Goal: Task Accomplishment & Management: Manage account settings

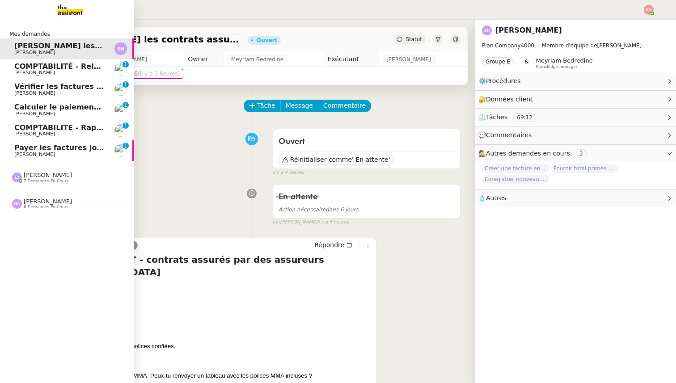
click at [61, 148] on span "Payer les factures jointes" at bounding box center [65, 148] width 102 height 8
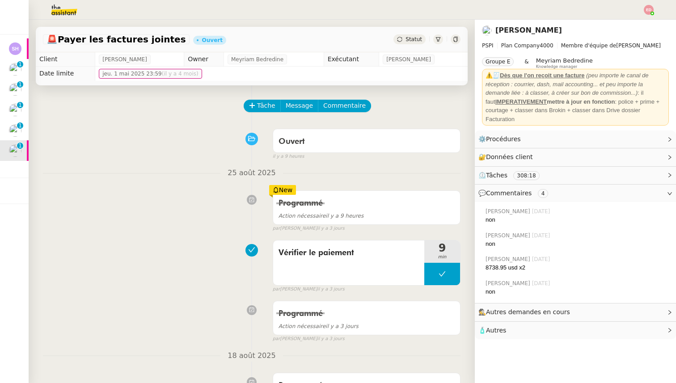
click at [411, 42] on div "Statut" at bounding box center [410, 39] width 32 height 10
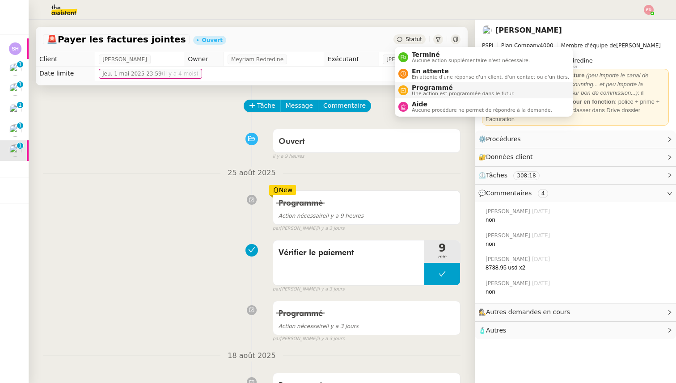
click at [417, 88] on span "Programmé" at bounding box center [463, 87] width 103 height 7
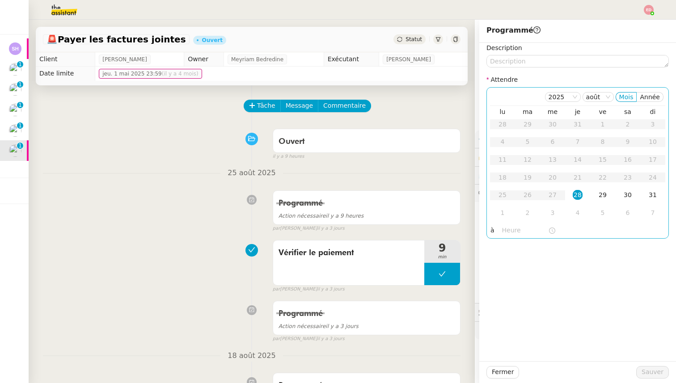
click at [578, 191] on div "28" at bounding box center [578, 195] width 10 height 10
click at [505, 230] on input "text" at bounding box center [525, 230] width 46 height 10
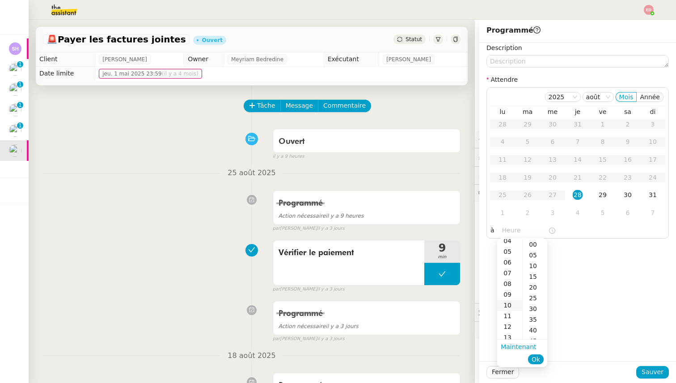
click at [510, 302] on div "10" at bounding box center [509, 305] width 25 height 11
click at [531, 243] on div "00" at bounding box center [535, 244] width 25 height 11
type input "10:00"
click at [536, 363] on span "Ok" at bounding box center [536, 359] width 8 height 9
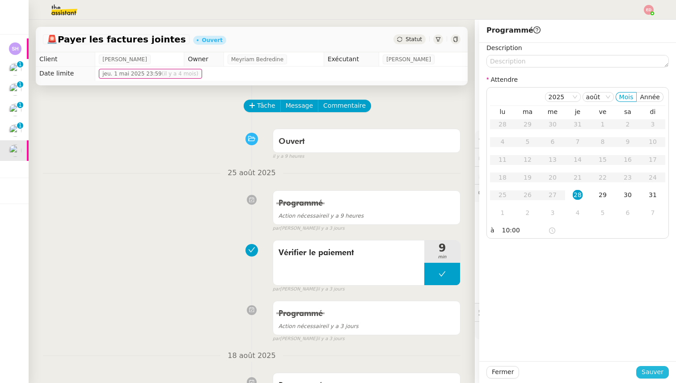
click at [644, 368] on span "Sauver" at bounding box center [653, 372] width 22 height 10
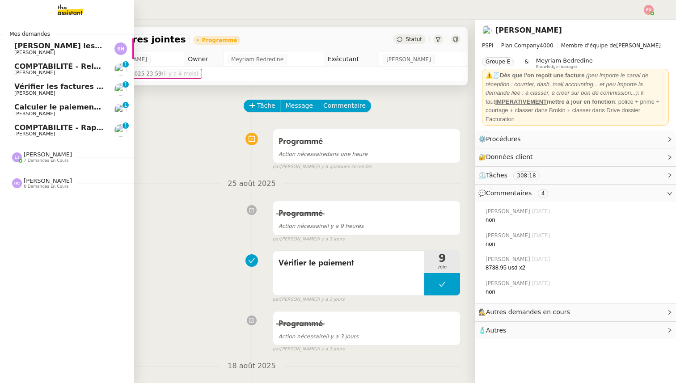
click at [10, 119] on link "Calculer le paiement de CHF 2,063.41 [PERSON_NAME] 0 1 2 3 4 5 6 7 8 9" at bounding box center [67, 110] width 134 height 21
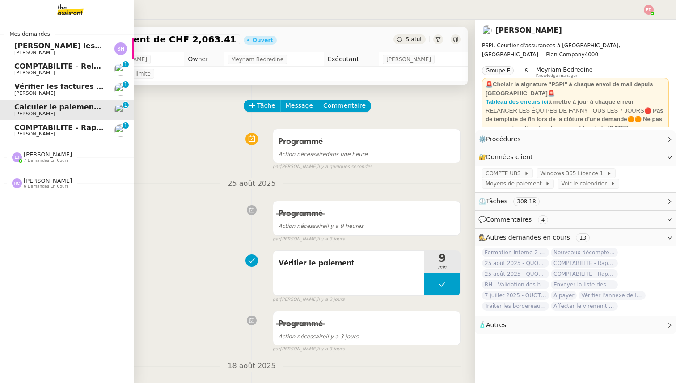
click at [26, 127] on span "COMPTABILITE - Rapprochement bancaire - 18 août 2025" at bounding box center [128, 127] width 229 height 8
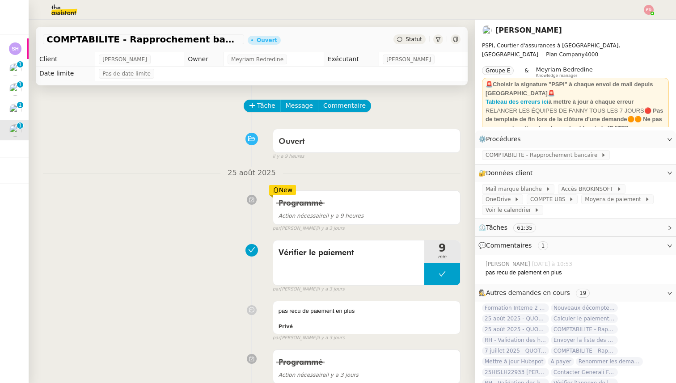
click at [413, 38] on span "Statut" at bounding box center [414, 39] width 17 height 6
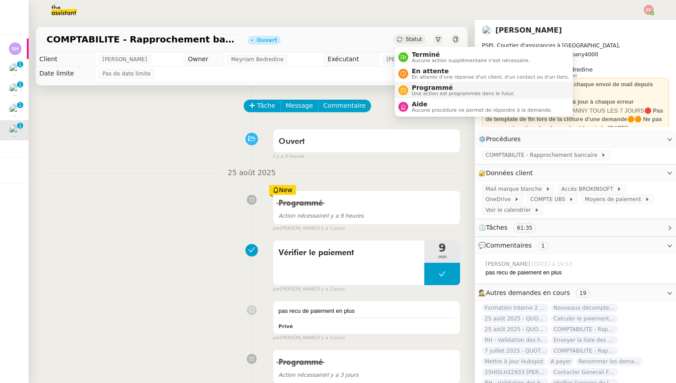
click at [420, 86] on span "Programmé" at bounding box center [463, 87] width 103 height 7
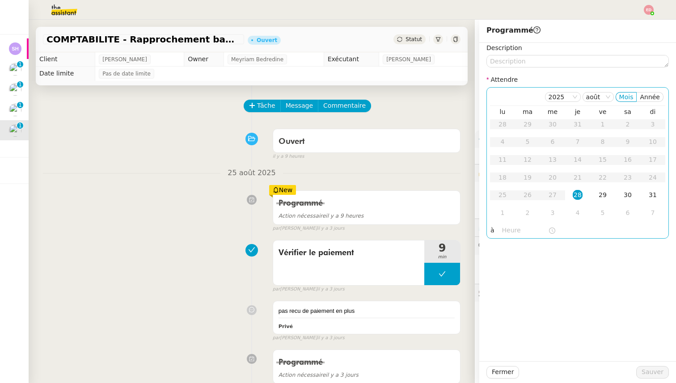
click at [577, 197] on div "28" at bounding box center [578, 195] width 10 height 10
click at [506, 233] on input "text" at bounding box center [525, 230] width 46 height 10
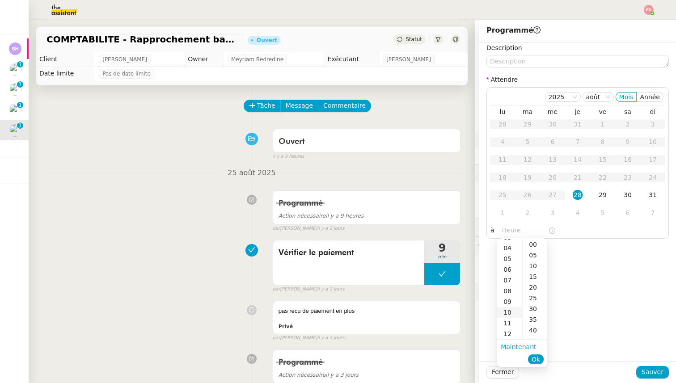
click at [509, 310] on div "10" at bounding box center [509, 312] width 25 height 11
click at [539, 243] on div "00" at bounding box center [535, 244] width 25 height 11
type input "10:00"
click at [536, 353] on ul "Maintenant Ok" at bounding box center [522, 353] width 50 height 27
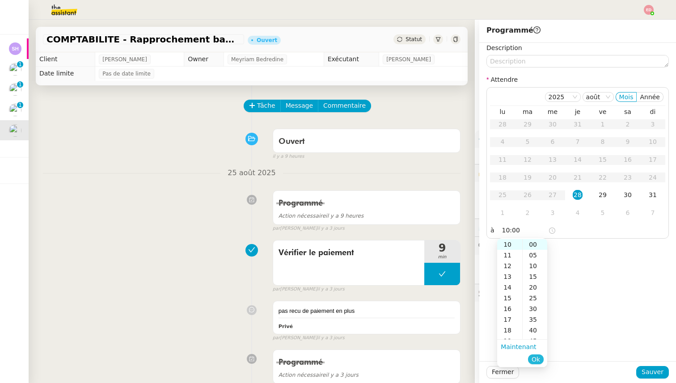
click at [540, 364] on button "Ok" at bounding box center [536, 360] width 16 height 10
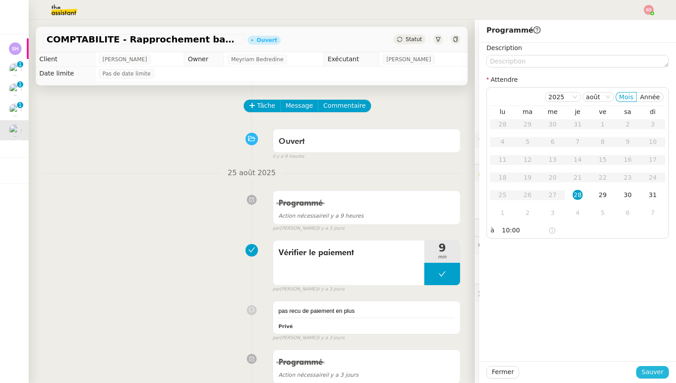
click at [644, 366] on button "Sauver" at bounding box center [653, 372] width 33 height 13
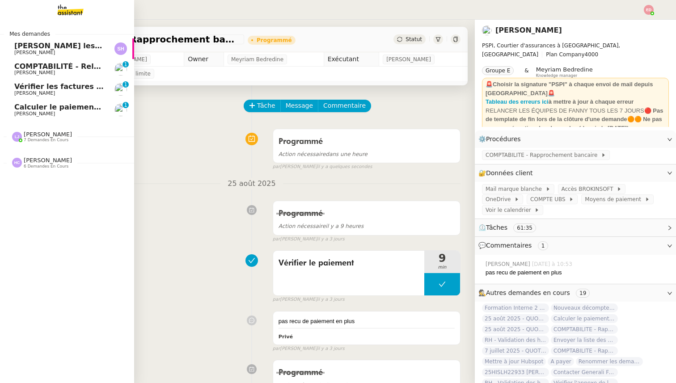
click at [12, 102] on link "Calculer le paiement de CHF 2,063.41 [PERSON_NAME] 0 1 2 3 4 5 6 7 8 9" at bounding box center [67, 110] width 134 height 21
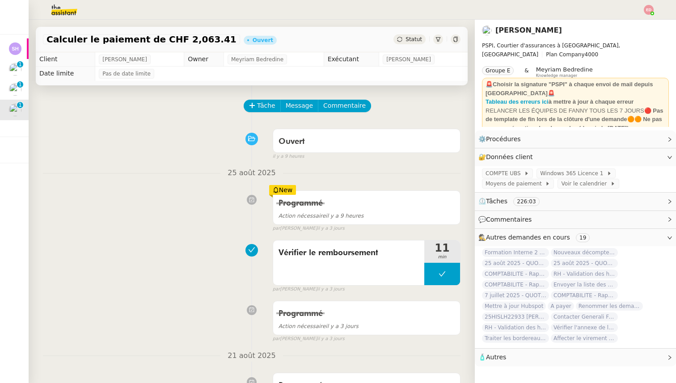
click at [413, 37] on span "Statut" at bounding box center [414, 39] width 17 height 6
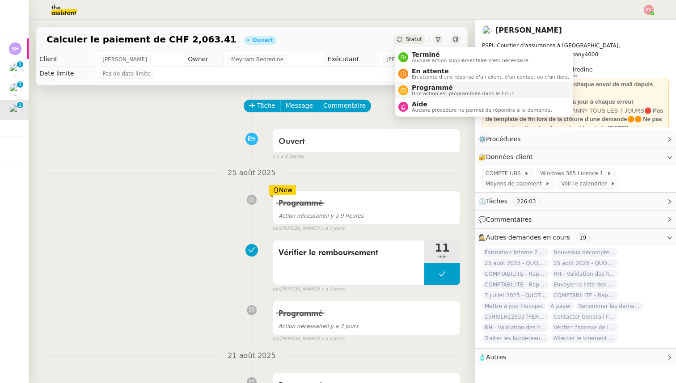
click at [423, 87] on span "Programmé" at bounding box center [463, 87] width 103 height 7
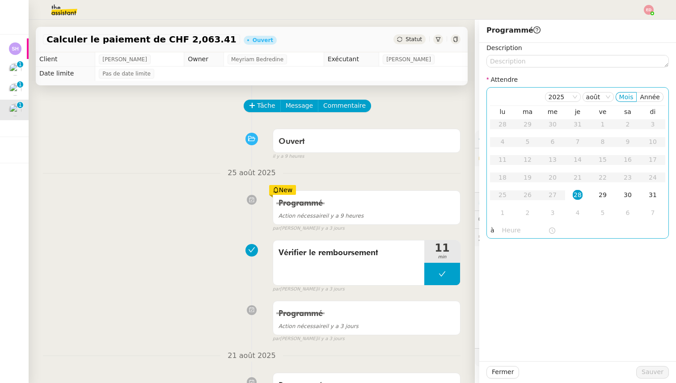
click at [581, 194] on div "28" at bounding box center [578, 195] width 10 height 10
click at [502, 230] on input "text" at bounding box center [525, 230] width 46 height 10
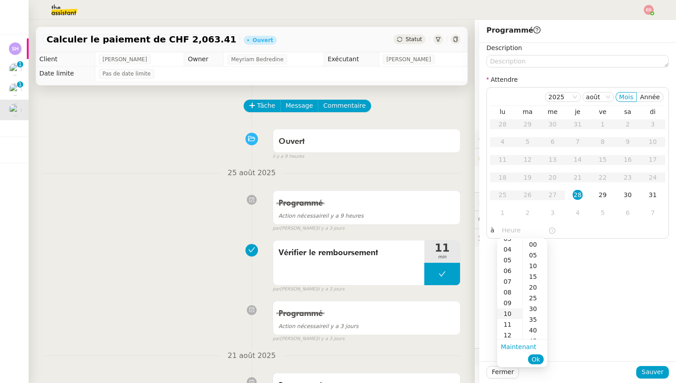
click at [509, 314] on div "10" at bounding box center [509, 314] width 25 height 11
click at [536, 246] on div "00" at bounding box center [535, 244] width 25 height 11
type input "10:00"
click at [543, 363] on button "Ok" at bounding box center [536, 360] width 16 height 10
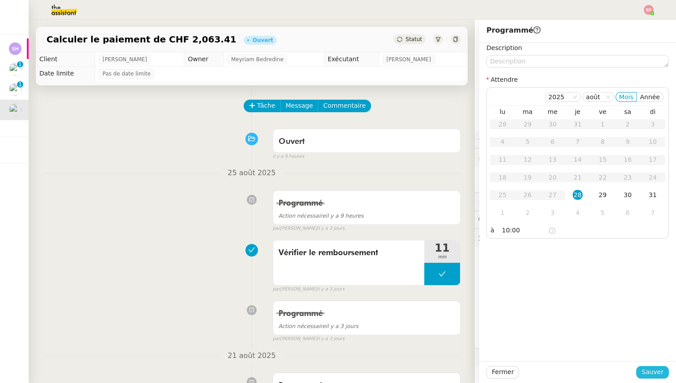
click at [644, 371] on span "Sauver" at bounding box center [653, 372] width 22 height 10
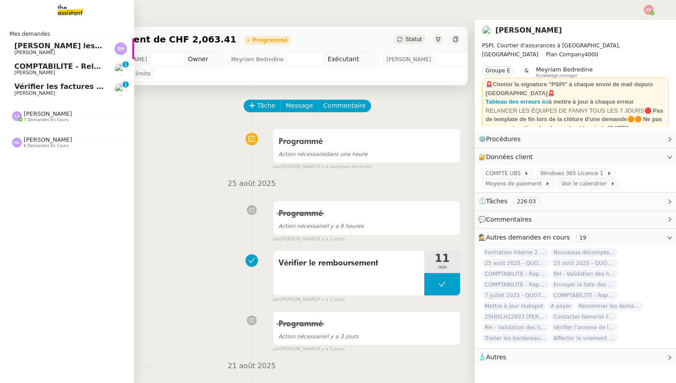
click at [17, 93] on span "[PERSON_NAME]" at bounding box center [34, 93] width 41 height 6
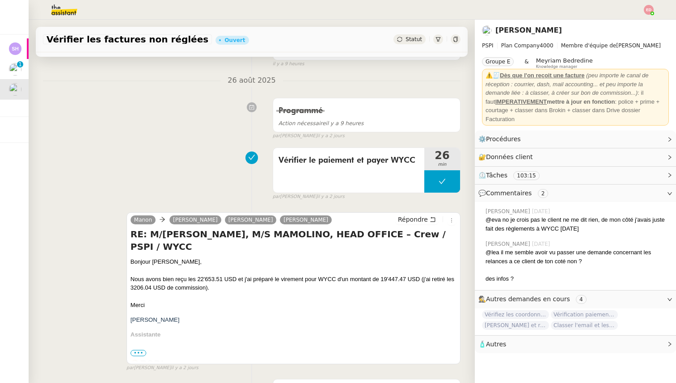
scroll to position [65, 0]
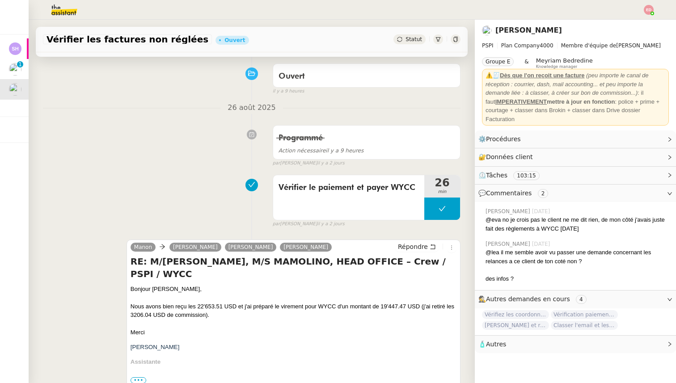
click at [420, 39] on span "Statut" at bounding box center [414, 39] width 17 height 6
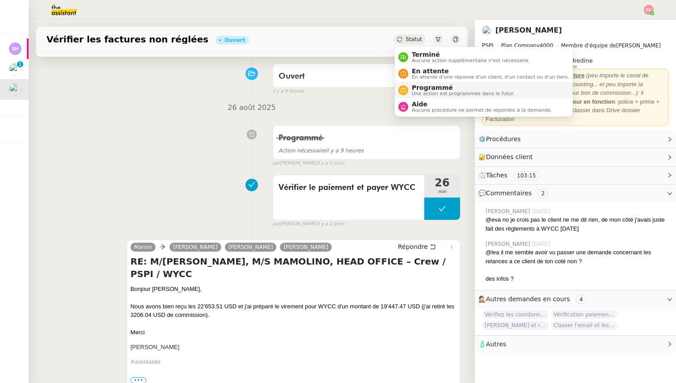
click at [418, 90] on span "Programmé" at bounding box center [463, 87] width 103 height 7
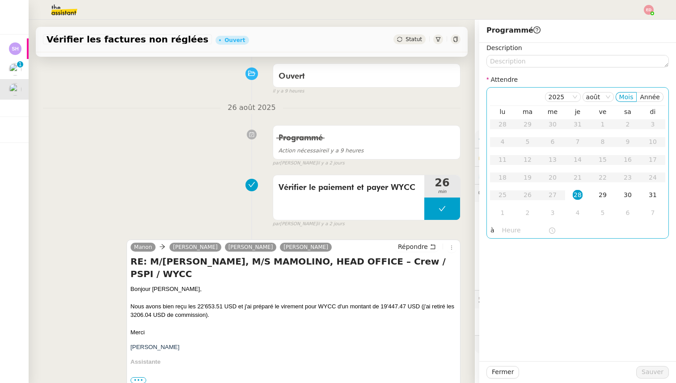
click at [576, 197] on div "28" at bounding box center [578, 195] width 10 height 10
click at [506, 232] on input "text" at bounding box center [525, 230] width 46 height 10
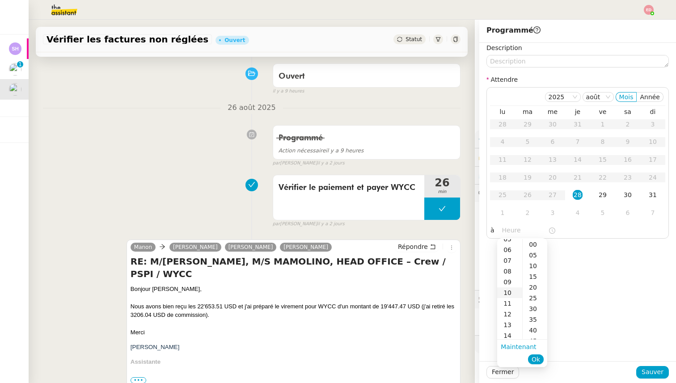
click at [511, 293] on div "10" at bounding box center [509, 293] width 25 height 11
click at [541, 243] on div "00" at bounding box center [535, 244] width 25 height 11
type input "10:00"
click at [539, 356] on span "Ok" at bounding box center [536, 359] width 8 height 9
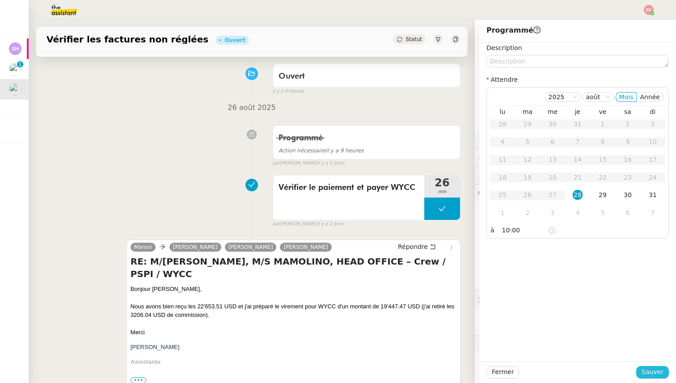
click at [663, 373] on span "Sauver" at bounding box center [653, 372] width 22 height 10
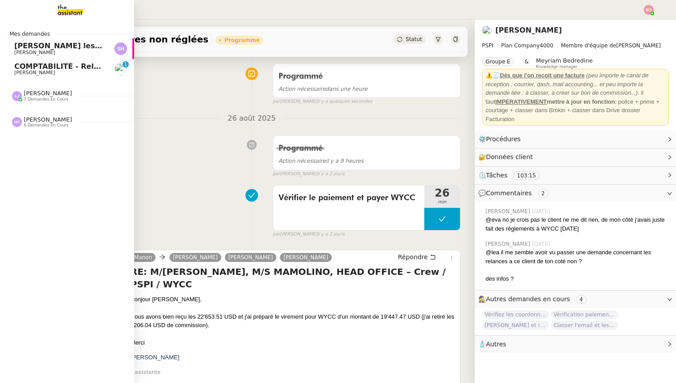
click at [39, 71] on span "[PERSON_NAME]" at bounding box center [34, 73] width 41 height 6
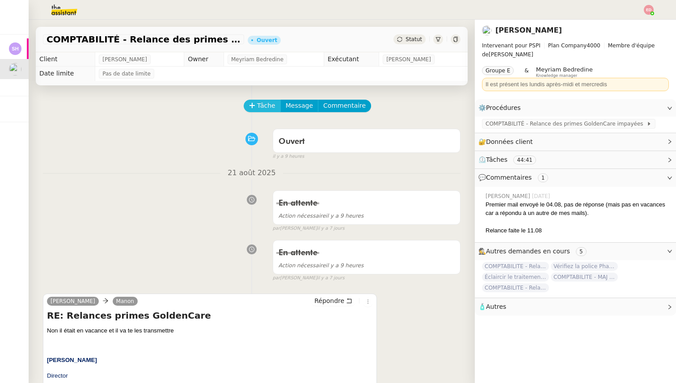
click at [247, 107] on button "Tâche" at bounding box center [262, 106] width 37 height 13
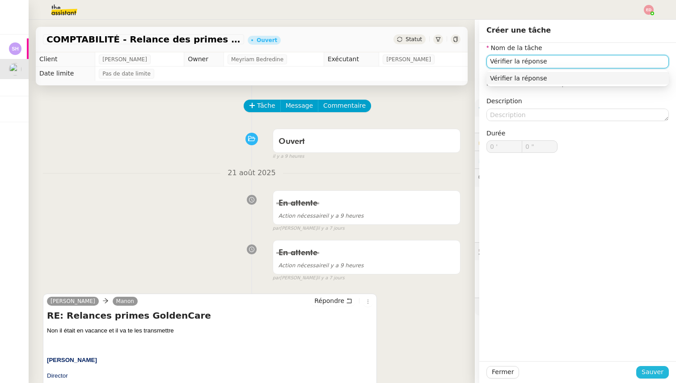
type input "Vérifier la réponse"
click at [650, 377] on span "Sauver" at bounding box center [653, 372] width 22 height 10
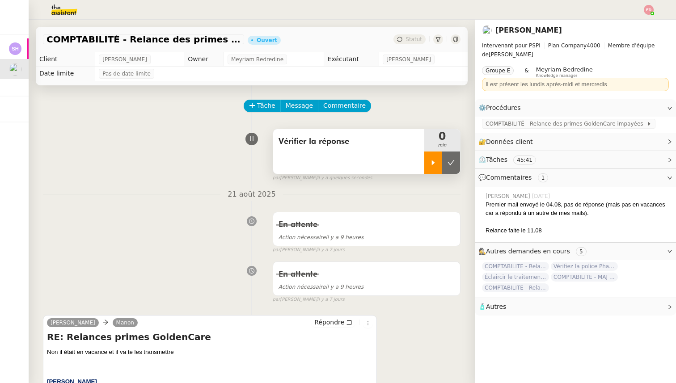
click at [432, 162] on icon at bounding box center [433, 162] width 3 height 5
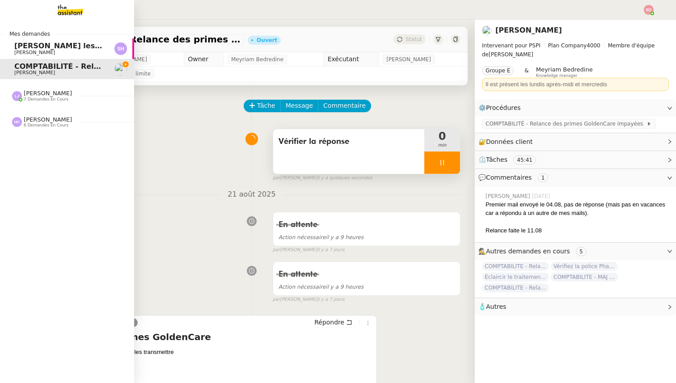
click at [30, 93] on span "[PERSON_NAME]" at bounding box center [48, 93] width 48 height 7
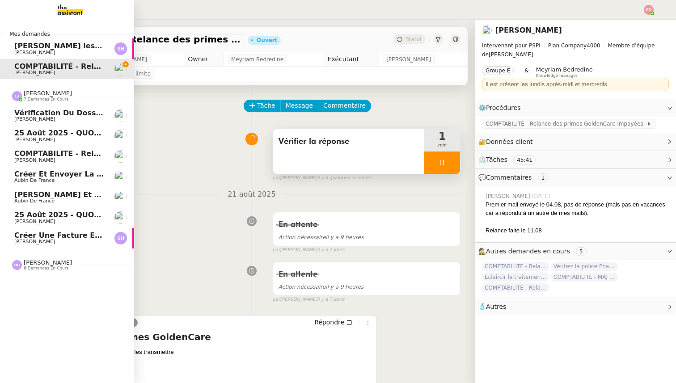
click at [23, 242] on span "[PERSON_NAME]" at bounding box center [34, 242] width 41 height 6
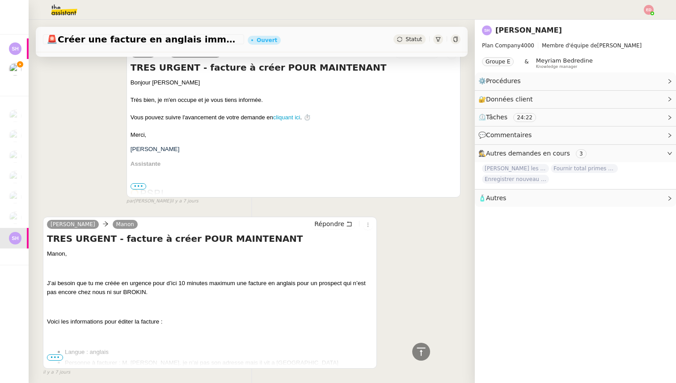
scroll to position [467, 0]
click at [56, 360] on span "•••" at bounding box center [55, 357] width 16 height 6
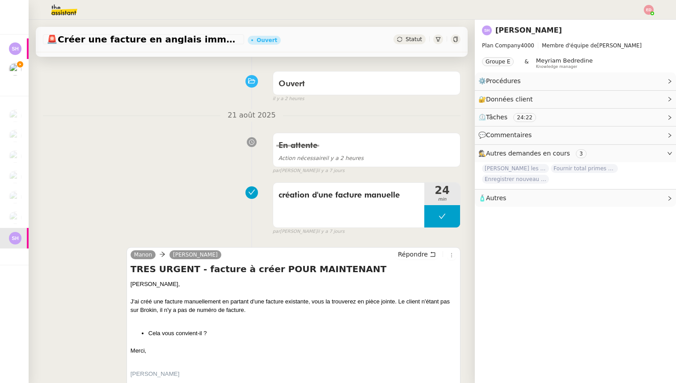
scroll to position [0, 0]
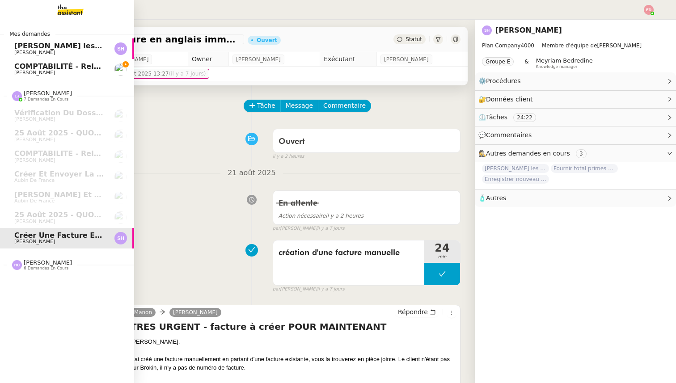
click at [32, 265] on span "[PERSON_NAME]" at bounding box center [48, 262] width 48 height 7
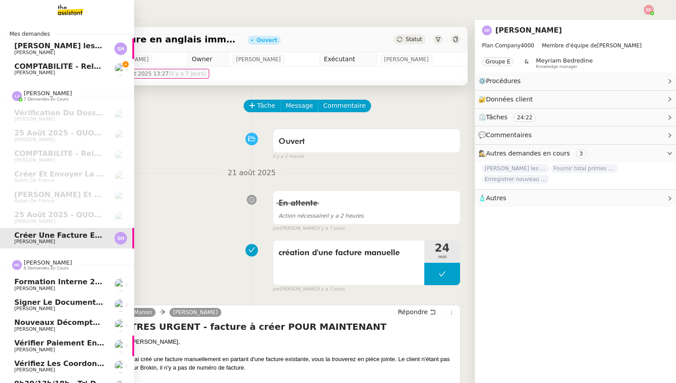
scroll to position [14, 0]
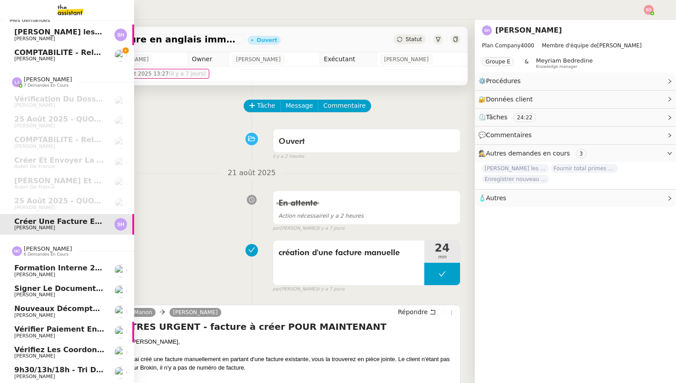
click at [32, 370] on span "9h30/13h/18h - Tri de la boite mail PRO - 22 août 2025" at bounding box center [125, 370] width 223 height 8
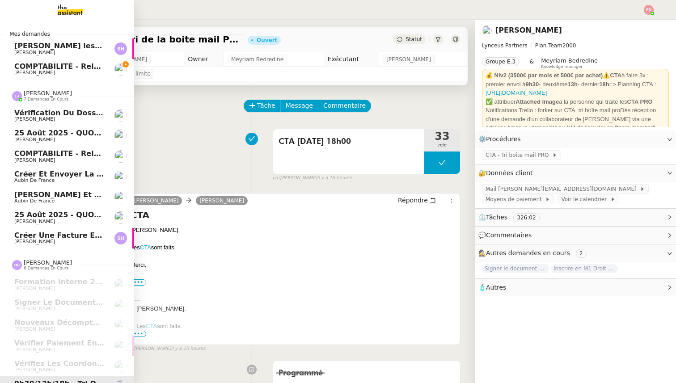
click at [46, 205] on link "Créer et envoyer la facture à V. Savesi Aubin de France" at bounding box center [67, 197] width 134 height 21
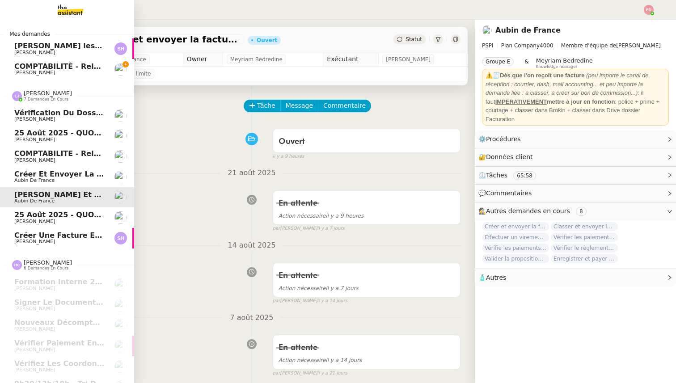
click at [47, 179] on span "Aubin de France" at bounding box center [34, 181] width 40 height 6
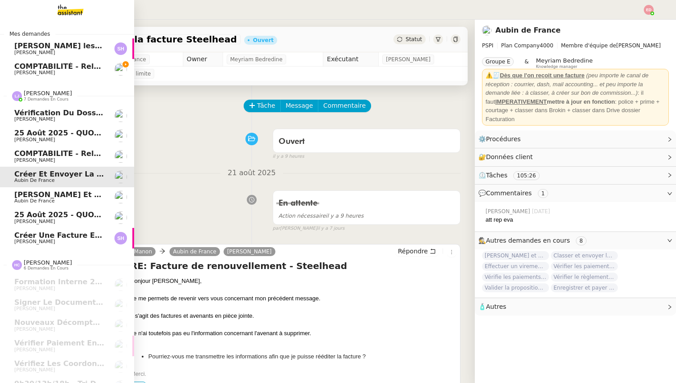
click at [52, 155] on span "COMPTABILITE - Relances factures impayées - août 2025" at bounding box center [129, 153] width 230 height 8
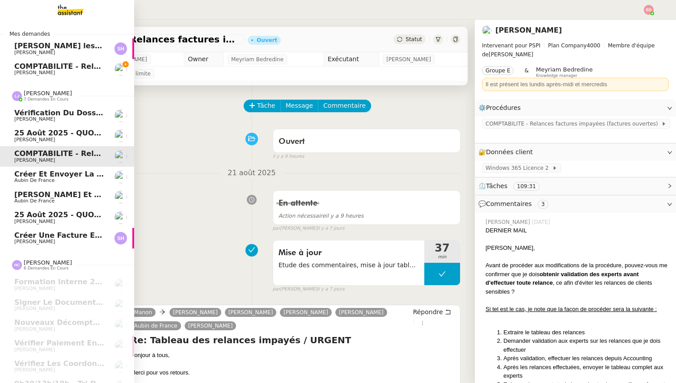
click at [57, 123] on link "Vérification du dossier A TRAITER - 25 août 2025 Sylvie SUCRA" at bounding box center [67, 116] width 134 height 21
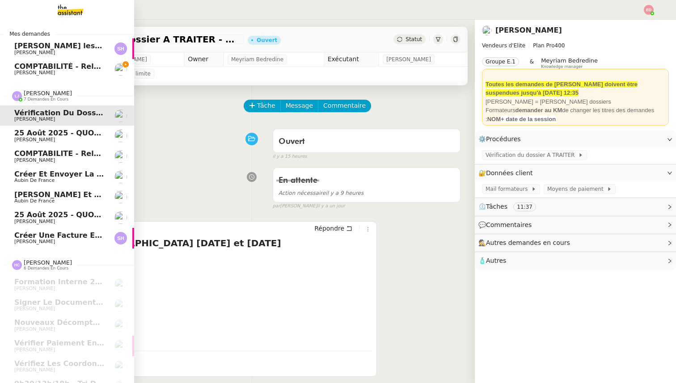
click at [55, 135] on span "25 août 2025 - QUOTIDIEN - OPAL - Gestion de la boîte mail OPAL" at bounding box center [147, 133] width 266 height 8
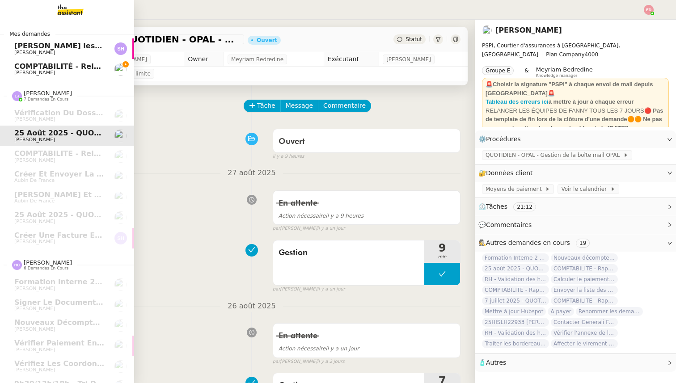
click at [62, 63] on span "COMPTABILITÉ - Relance des primes GoldenCare impayées- août 2025" at bounding box center [154, 66] width 281 height 8
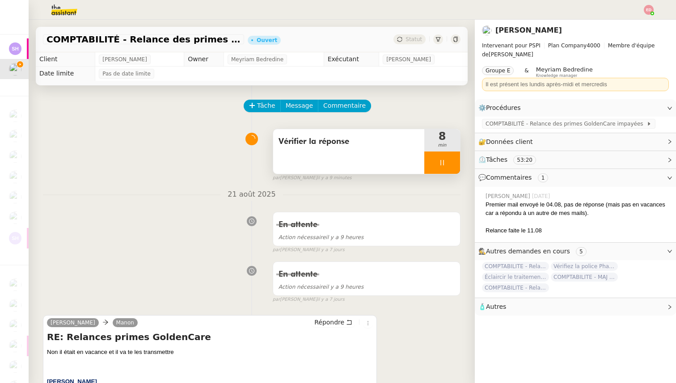
click at [451, 157] on div at bounding box center [443, 163] width 36 height 22
click at [452, 158] on button at bounding box center [451, 163] width 18 height 22
click at [419, 41] on span "Statut" at bounding box center [414, 39] width 17 height 6
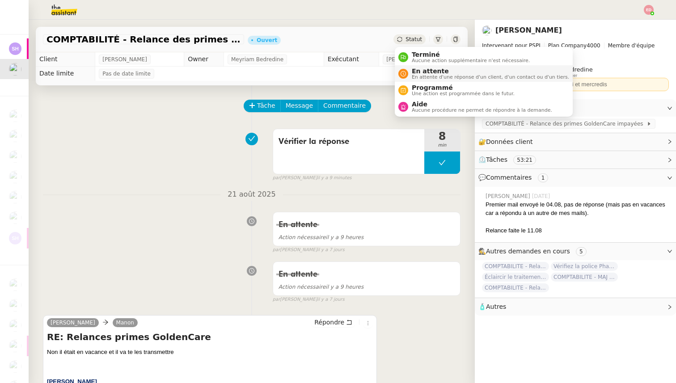
click at [429, 73] on span "En attente" at bounding box center [490, 71] width 157 height 7
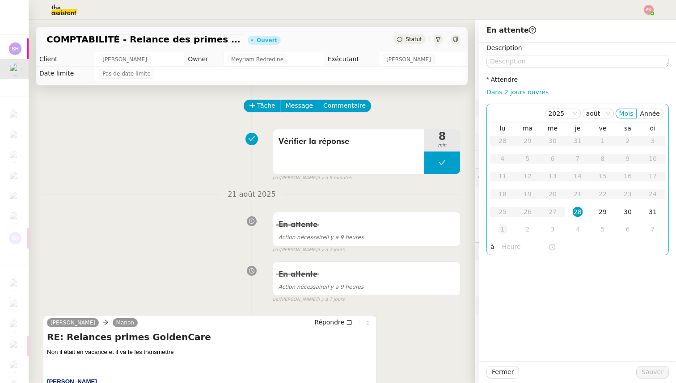
click at [497, 225] on td "1" at bounding box center [502, 230] width 25 height 18
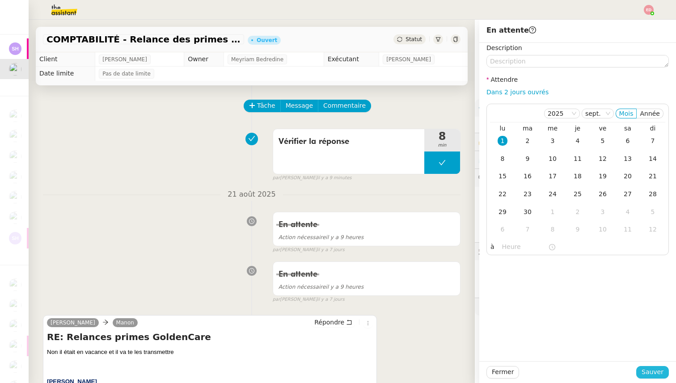
click at [645, 374] on span "Sauver" at bounding box center [653, 372] width 22 height 10
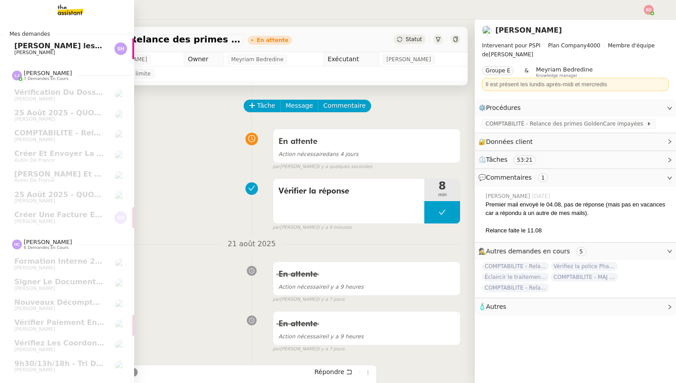
click at [27, 45] on span "[PERSON_NAME] les contrats assurés par des assureurs français" at bounding box center [144, 46] width 260 height 8
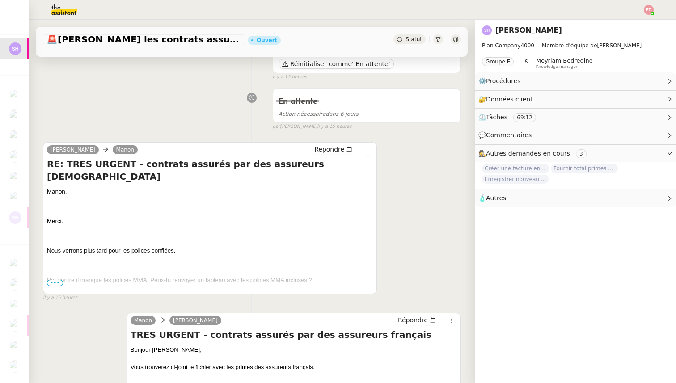
scroll to position [98, 0]
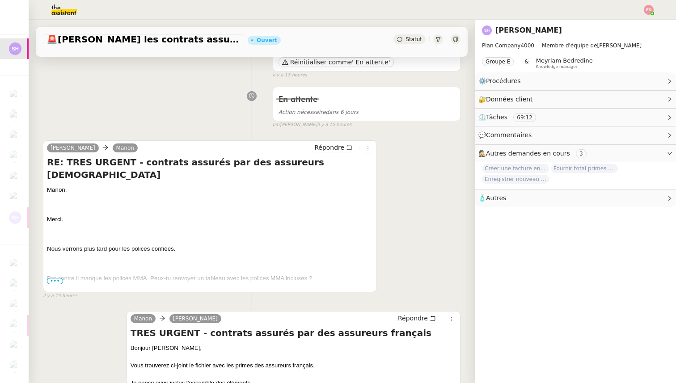
click at [55, 281] on span "•••" at bounding box center [55, 281] width 16 height 6
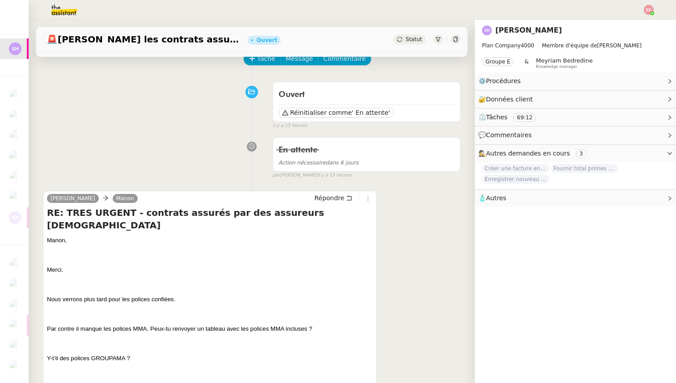
scroll to position [0, 0]
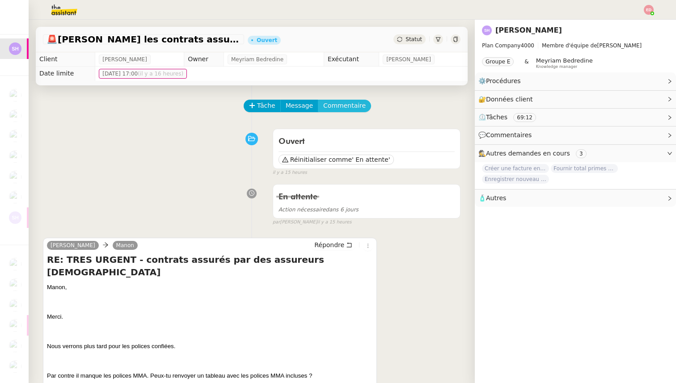
click at [338, 101] on span "Commentaire" at bounding box center [344, 106] width 42 height 10
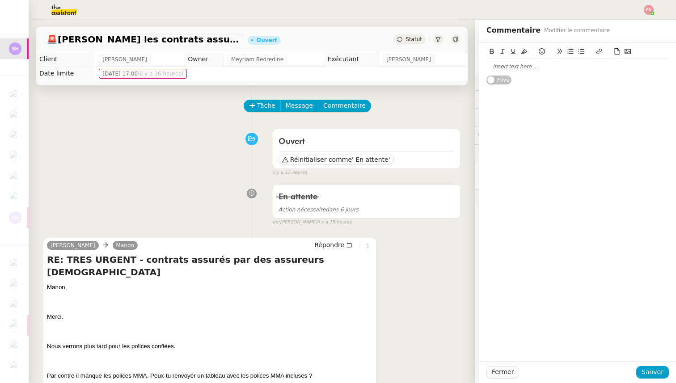
click at [533, 69] on div at bounding box center [578, 67] width 183 height 8
click at [650, 378] on button "Sauver" at bounding box center [653, 372] width 33 height 13
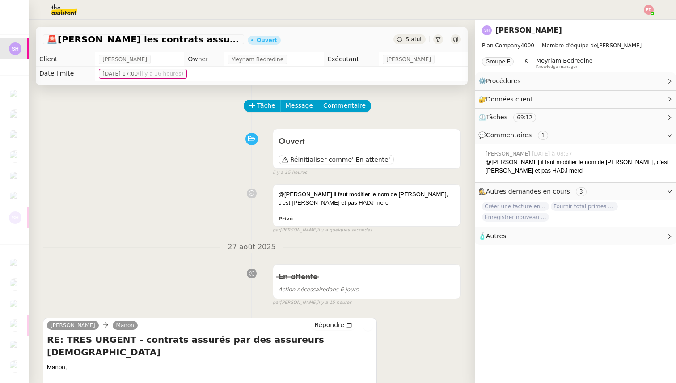
click at [421, 37] on span "Statut" at bounding box center [414, 39] width 17 height 6
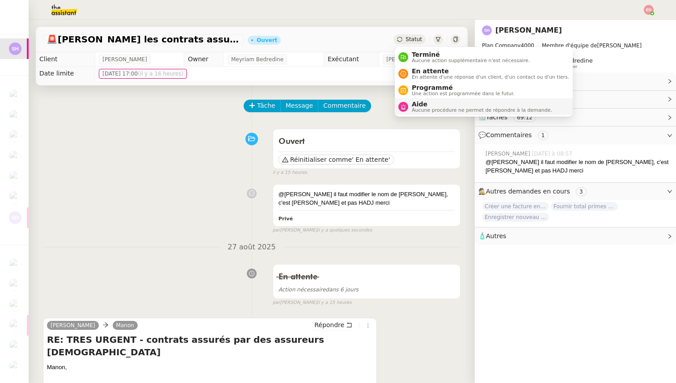
click at [434, 108] on span "Aucune procédure ne permet de répondre à la demande." at bounding box center [482, 110] width 140 height 5
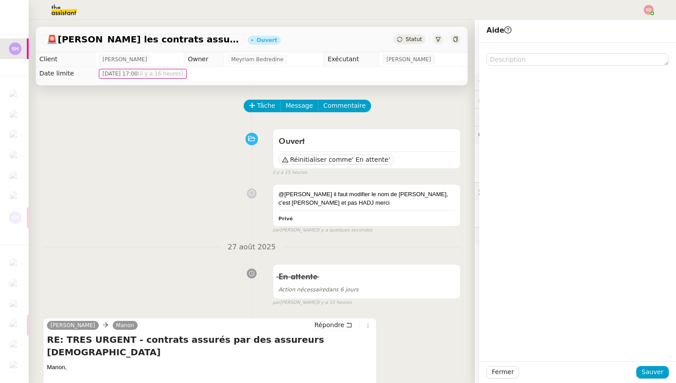
click at [516, 67] on div at bounding box center [578, 202] width 197 height 319
click at [514, 62] on textarea at bounding box center [578, 59] width 183 height 13
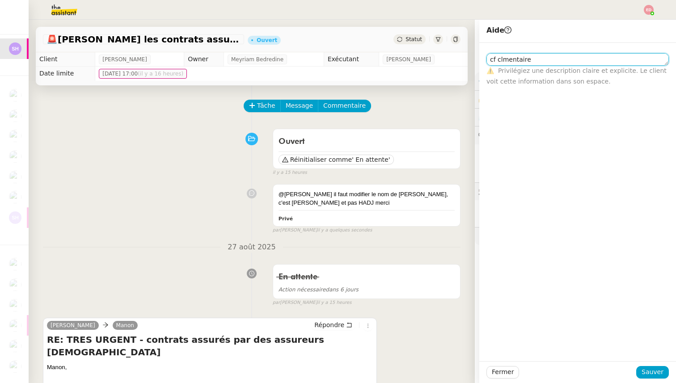
click at [503, 58] on textarea "cf clmentaire" at bounding box center [578, 59] width 183 height 13
type textarea "cf commentaire"
click at [645, 371] on span "Sauver" at bounding box center [653, 372] width 22 height 10
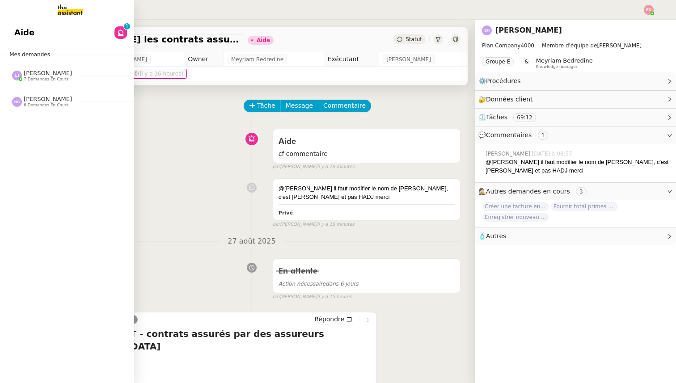
click at [46, 78] on span "7 demandes en cours" at bounding box center [46, 79] width 45 height 5
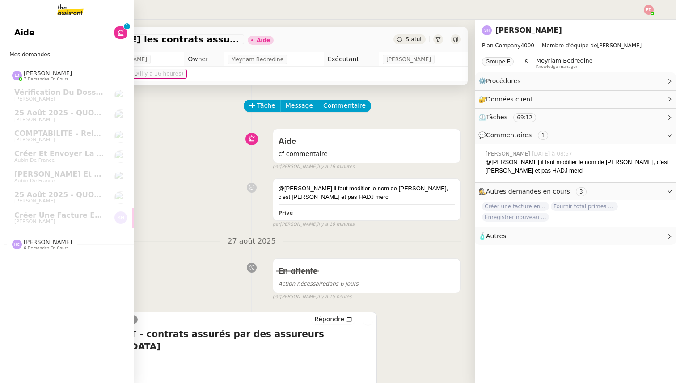
click at [37, 243] on span "[PERSON_NAME]" at bounding box center [48, 242] width 48 height 7
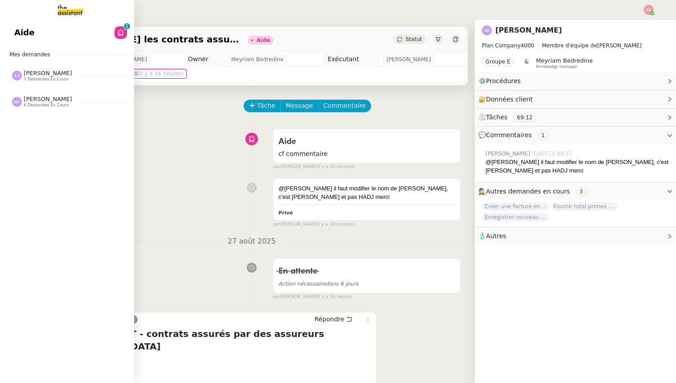
click at [32, 80] on span "7 demandes en cours" at bounding box center [46, 79] width 45 height 5
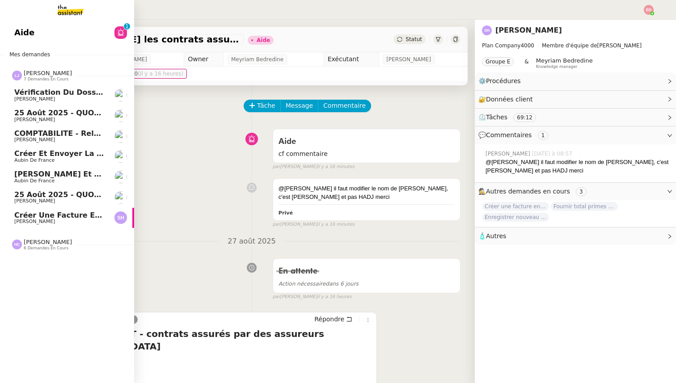
click at [42, 196] on span "25 août 2025 - QUOTIDIEN Gestion boite mail Accounting" at bounding box center [129, 195] width 231 height 8
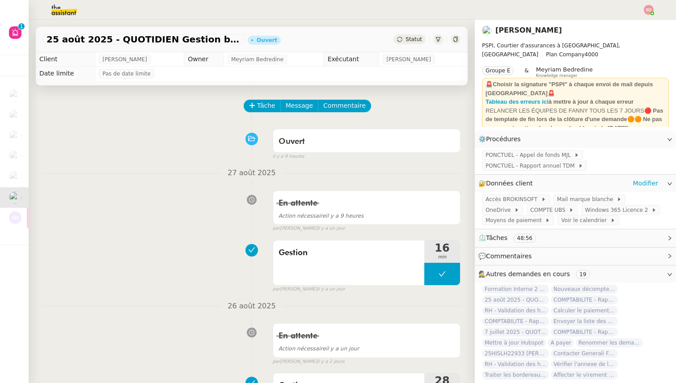
scroll to position [20, 0]
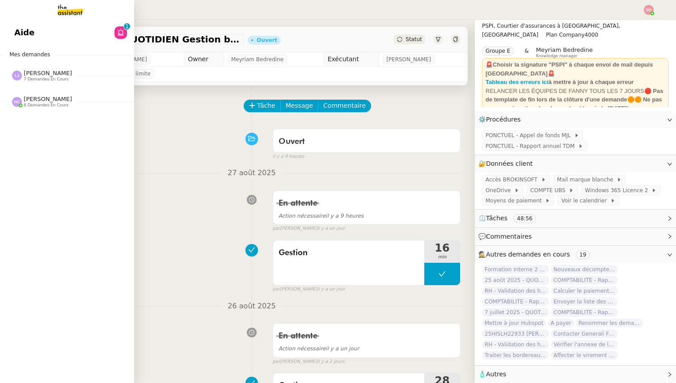
click at [57, 77] on span "7 demandes en cours" at bounding box center [46, 79] width 45 height 5
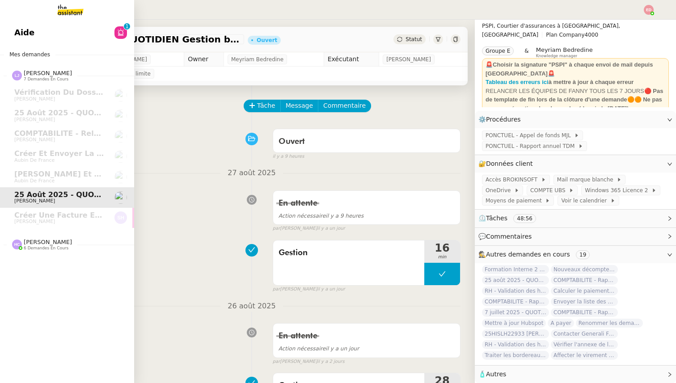
click at [32, 245] on span "[PERSON_NAME]" at bounding box center [48, 242] width 48 height 7
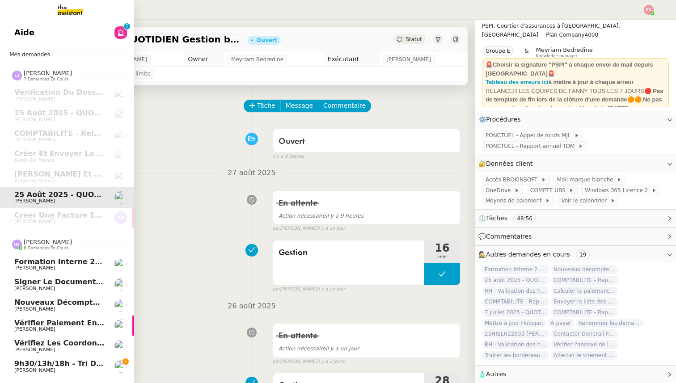
click at [43, 370] on span "[PERSON_NAME]" at bounding box center [34, 371] width 41 height 6
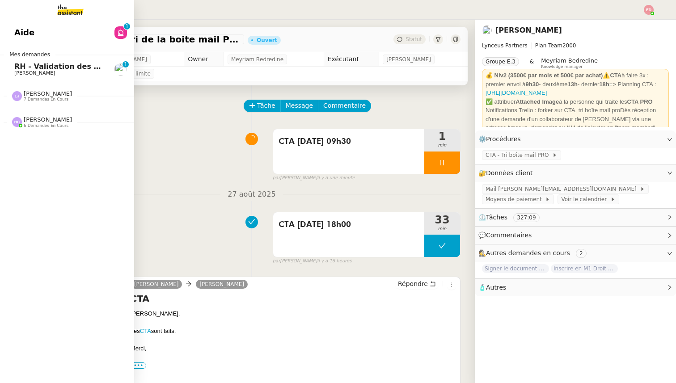
click at [43, 71] on span "[PERSON_NAME]" at bounding box center [34, 73] width 41 height 6
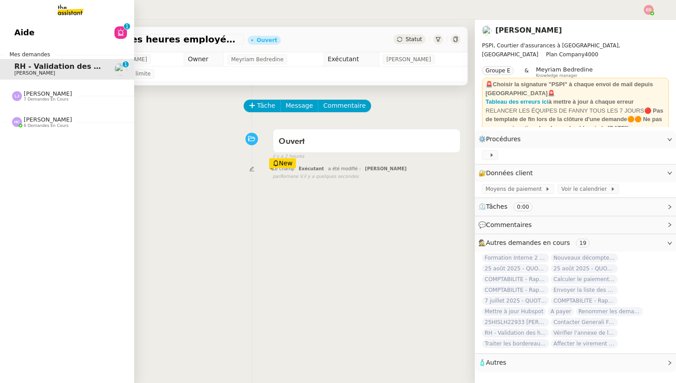
click at [33, 102] on span "7 demandes en cours" at bounding box center [46, 99] width 45 height 5
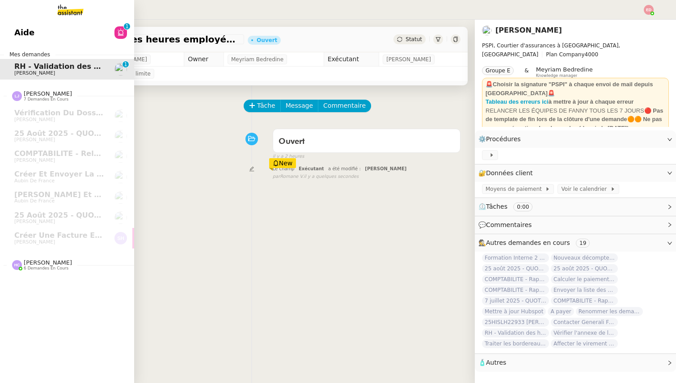
click at [36, 266] on span "6 demandes en cours" at bounding box center [46, 268] width 45 height 5
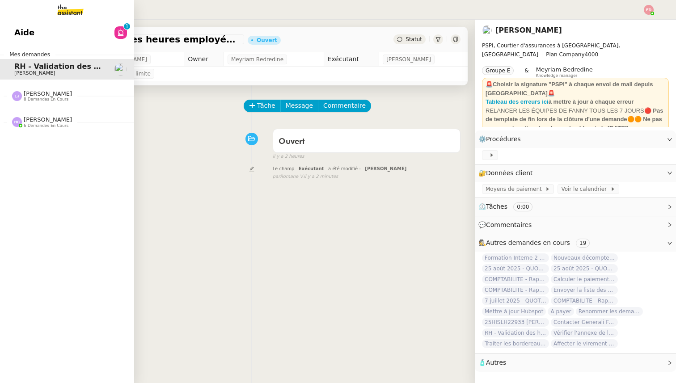
click at [36, 97] on span "[PERSON_NAME]" at bounding box center [48, 93] width 48 height 7
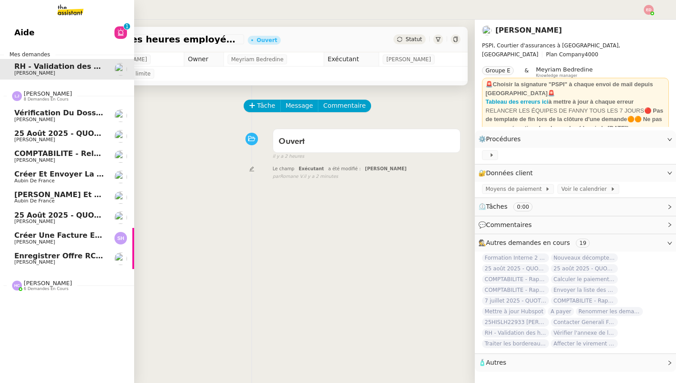
click at [36, 259] on span "Enregistrer offre RC Commerce dans Brokin" at bounding box center [103, 256] width 178 height 8
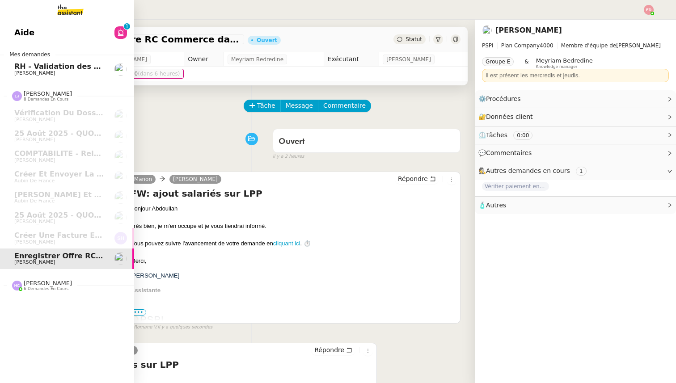
click at [39, 282] on span "[PERSON_NAME]" at bounding box center [48, 283] width 48 height 7
click at [59, 69] on span "RH - Validation des heures employés PSPI - [DATE]" at bounding box center [116, 66] width 204 height 8
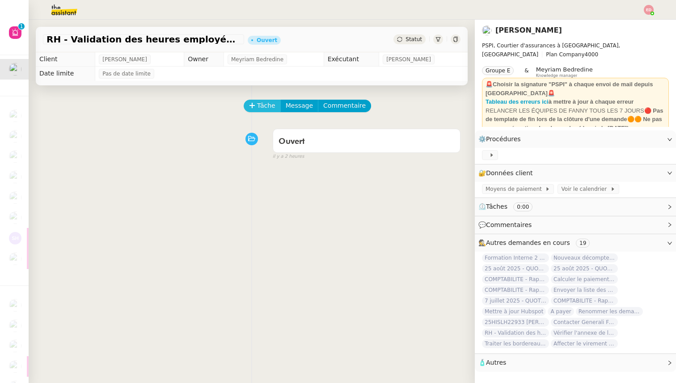
click at [260, 101] on span "Tâche" at bounding box center [266, 106] width 18 height 10
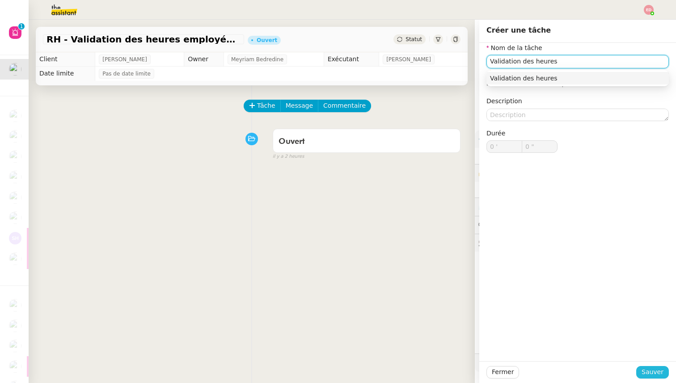
type input "Validation des heures"
click at [646, 373] on span "Sauver" at bounding box center [653, 372] width 22 height 10
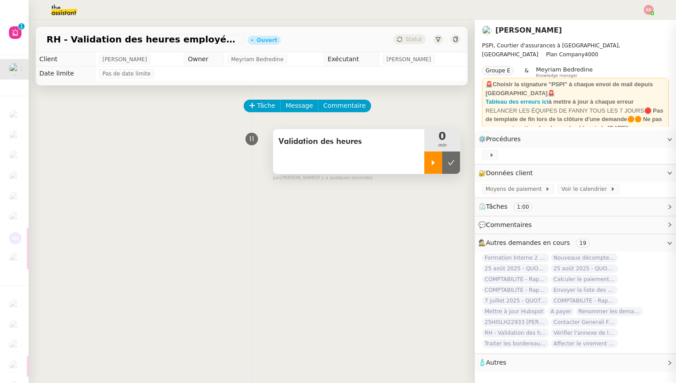
click at [438, 161] on div at bounding box center [434, 163] width 18 height 22
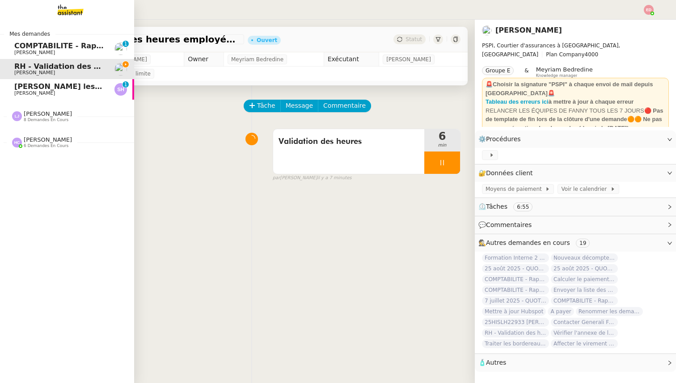
click at [72, 50] on span "[PERSON_NAME]" at bounding box center [59, 52] width 90 height 5
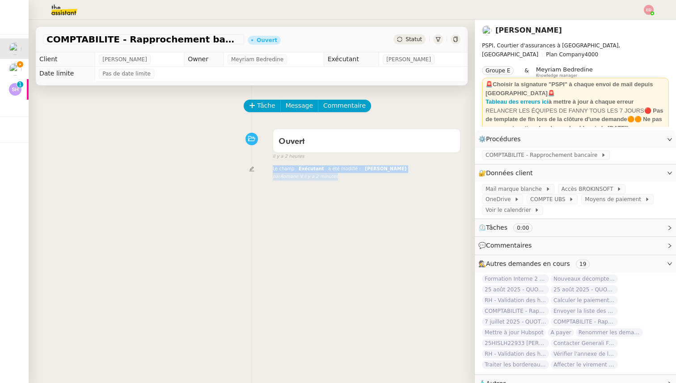
drag, startPoint x: 172, startPoint y: 196, endPoint x: 83, endPoint y: 156, distance: 97.9
click at [74, 157] on div "Tâche Message Commentaire Veuillez patienter une erreur s'est produite 👌👌👌 mess…" at bounding box center [252, 276] width 446 height 383
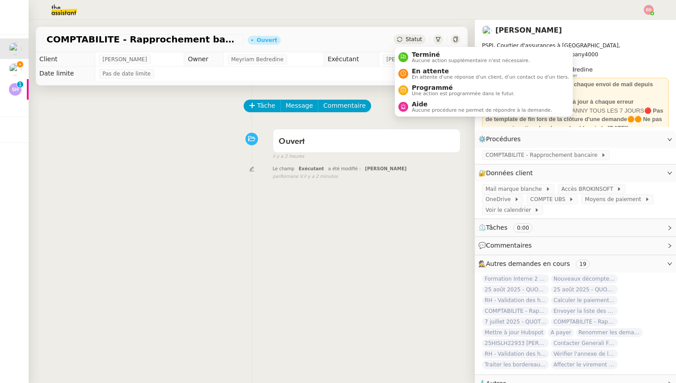
click at [411, 37] on span "Statut" at bounding box center [414, 39] width 17 height 6
click at [427, 91] on span "Une action est programmée dans le futur." at bounding box center [463, 93] width 103 height 5
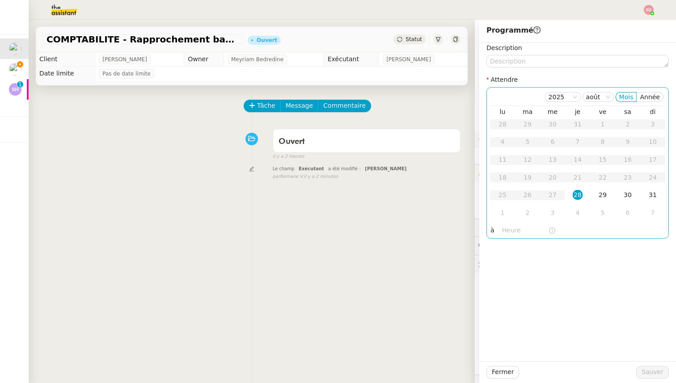
click at [577, 196] on div "28" at bounding box center [578, 195] width 10 height 10
click at [508, 229] on input "text" at bounding box center [525, 230] width 46 height 10
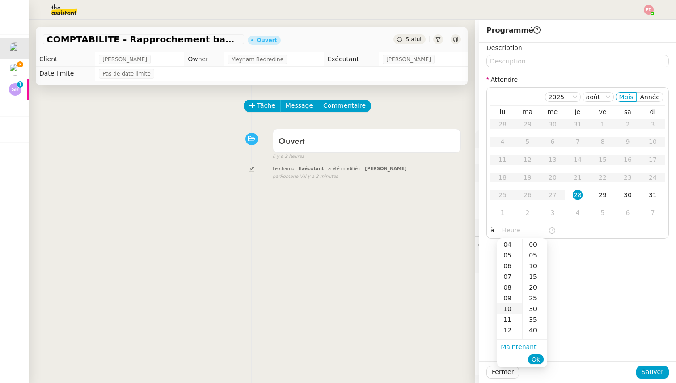
click at [510, 310] on div "10" at bounding box center [509, 309] width 25 height 11
click at [532, 246] on div "00" at bounding box center [535, 244] width 25 height 11
type input "10:00"
click at [535, 359] on span "Ok" at bounding box center [536, 359] width 8 height 9
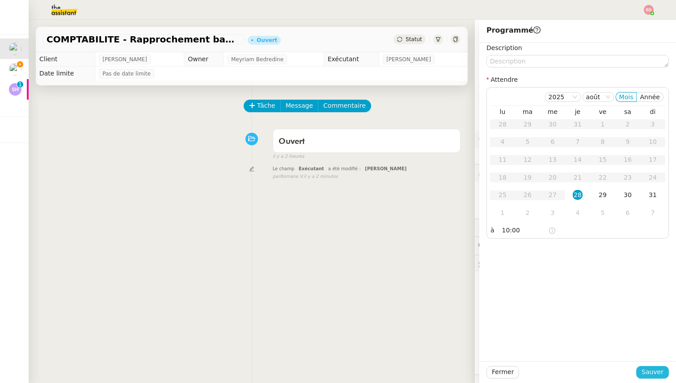
click at [643, 374] on span "Sauver" at bounding box center [653, 372] width 22 height 10
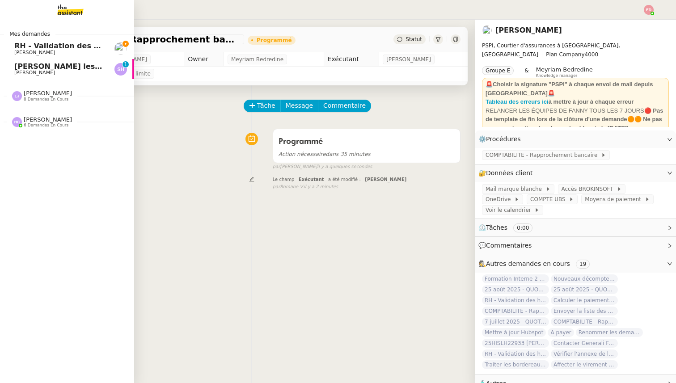
click at [18, 65] on span "[PERSON_NAME] les contrats assurés par des assureurs français" at bounding box center [144, 66] width 260 height 8
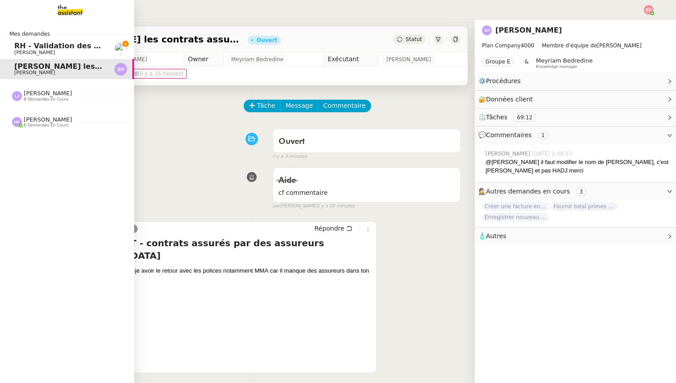
click at [23, 47] on span "RH - Validation des heures employés PSPI - [DATE]" at bounding box center [116, 46] width 204 height 8
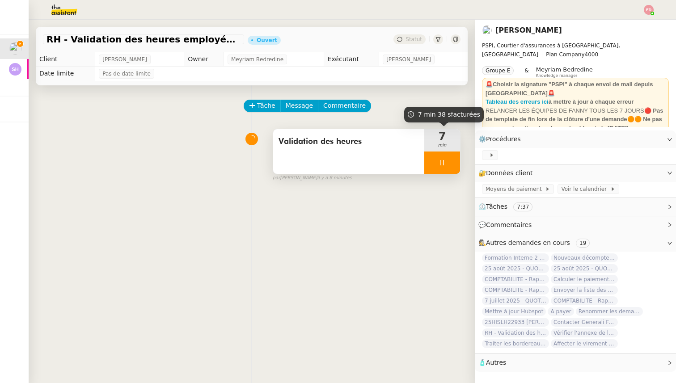
click at [454, 166] on div at bounding box center [443, 163] width 36 height 22
click at [454, 166] on icon at bounding box center [451, 162] width 7 height 7
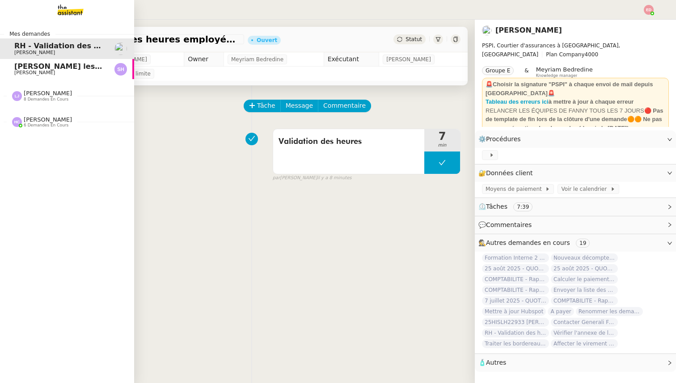
click at [16, 64] on span "[PERSON_NAME] les contrats assurés par des assureurs français" at bounding box center [144, 66] width 260 height 8
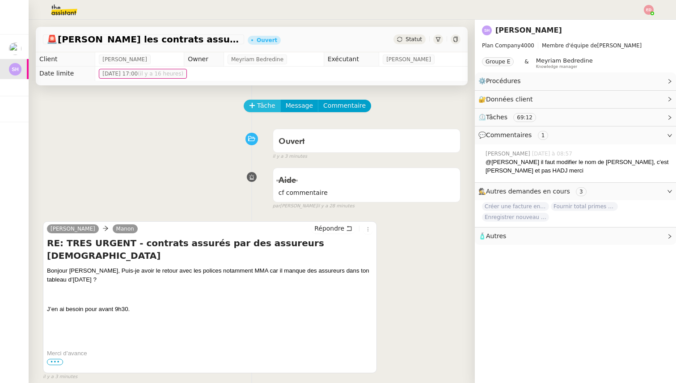
click at [262, 104] on span "Tâche" at bounding box center [266, 106] width 18 height 10
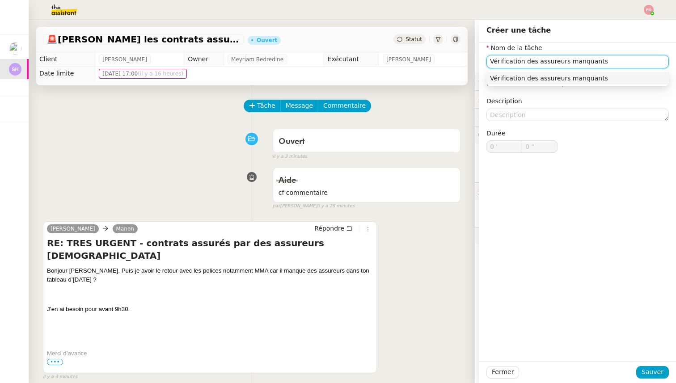
type input "Vérification des assureurs manquants"
click at [648, 383] on div "Fermer Sauver" at bounding box center [578, 372] width 197 height 22
click at [647, 377] on span "Sauver" at bounding box center [653, 372] width 22 height 10
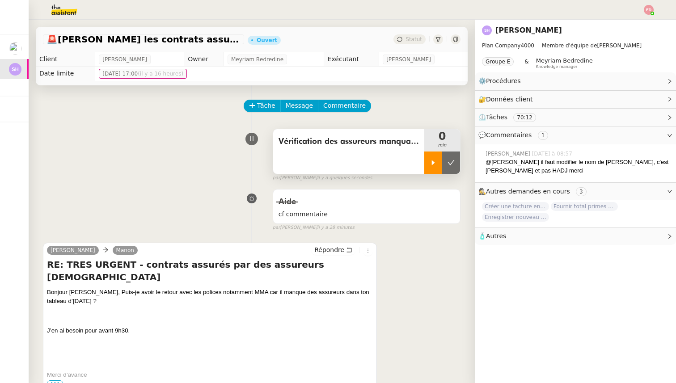
click at [427, 166] on div at bounding box center [434, 163] width 18 height 22
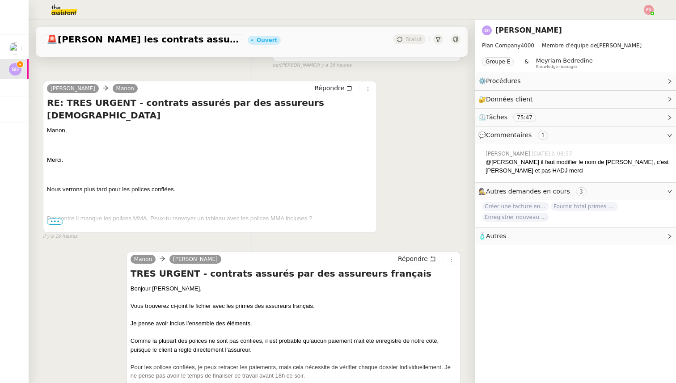
scroll to position [486, 0]
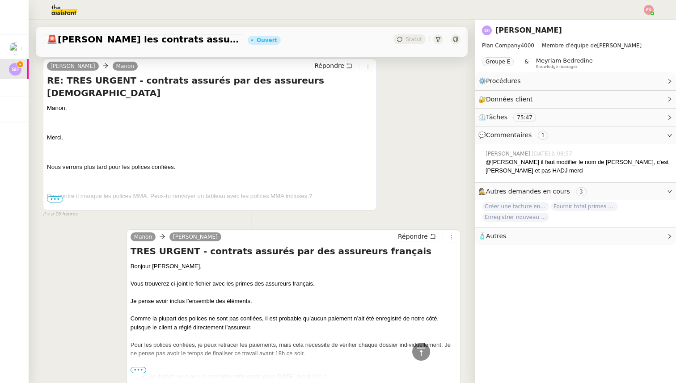
click at [54, 207] on p at bounding box center [210, 211] width 326 height 9
click at [54, 200] on span "•••" at bounding box center [55, 199] width 16 height 6
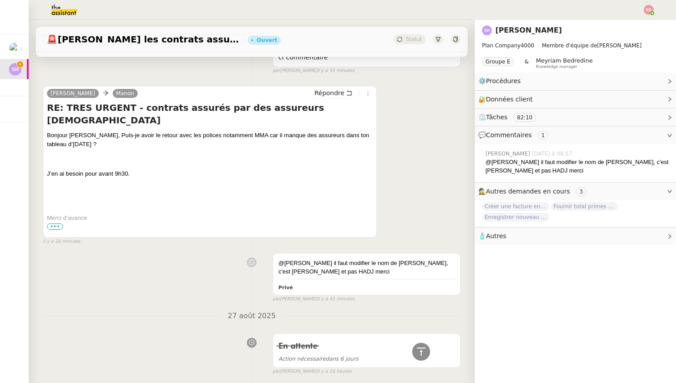
scroll to position [0, 0]
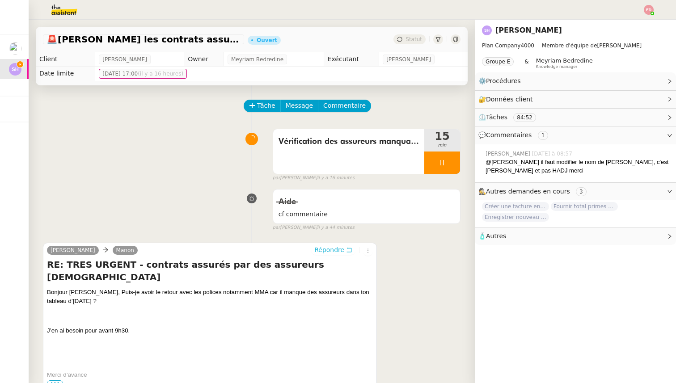
click at [328, 252] on span "Répondre" at bounding box center [329, 250] width 30 height 9
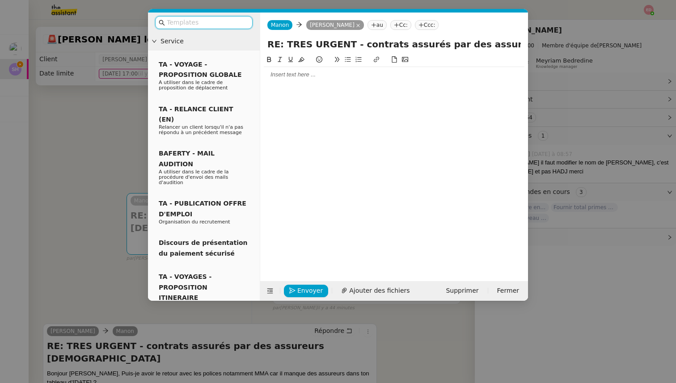
click at [286, 77] on div at bounding box center [394, 75] width 261 height 8
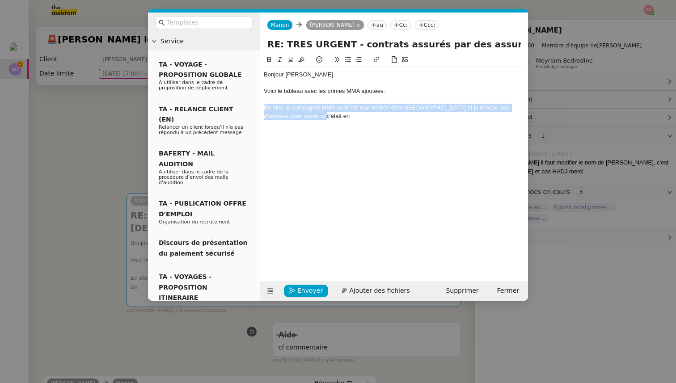
drag, startPoint x: 299, startPoint y: 119, endPoint x: 263, endPoint y: 108, distance: 37.2
click at [263, 108] on nz-spin "Bonjour [PERSON_NAME], Voici le tableau avec les primes MMA ajoutées. En efet, …" at bounding box center [394, 163] width 268 height 217
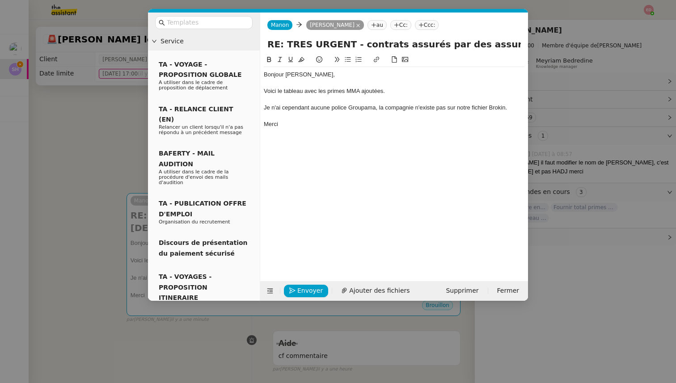
click at [296, 74] on div "Bonjour [PERSON_NAME]," at bounding box center [394, 75] width 261 height 8
click at [0, 0] on lt-span "[PERSON_NAME]" at bounding box center [0, 0] width 0 height 0
click at [360, 292] on span "Ajouter des fichiers" at bounding box center [379, 291] width 60 height 10
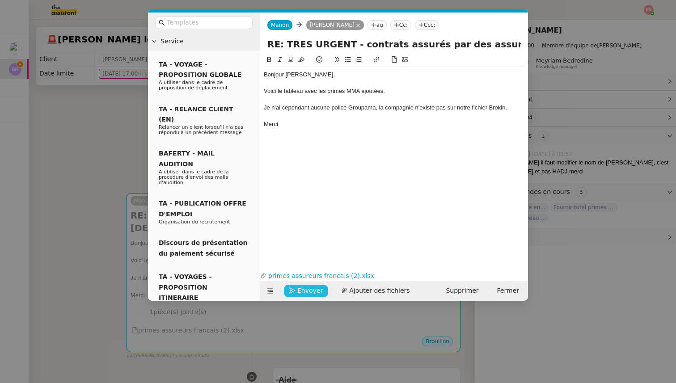
click at [300, 288] on span "Envoyer" at bounding box center [309, 291] width 25 height 10
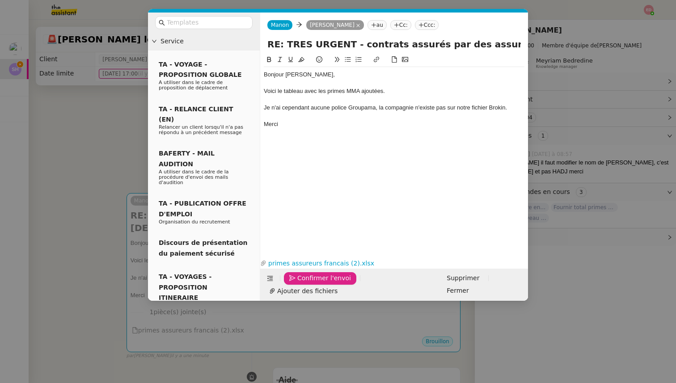
click at [300, 284] on span "Confirmer l'envoi" at bounding box center [324, 278] width 54 height 10
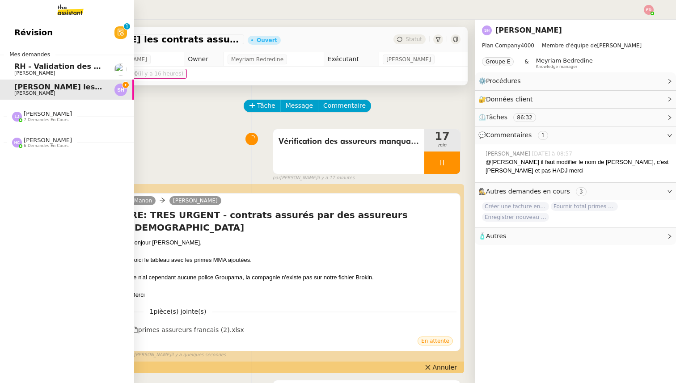
click at [34, 116] on span "[PERSON_NAME]" at bounding box center [48, 113] width 48 height 7
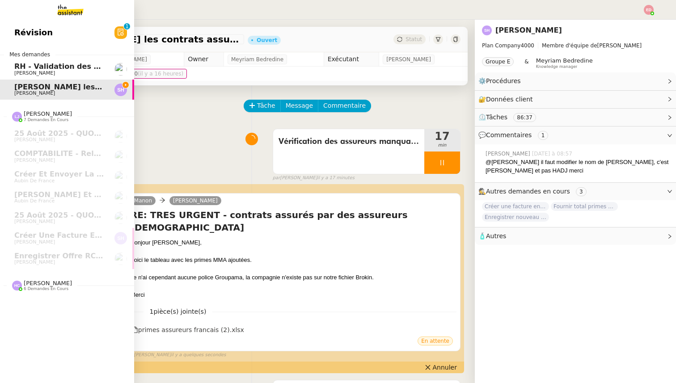
click at [43, 293] on div "[PERSON_NAME] 6 demandes en cours" at bounding box center [67, 282] width 134 height 26
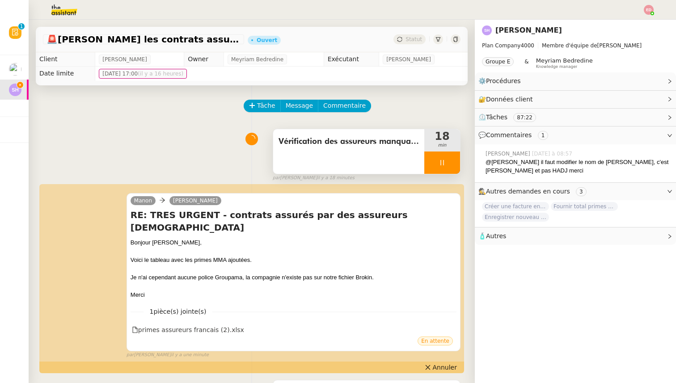
click at [455, 164] on div at bounding box center [443, 163] width 36 height 22
click at [455, 164] on button at bounding box center [451, 163] width 18 height 22
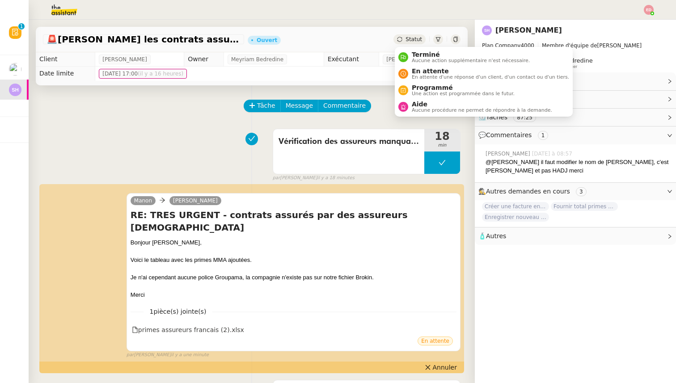
click at [415, 40] on span "Statut" at bounding box center [414, 39] width 17 height 6
click at [430, 72] on span "En attente" at bounding box center [490, 71] width 157 height 7
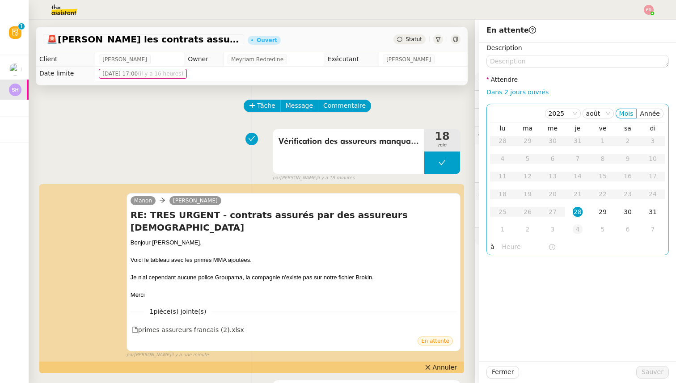
click at [580, 229] on div "4" at bounding box center [578, 230] width 10 height 10
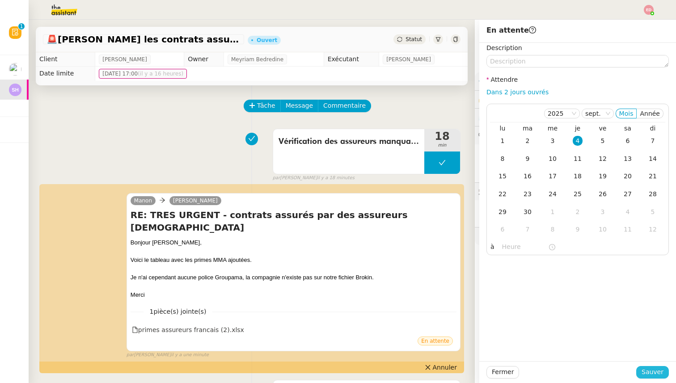
click at [653, 377] on span "Sauver" at bounding box center [653, 372] width 22 height 10
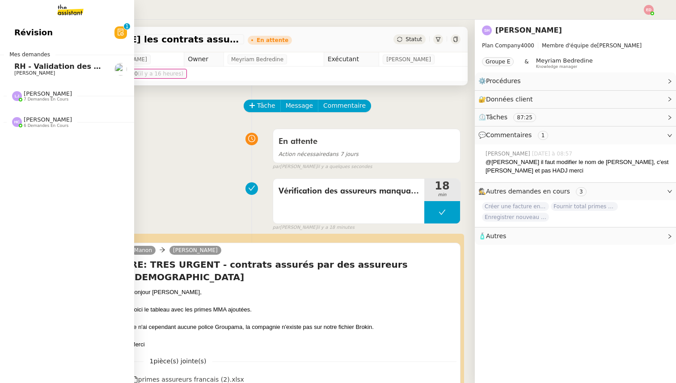
click at [18, 65] on span "RH - Validation des heures employés PSPI - [DATE]" at bounding box center [116, 66] width 204 height 8
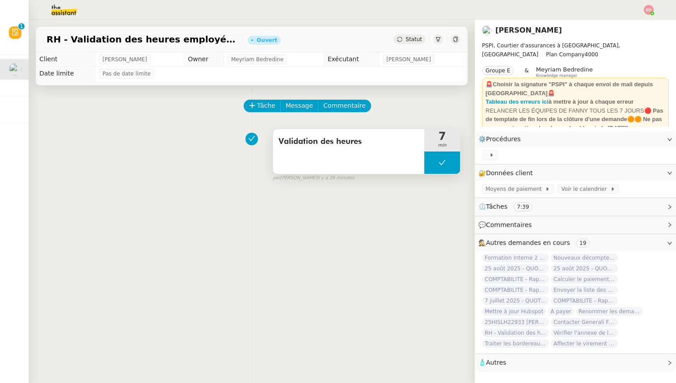
click at [433, 161] on button at bounding box center [443, 163] width 36 height 22
click at [433, 161] on icon at bounding box center [433, 162] width 3 height 5
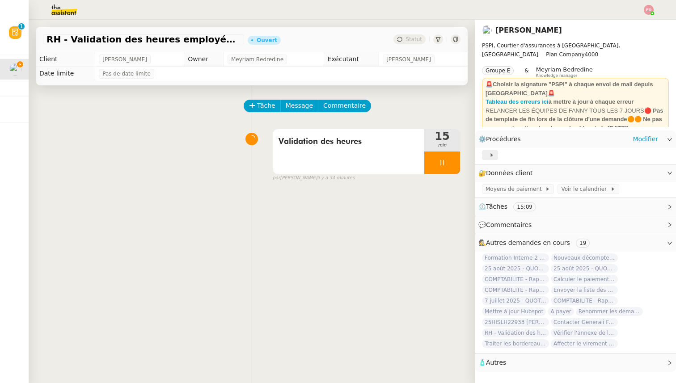
click at [495, 155] on div at bounding box center [490, 155] width 16 height 10
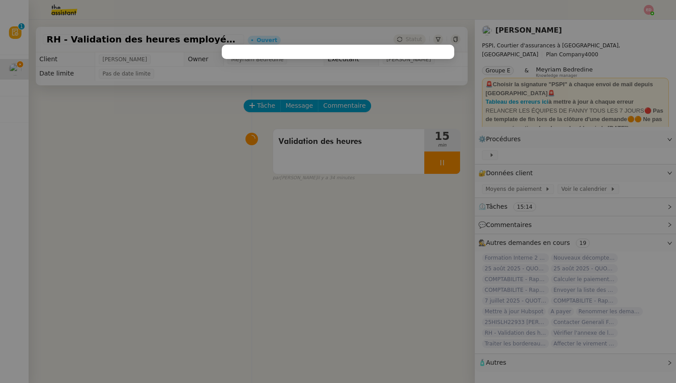
click at [518, 157] on nz-modal-container at bounding box center [338, 191] width 676 height 383
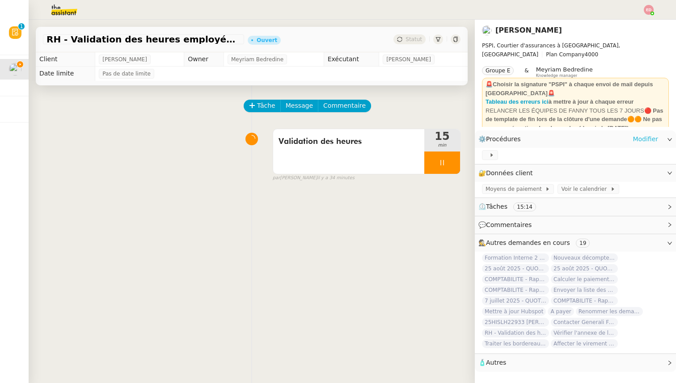
click at [651, 142] on link "Modifier" at bounding box center [645, 139] width 25 height 10
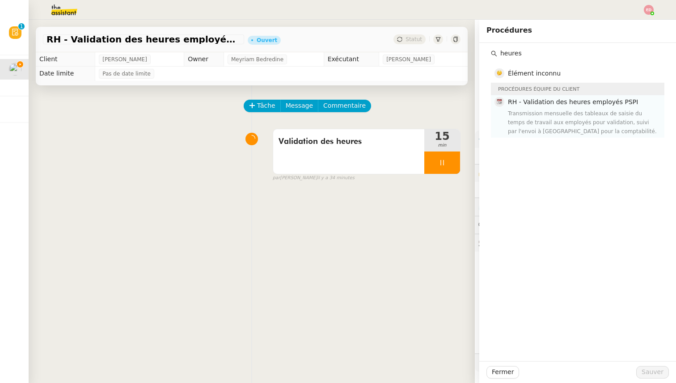
type input "heures"
click at [586, 106] on h4 "RH - Validation des heures employés PSPI" at bounding box center [583, 102] width 151 height 10
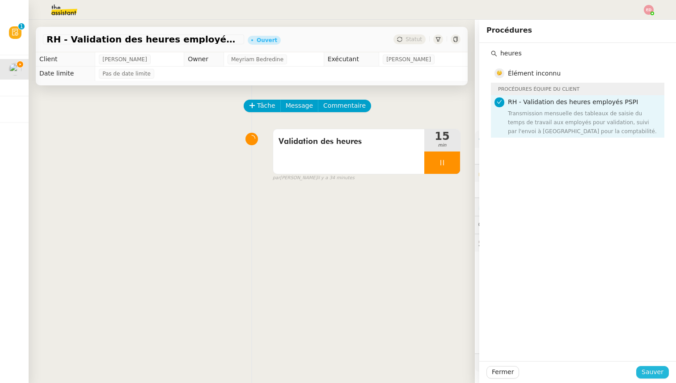
click at [656, 370] on span "Sauver" at bounding box center [653, 372] width 22 height 10
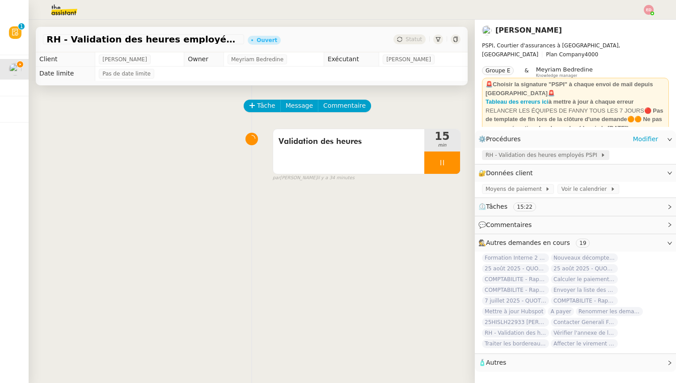
click at [519, 156] on span "RH - Validation des heures employés PSPI" at bounding box center [543, 155] width 115 height 9
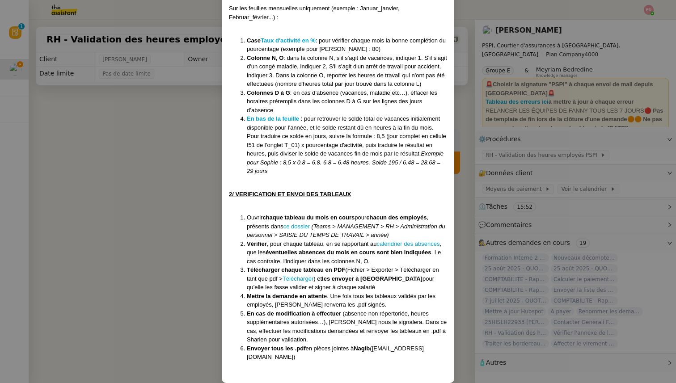
scroll to position [794, 0]
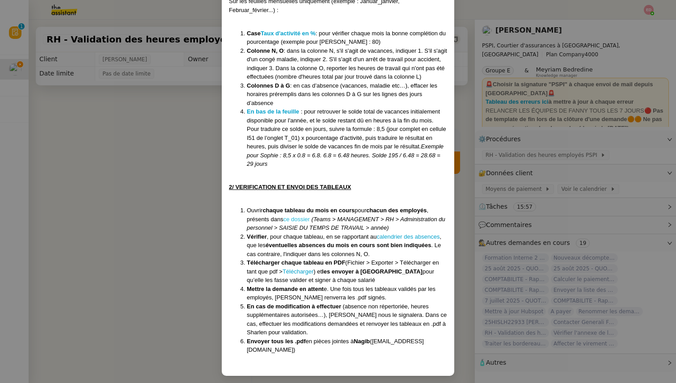
click at [302, 223] on link "ce dossier" at bounding box center [297, 219] width 26 height 7
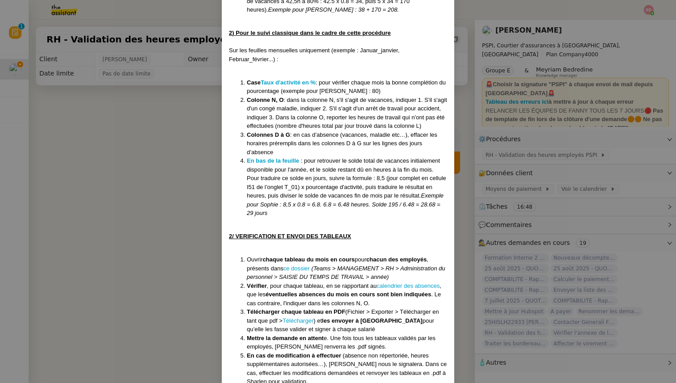
scroll to position [797, 0]
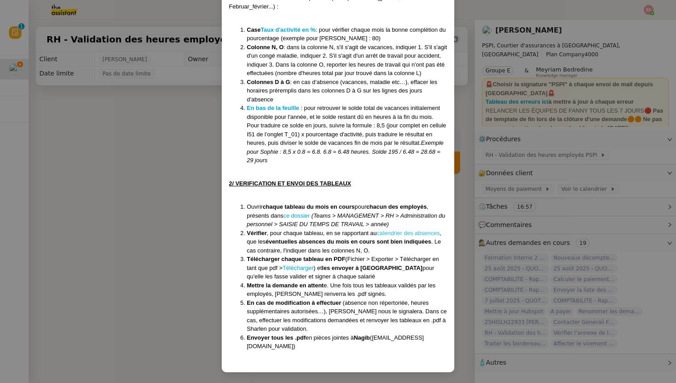
click at [414, 237] on link "calendrier des absences" at bounding box center [408, 233] width 63 height 7
click at [205, 258] on nz-modal-container "Créé le [DATE] Modifiée le [DATE] Contexte : Chaque mois, nous devons transmett…" at bounding box center [338, 191] width 676 height 383
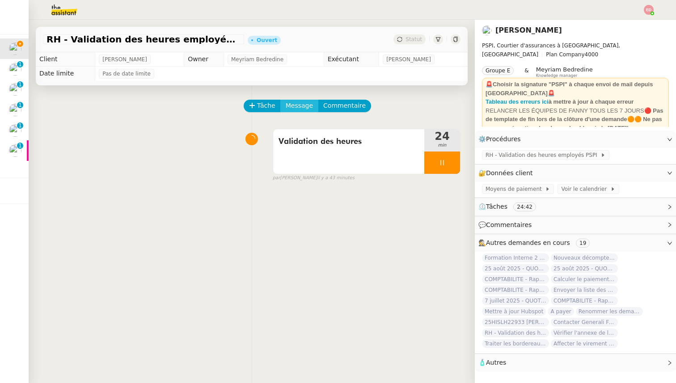
click at [286, 108] on span "Message" at bounding box center [299, 106] width 27 height 10
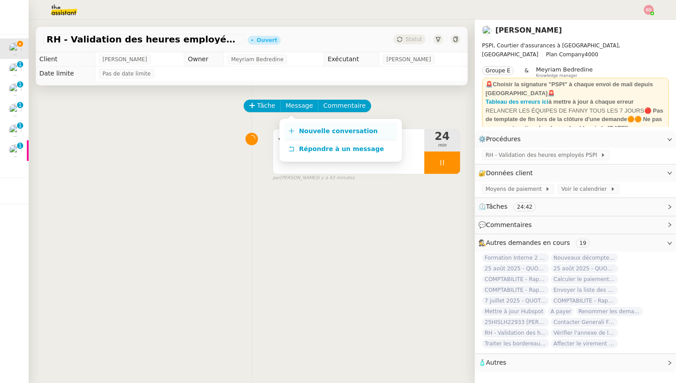
click at [289, 128] on icon at bounding box center [292, 131] width 6 height 6
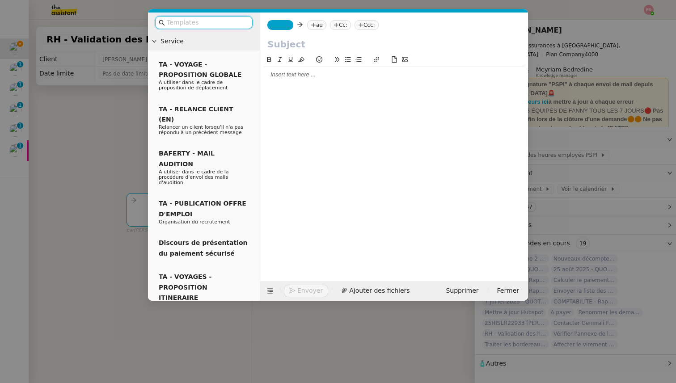
click at [275, 24] on span "_______" at bounding box center [280, 25] width 19 height 6
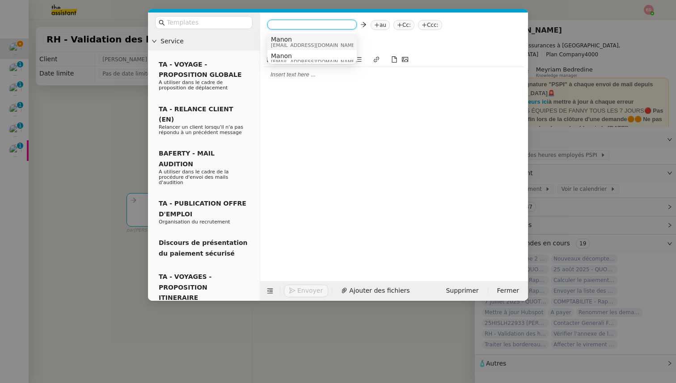
click at [288, 38] on span "Manon" at bounding box center [314, 39] width 86 height 7
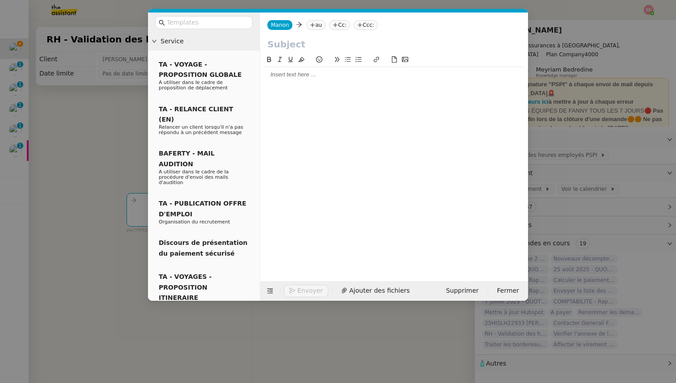
click at [310, 27] on icon at bounding box center [312, 24] width 5 height 5
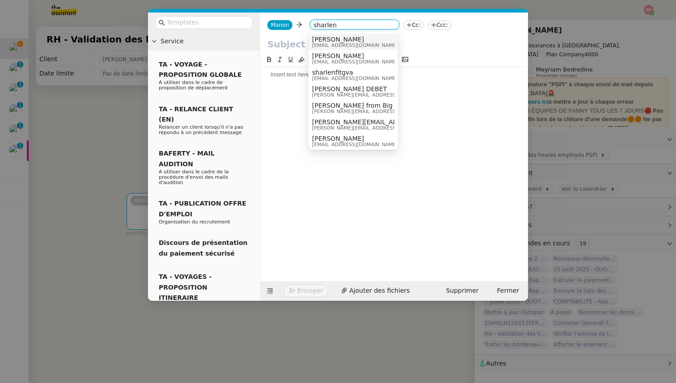
type input "sharlen"
click at [336, 38] on span "[PERSON_NAME]" at bounding box center [355, 39] width 86 height 7
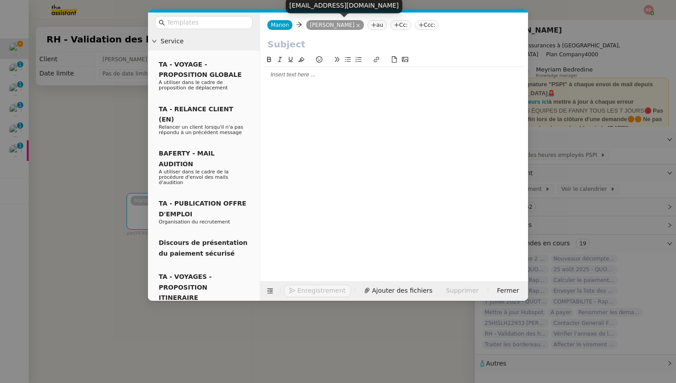
click at [356, 24] on icon at bounding box center [358, 25] width 4 height 4
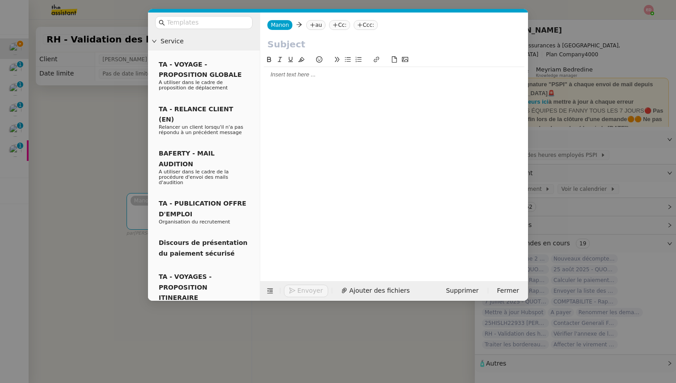
click at [324, 24] on nz-tag "au" at bounding box center [315, 25] width 19 height 10
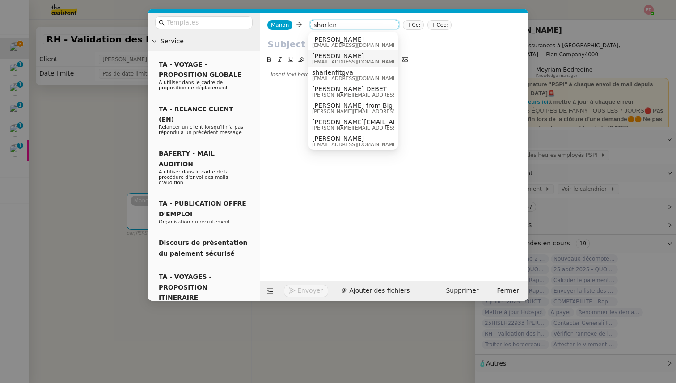
type input "sharlen"
click at [322, 55] on span "[PERSON_NAME]" at bounding box center [355, 55] width 86 height 7
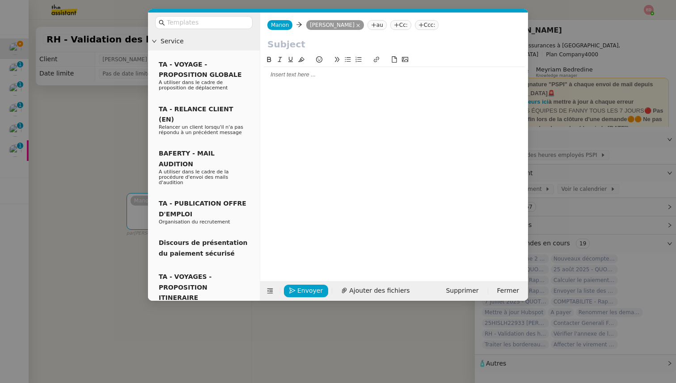
click at [278, 44] on input "text" at bounding box center [395, 44] width 254 height 13
type input "Validation des tableaux d'heures"
click at [270, 75] on div at bounding box center [394, 75] width 261 height 8
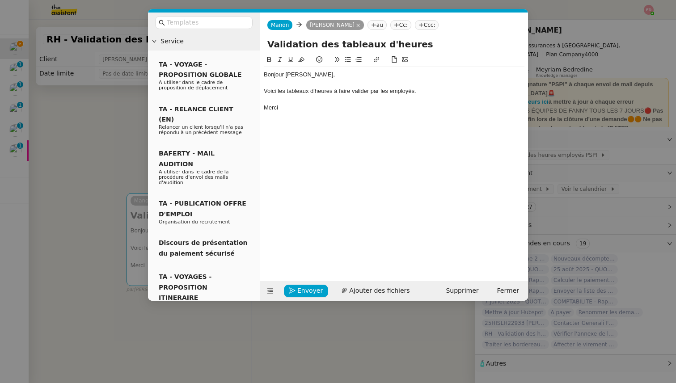
click at [334, 90] on div "Voici les tableaux d'heures à faire valider par les employés." at bounding box center [394, 91] width 261 height 8
click at [363, 292] on span "Ajouter des fichiers" at bounding box center [379, 291] width 60 height 10
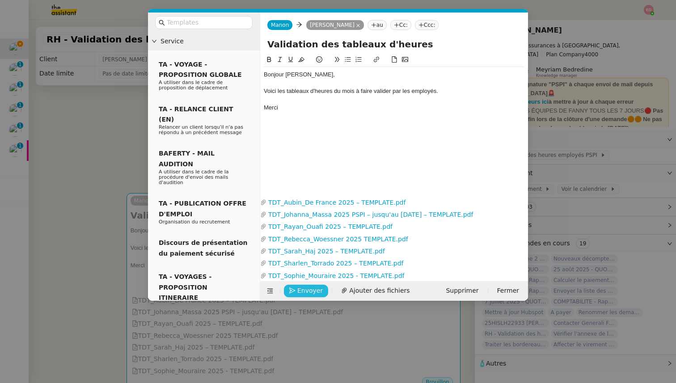
click at [305, 292] on span "Envoyer" at bounding box center [309, 291] width 25 height 10
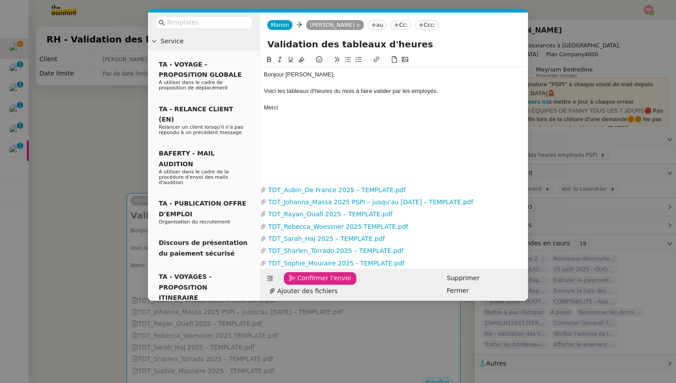
click at [305, 284] on span "Confirmer l'envoi" at bounding box center [324, 278] width 54 height 10
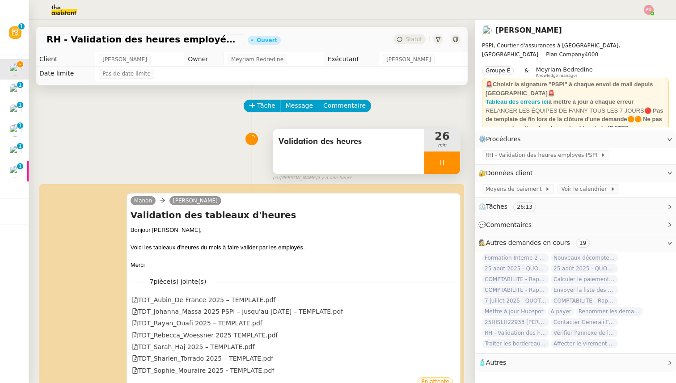
click at [453, 170] on div at bounding box center [443, 163] width 36 height 22
click at [453, 170] on button at bounding box center [451, 163] width 18 height 22
click at [417, 39] on span "Statut" at bounding box center [414, 39] width 17 height 6
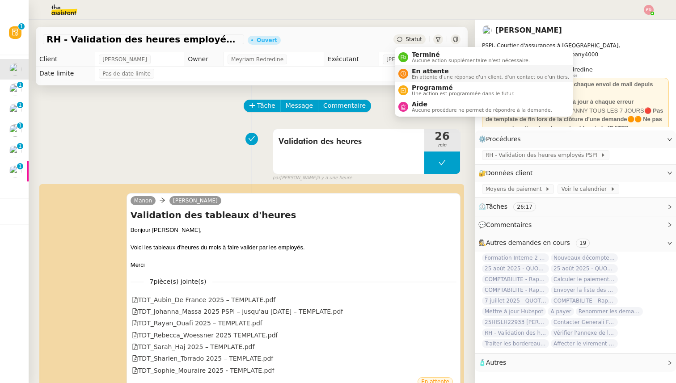
click at [429, 75] on span "En attente d'une réponse d'un client, d'un contact ou d'un tiers." at bounding box center [490, 77] width 157 height 5
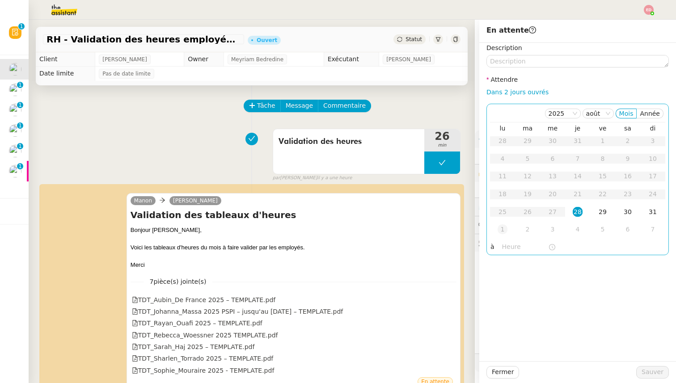
click at [500, 235] on td "1" at bounding box center [502, 230] width 25 height 18
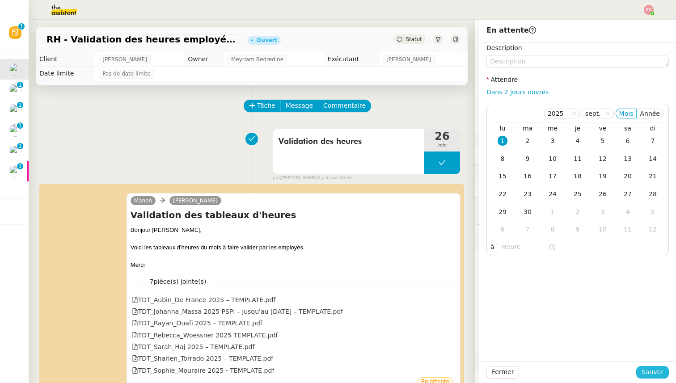
click at [662, 374] on span "Sauver" at bounding box center [653, 372] width 22 height 10
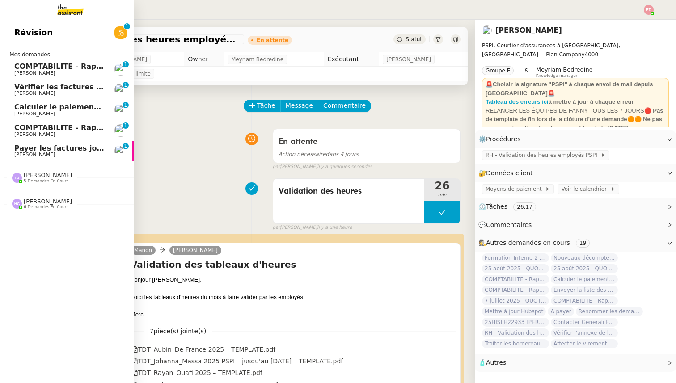
click at [25, 68] on span "COMPTABILITE - Rapprochement bancaire - [DATE]" at bounding box center [116, 66] width 204 height 8
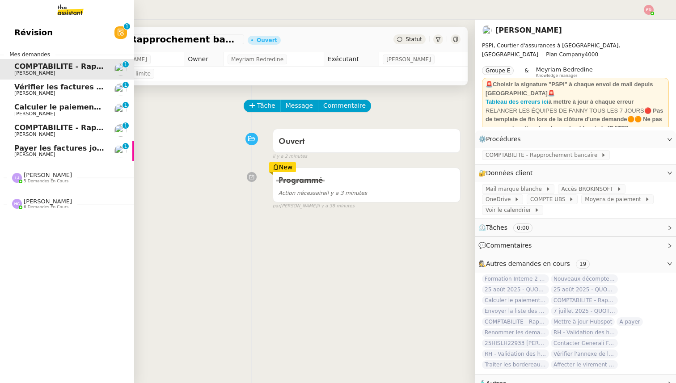
click at [31, 86] on span "Vérifier les factures non réglées" at bounding box center [79, 87] width 130 height 8
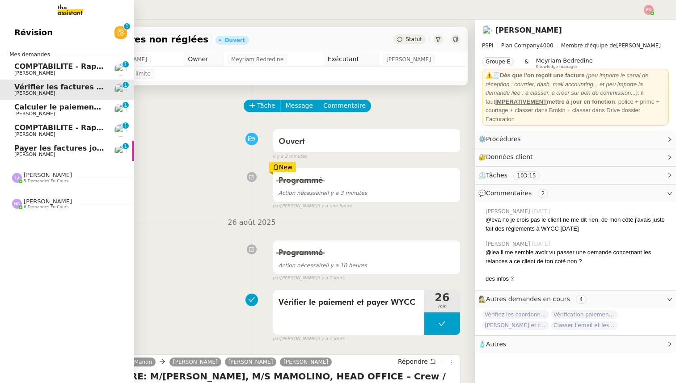
click at [33, 103] on span "Calculer le paiement de CHF 2,063.41" at bounding box center [90, 107] width 152 height 8
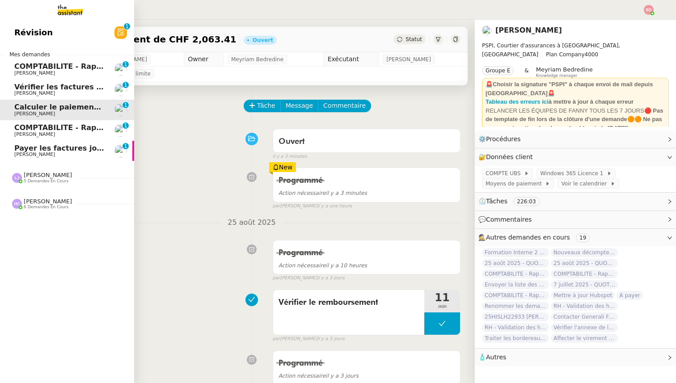
click at [31, 130] on span "COMPTABILITE - Rapprochement bancaire - 18 août 2025" at bounding box center [128, 127] width 229 height 8
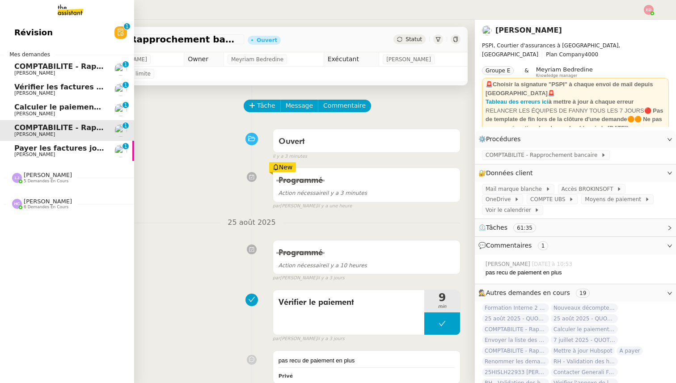
click at [33, 148] on span "Payer les factures jointes" at bounding box center [65, 148] width 102 height 8
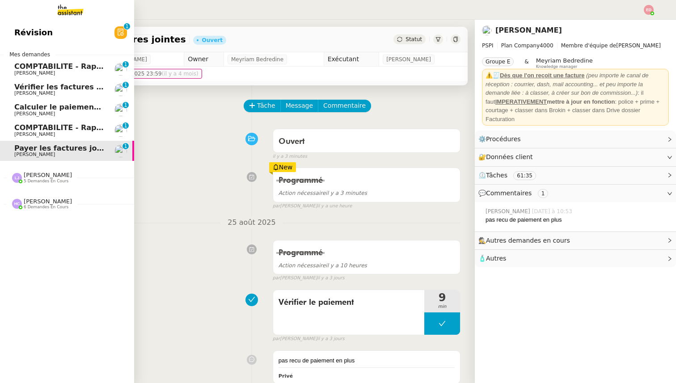
click at [38, 181] on span "5 demandes en cours" at bounding box center [46, 181] width 45 height 5
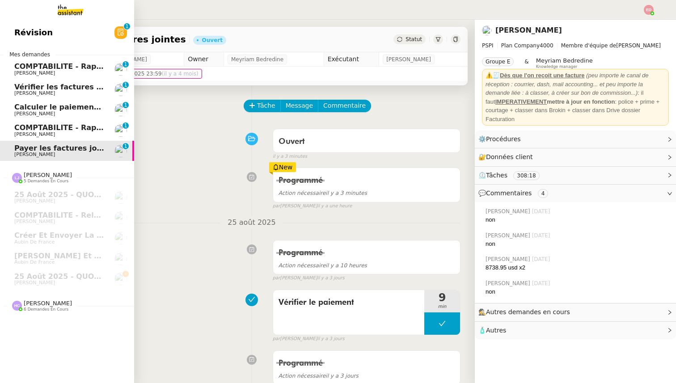
click at [40, 305] on span "[PERSON_NAME]" at bounding box center [48, 303] width 48 height 7
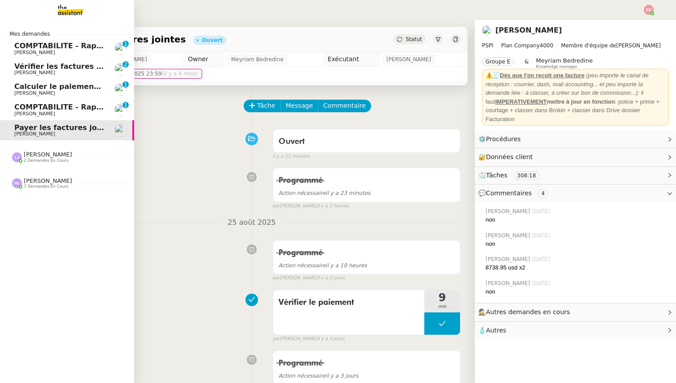
click at [54, 46] on span "COMPTABILITE - Rapprochement bancaire - [DATE]" at bounding box center [116, 46] width 204 height 8
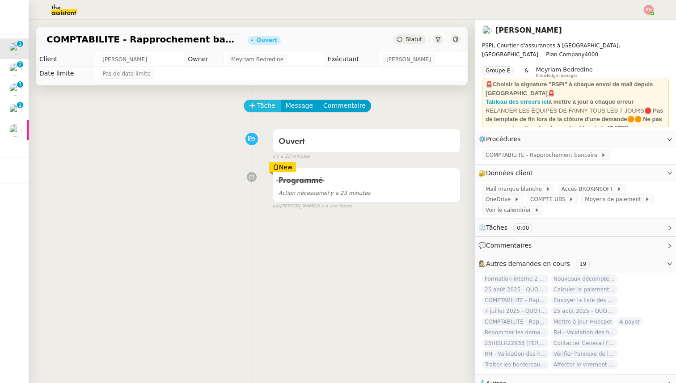
click at [260, 110] on span "Tâche" at bounding box center [266, 106] width 18 height 10
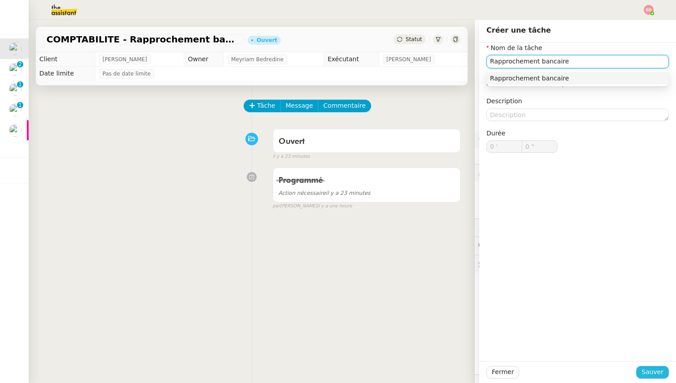
type input "Rapprochement bancaire"
click at [646, 376] on span "Sauver" at bounding box center [653, 372] width 22 height 10
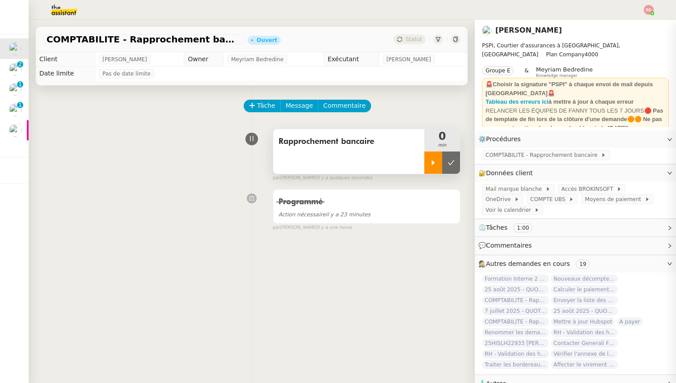
click at [439, 164] on div at bounding box center [434, 163] width 18 height 22
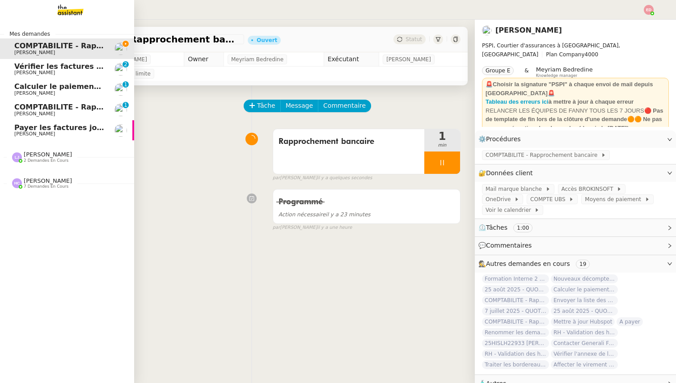
click at [33, 68] on span "Vérifier les factures non réglées" at bounding box center [79, 66] width 130 height 8
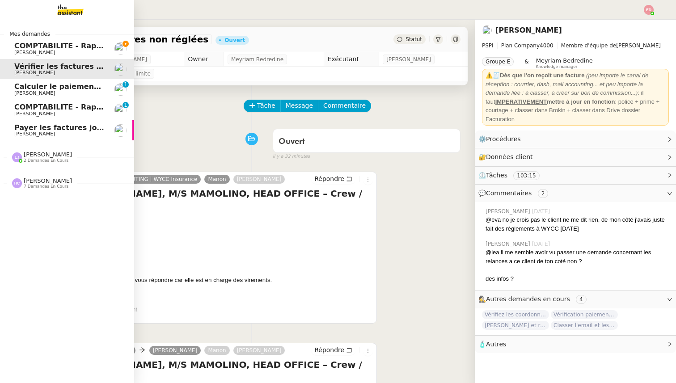
click at [28, 51] on span "[PERSON_NAME]" at bounding box center [34, 53] width 41 height 6
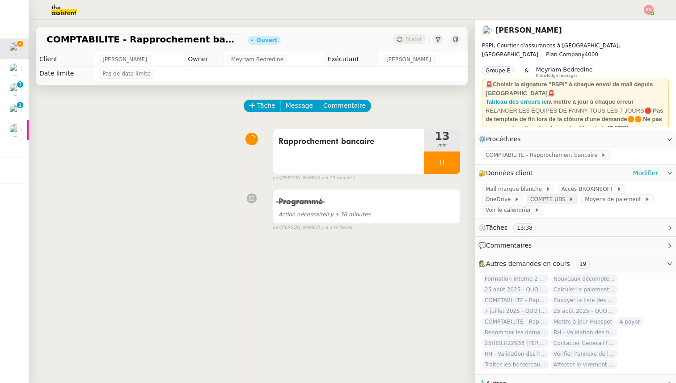
click at [531, 200] on span "COMPTE UBS" at bounding box center [550, 199] width 38 height 9
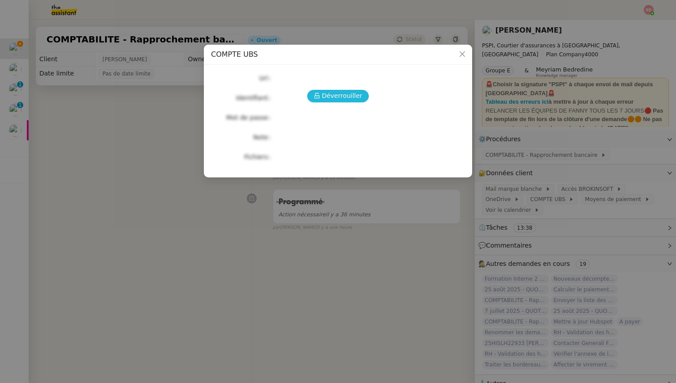
click at [344, 92] on span "Déverrouiller" at bounding box center [342, 96] width 41 height 10
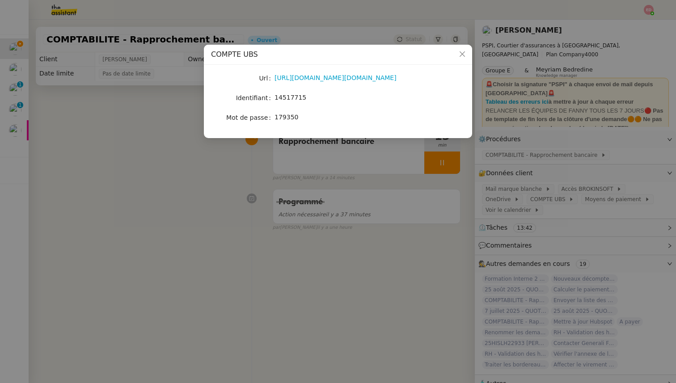
click at [295, 94] on span "14517715" at bounding box center [291, 97] width 32 height 7
copy span "14517715"
click at [322, 161] on nz-modal-container "COMPTE UBS Url [URL][DOMAIN_NAME][DOMAIN_NAME] Identifiant 14517715 Mot de pass…" at bounding box center [338, 191] width 676 height 383
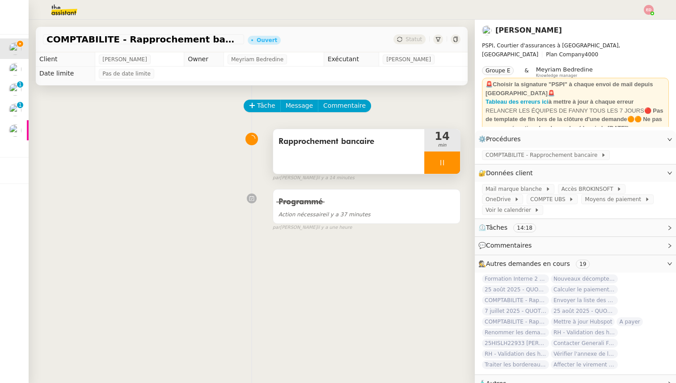
click at [449, 167] on div at bounding box center [443, 163] width 36 height 22
click at [449, 167] on button at bounding box center [451, 163] width 18 height 22
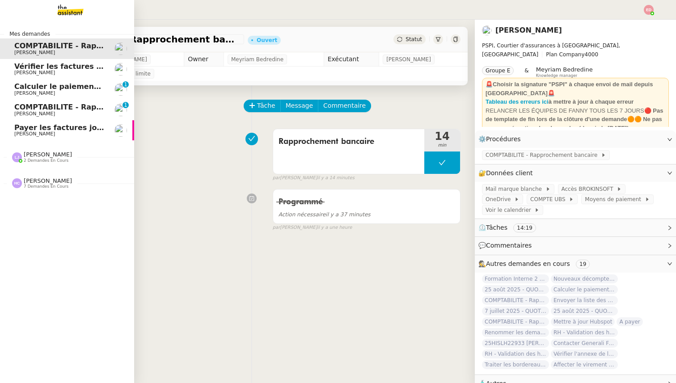
click at [36, 123] on link "Payer les factures jointes [PERSON_NAME]" at bounding box center [67, 130] width 134 height 21
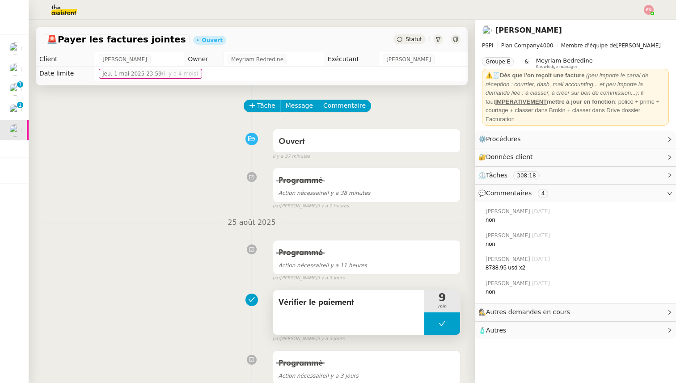
click at [306, 301] on span "Vérifier le paiement" at bounding box center [349, 302] width 140 height 13
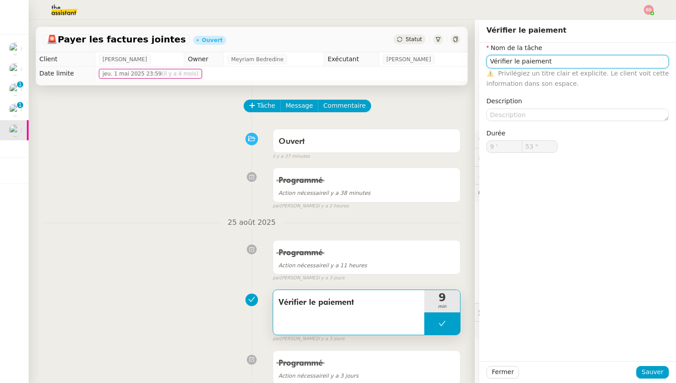
click at [519, 63] on input "Vérifier le paiement" at bounding box center [578, 61] width 183 height 13
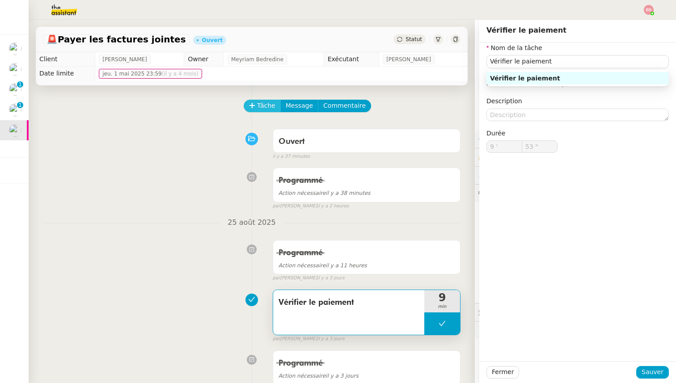
click at [263, 106] on span "Tâche" at bounding box center [266, 106] width 18 height 10
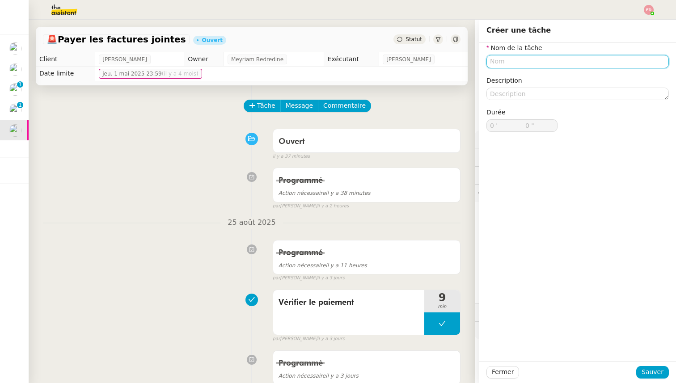
paste input "Vérifier le paiement"
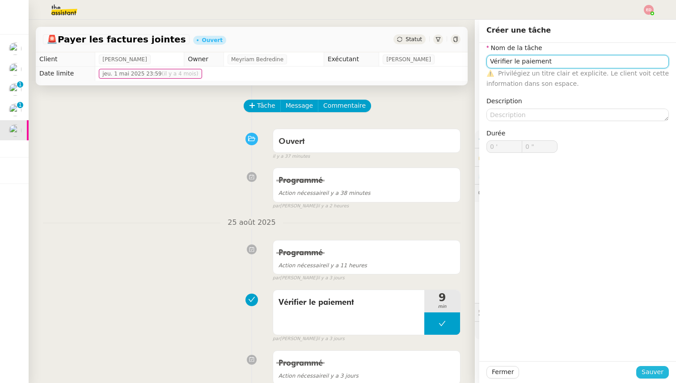
type input "Vérifier le paiement"
click at [649, 377] on span "Sauver" at bounding box center [653, 372] width 22 height 10
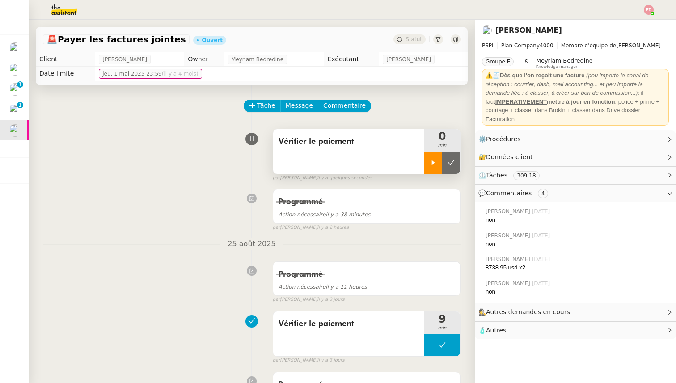
click at [428, 167] on div at bounding box center [434, 163] width 18 height 22
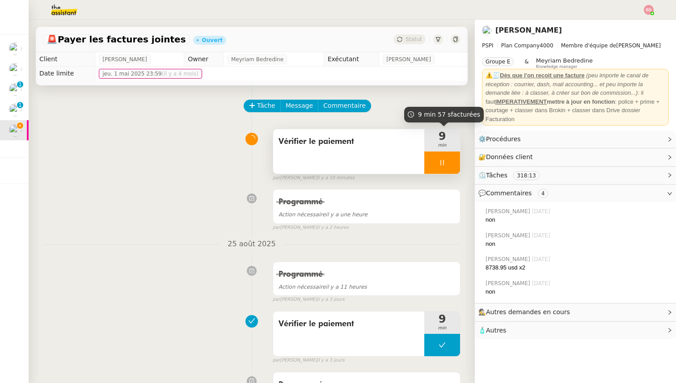
click at [455, 157] on div at bounding box center [443, 163] width 36 height 22
click at [455, 157] on button at bounding box center [451, 163] width 18 height 22
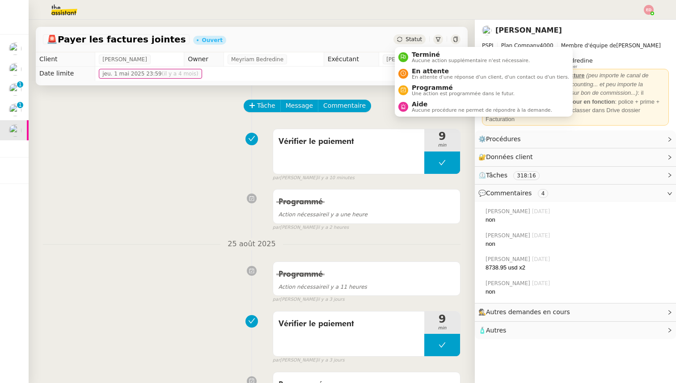
click at [414, 38] on span "Statut" at bounding box center [414, 39] width 17 height 6
click at [424, 85] on span "Programmé" at bounding box center [463, 87] width 103 height 7
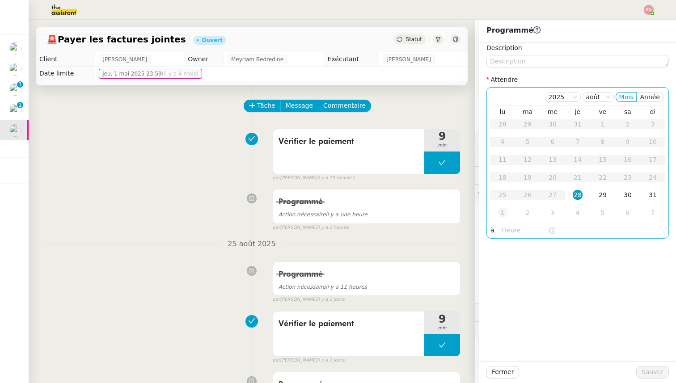
click at [506, 212] on div "1" at bounding box center [503, 213] width 10 height 10
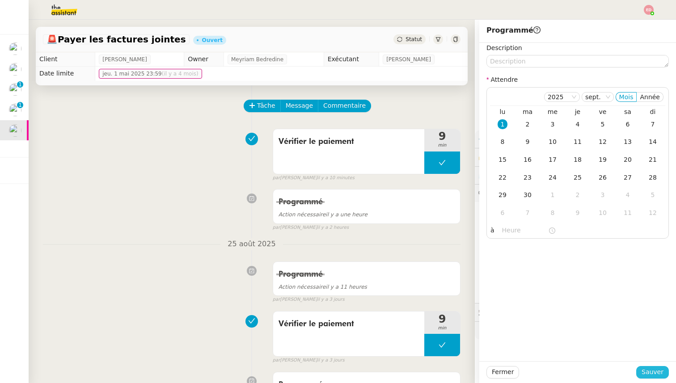
click at [651, 371] on span "Sauver" at bounding box center [653, 372] width 22 height 10
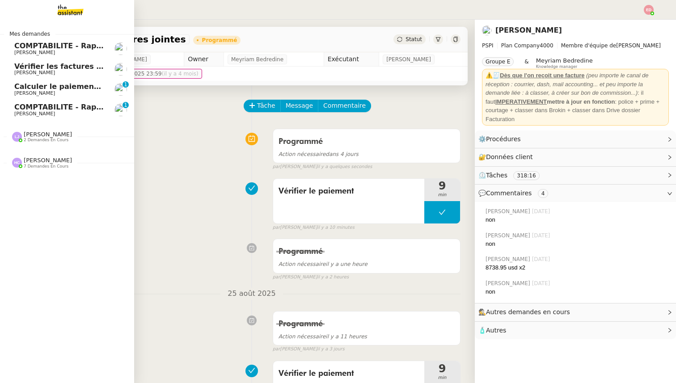
click at [17, 110] on span "COMPTABILITE - Rapprochement bancaire - 18 août 2025" at bounding box center [128, 107] width 229 height 8
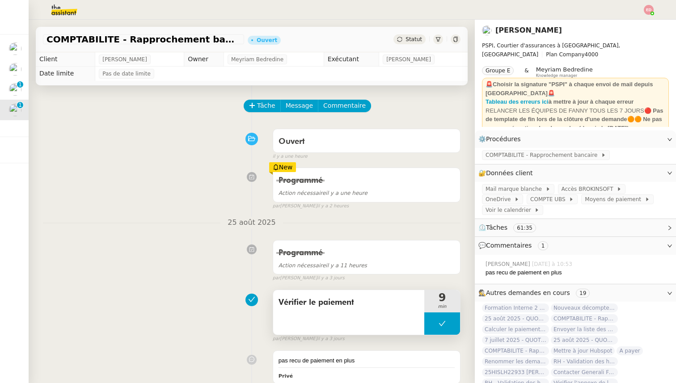
click at [325, 305] on span "Vérifier le paiement" at bounding box center [349, 302] width 140 height 13
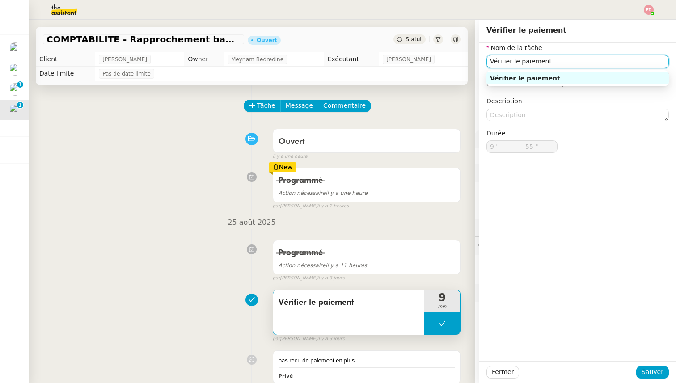
click at [522, 63] on input "Vérifier le paiement" at bounding box center [578, 61] width 183 height 13
click at [275, 103] on button "Tâche" at bounding box center [262, 106] width 37 height 13
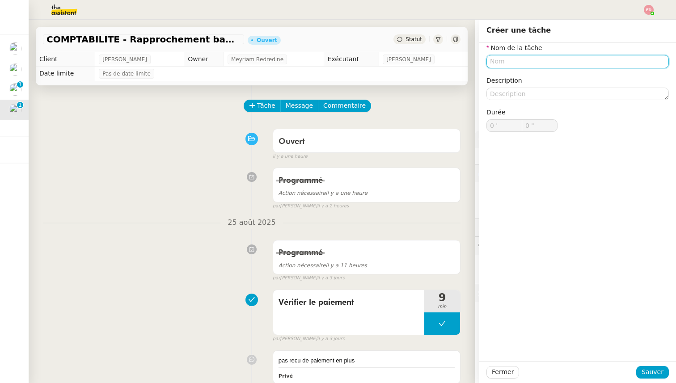
paste input "Vérifier le paiement"
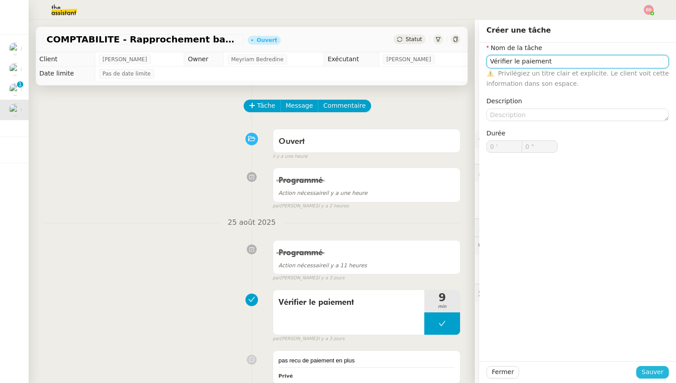
type input "Vérifier le paiement"
click at [660, 373] on span "Sauver" at bounding box center [653, 372] width 22 height 10
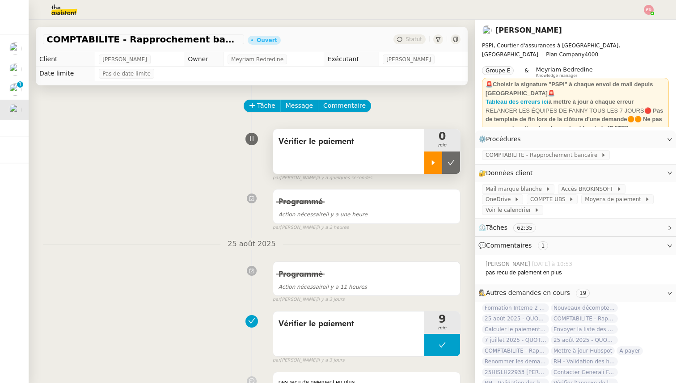
click at [438, 153] on div at bounding box center [434, 163] width 18 height 22
click at [455, 166] on div at bounding box center [443, 163] width 36 height 22
click at [455, 166] on button at bounding box center [451, 163] width 18 height 22
click at [409, 33] on div "COMPTABILITE - Rapprochement bancaire - [DATE] Ouvert Statut" at bounding box center [252, 39] width 432 height 25
click at [409, 38] on span "Statut" at bounding box center [414, 39] width 17 height 6
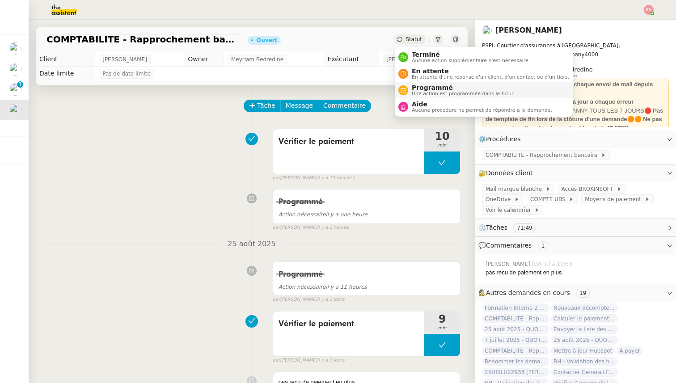
click at [423, 86] on span "Programmé" at bounding box center [463, 87] width 103 height 7
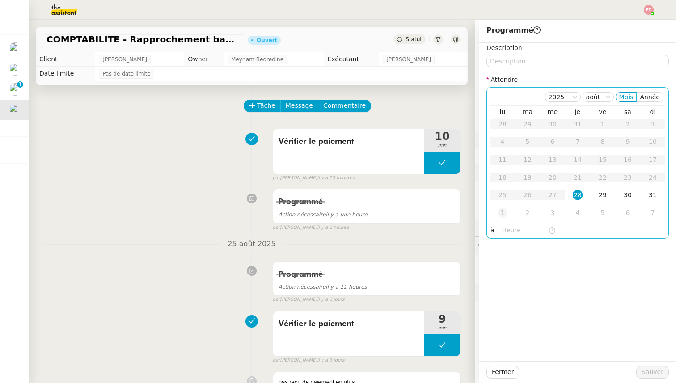
click at [506, 215] on div "1" at bounding box center [503, 213] width 10 height 10
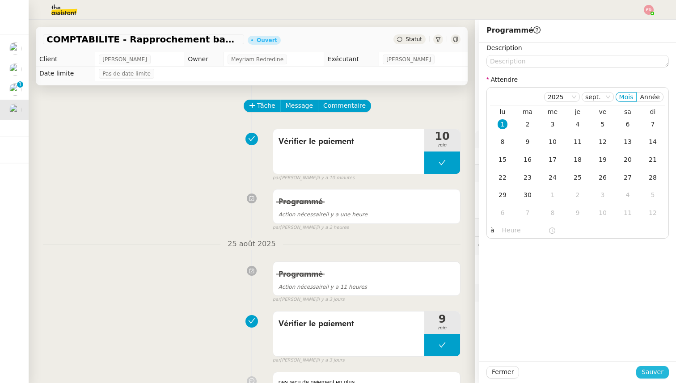
click at [660, 377] on span "Sauver" at bounding box center [653, 372] width 22 height 10
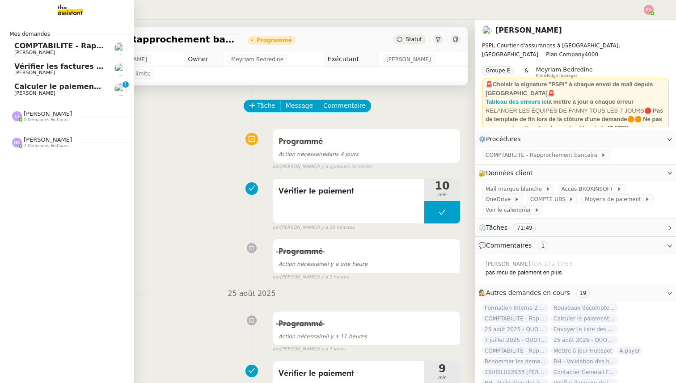
click at [28, 89] on span "Calculer le paiement de CHF 2,063.41" at bounding box center [90, 86] width 152 height 8
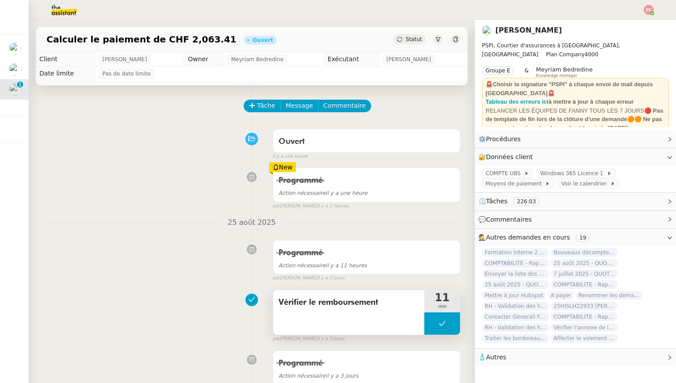
click at [319, 302] on span "Vérifier le remboursement" at bounding box center [349, 302] width 140 height 13
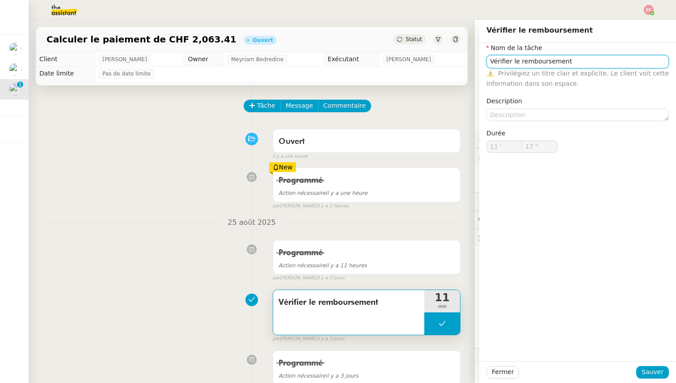
click at [506, 63] on input "Vérifier le remboursement" at bounding box center [578, 61] width 183 height 13
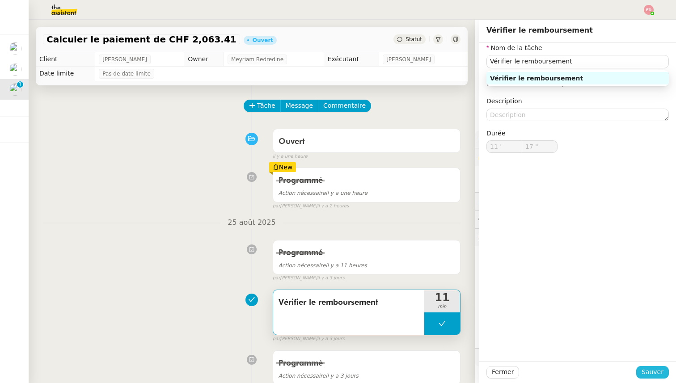
click at [648, 373] on span "Sauver" at bounding box center [653, 372] width 22 height 10
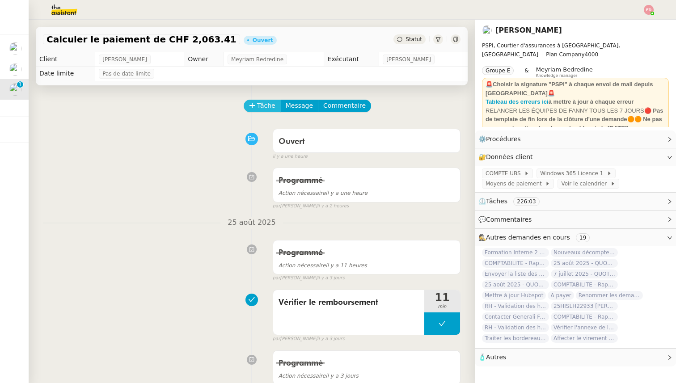
click at [269, 109] on span "Tâche" at bounding box center [266, 106] width 18 height 10
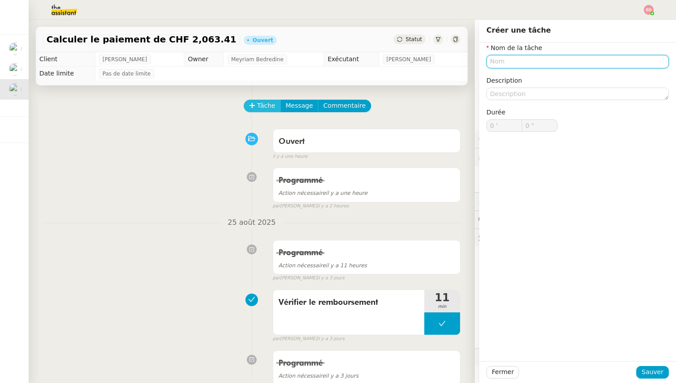
paste input "Vérifier le remboursement"
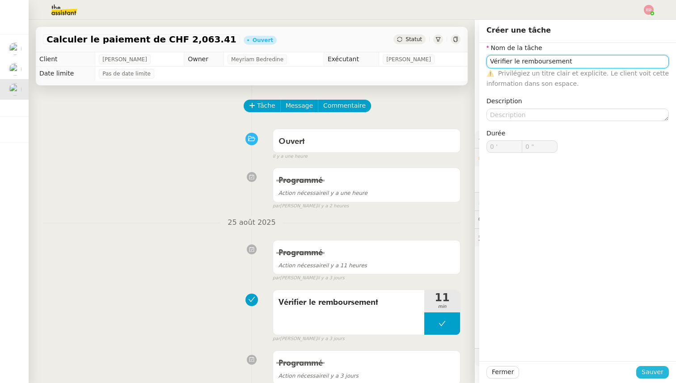
type input "Vérifier le remboursement"
click at [649, 374] on span "Sauver" at bounding box center [653, 372] width 22 height 10
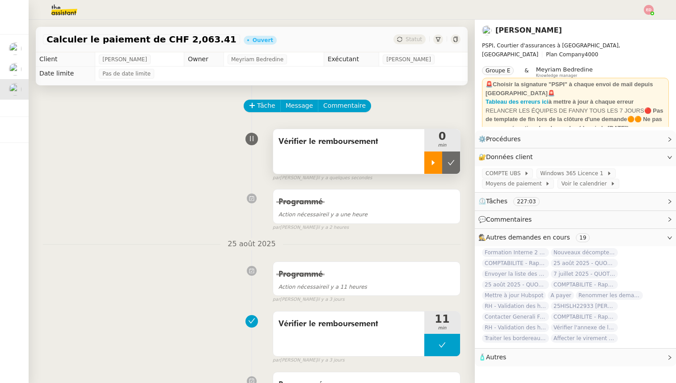
click at [435, 166] on div at bounding box center [434, 163] width 18 height 22
click at [454, 156] on div at bounding box center [443, 163] width 36 height 22
click at [454, 156] on button at bounding box center [451, 163] width 18 height 22
click at [413, 41] on span "Statut" at bounding box center [414, 39] width 17 height 6
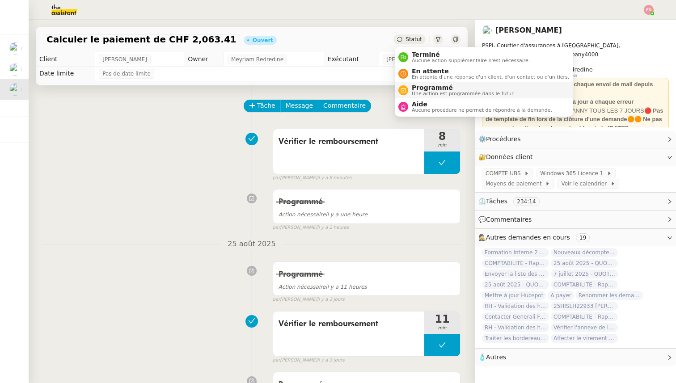
click at [425, 84] on span "Programmé" at bounding box center [463, 87] width 103 height 7
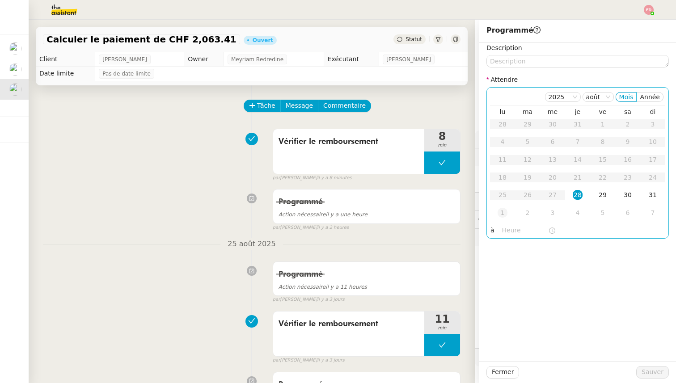
click at [502, 213] on div "1" at bounding box center [503, 213] width 10 height 10
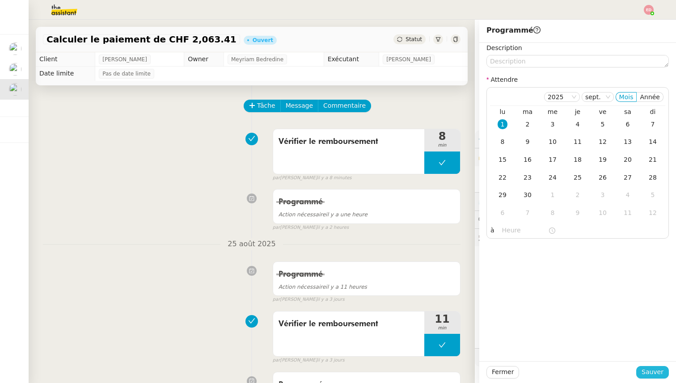
click at [655, 373] on span "Sauver" at bounding box center [653, 372] width 22 height 10
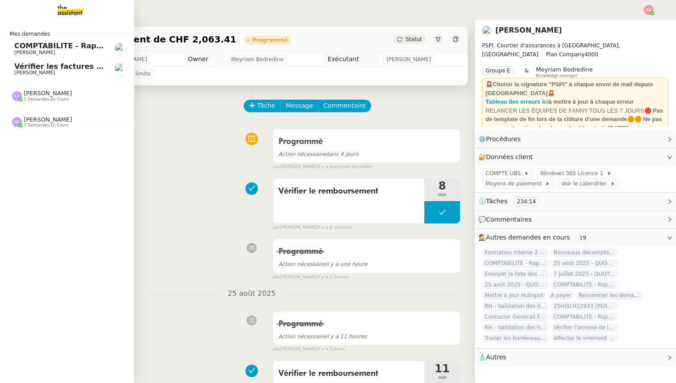
click at [22, 68] on span "Vérifier les factures non réglées" at bounding box center [79, 66] width 130 height 8
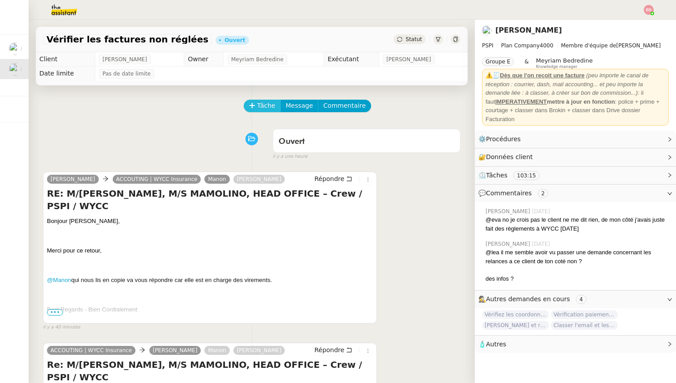
click at [265, 107] on span "Tâche" at bounding box center [266, 106] width 18 height 10
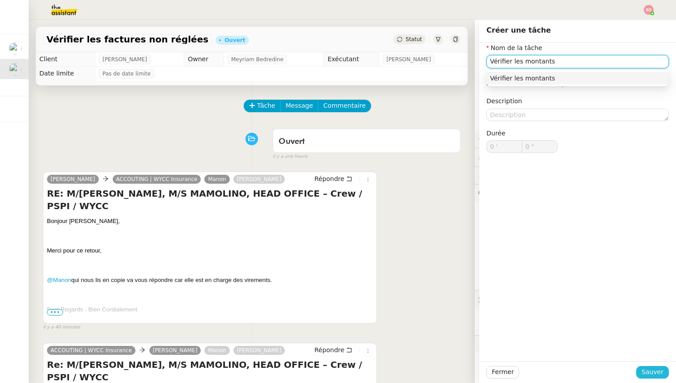
type input "Vérifier les montants"
click at [659, 375] on span "Sauver" at bounding box center [653, 372] width 22 height 10
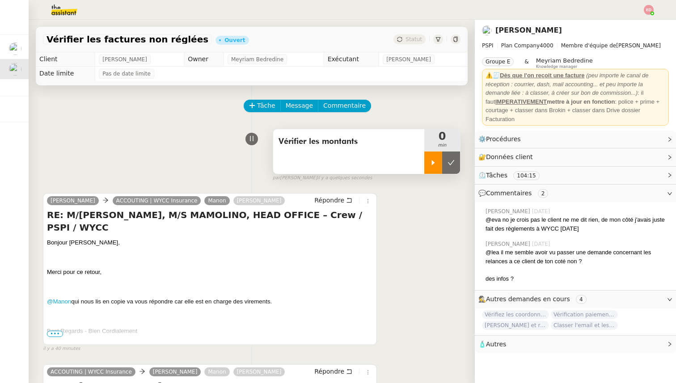
click at [439, 157] on div at bounding box center [434, 163] width 18 height 22
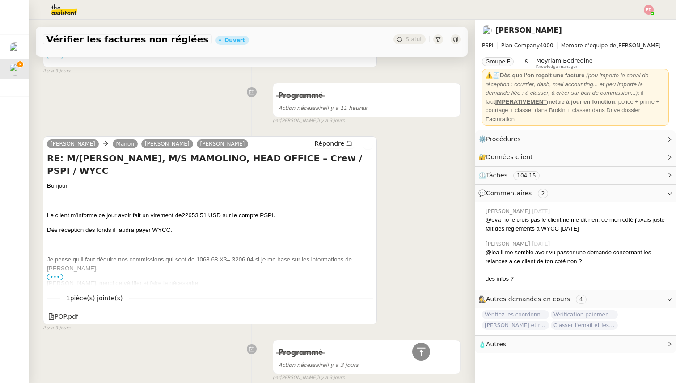
scroll to position [1171, 0]
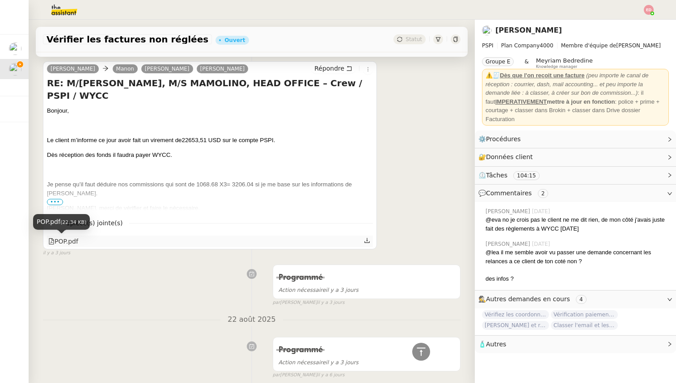
click at [70, 239] on div "POP.pdf" at bounding box center [63, 242] width 30 height 10
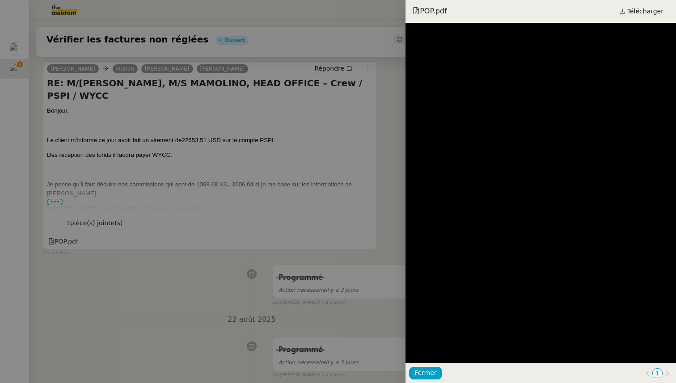
click at [75, 269] on div at bounding box center [338, 191] width 676 height 383
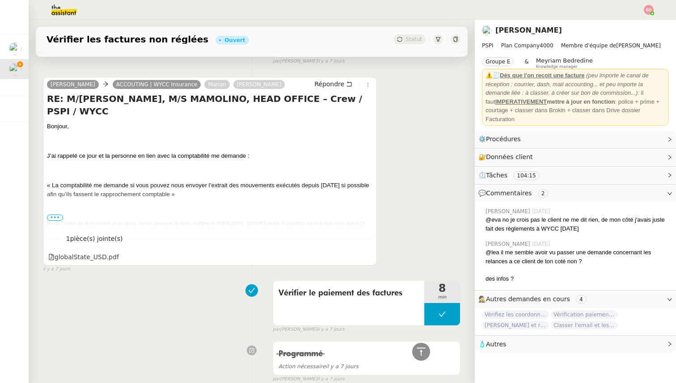
scroll to position [2085, 0]
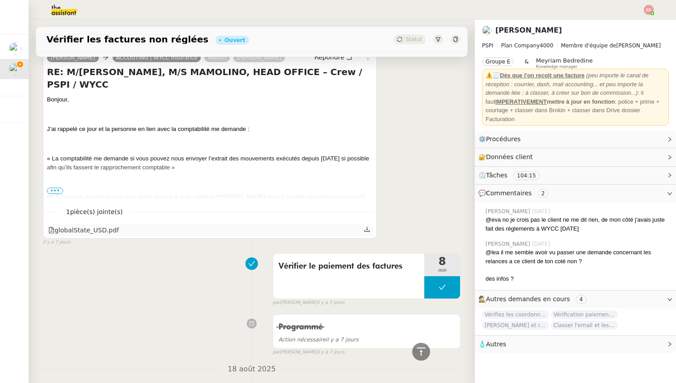
click at [74, 230] on div "globalState_USD.pdf" at bounding box center [83, 230] width 71 height 10
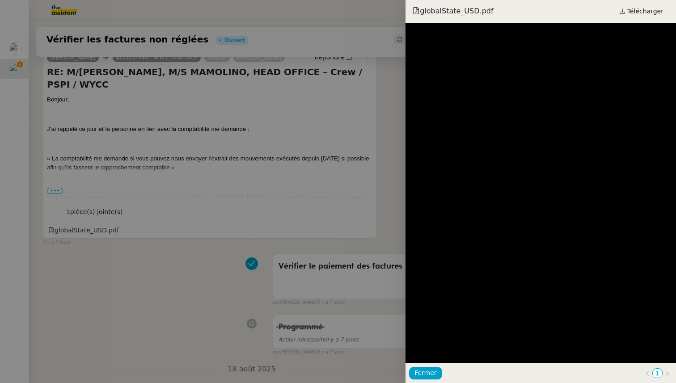
click at [94, 233] on div at bounding box center [338, 191] width 676 height 383
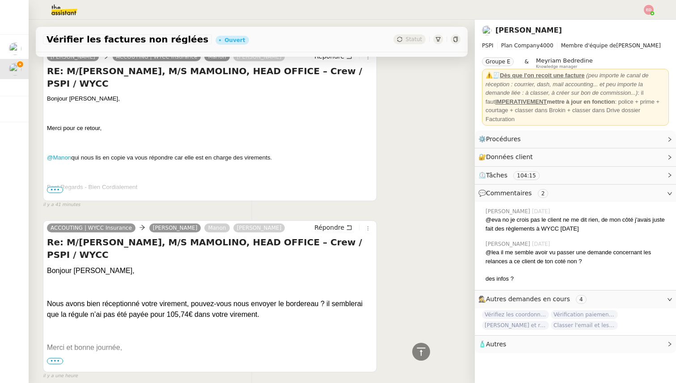
scroll to position [0, 0]
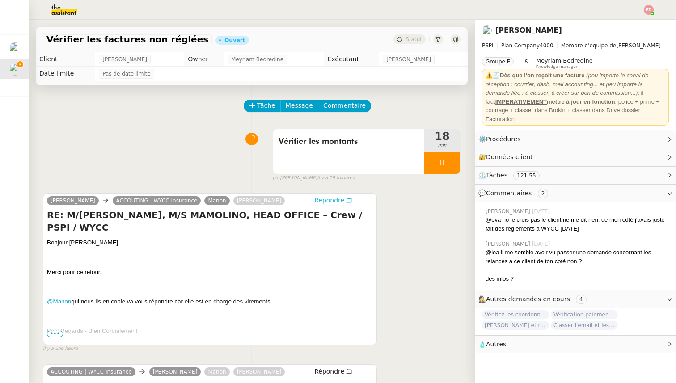
click at [327, 203] on span "Répondre" at bounding box center [329, 200] width 30 height 9
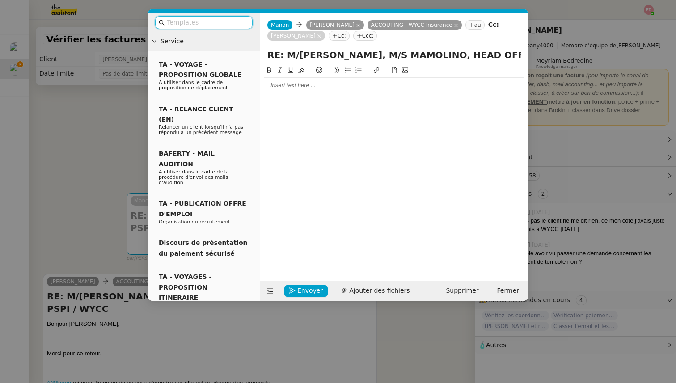
click at [454, 24] on icon at bounding box center [456, 25] width 4 height 4
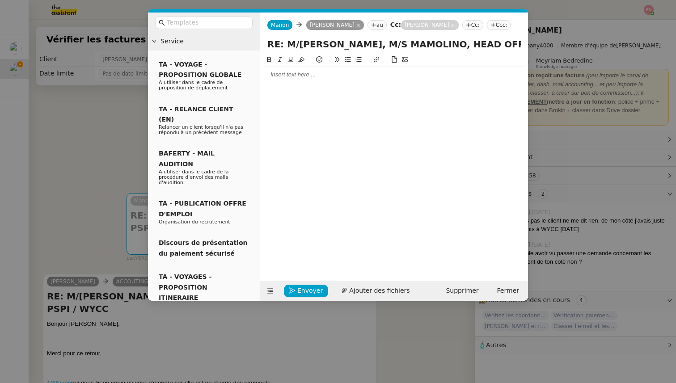
click at [306, 80] on div at bounding box center [394, 74] width 261 height 15
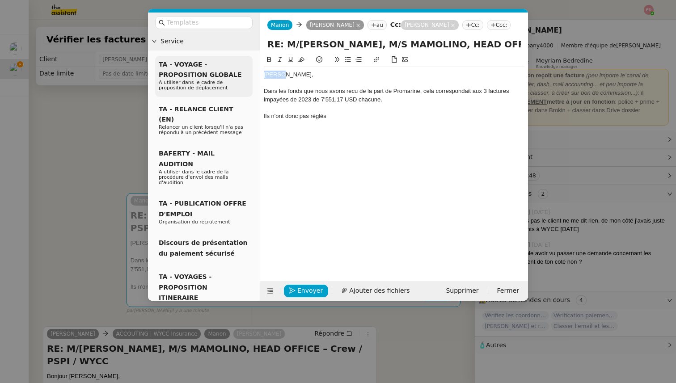
drag, startPoint x: 275, startPoint y: 74, endPoint x: 244, endPoint y: 74, distance: 30.9
click at [244, 74] on nz-layout "Service TA - VOYAGE - PROPOSITION GLOBALE A utiliser dans le cadre de propositi…" at bounding box center [338, 157] width 380 height 289
click at [86, 209] on nz-modal-container "Service TA - VOYAGE - PROPOSITION GLOBALE A utiliser dans le cadre de propositi…" at bounding box center [338, 191] width 676 height 383
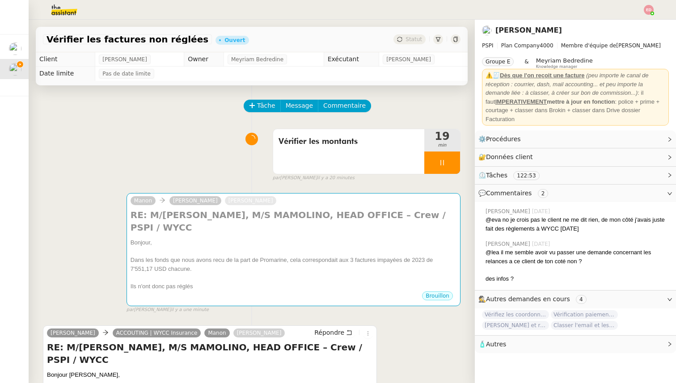
click at [127, 329] on link "ACCOUTING | WYCC Insurance" at bounding box center [157, 333] width 89 height 8
drag, startPoint x: 188, startPoint y: 303, endPoint x: 104, endPoint y: 300, distance: 84.2
click at [104, 300] on div "[EMAIL_ADDRESS][DOMAIN_NAME]" at bounding box center [157, 302] width 117 height 16
copy div "[EMAIL_ADDRESS][DOMAIN_NAME]"
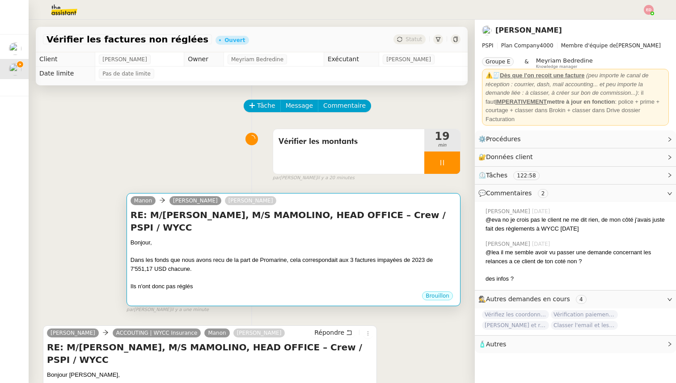
click at [186, 291] on div "Brouillon" at bounding box center [294, 297] width 326 height 13
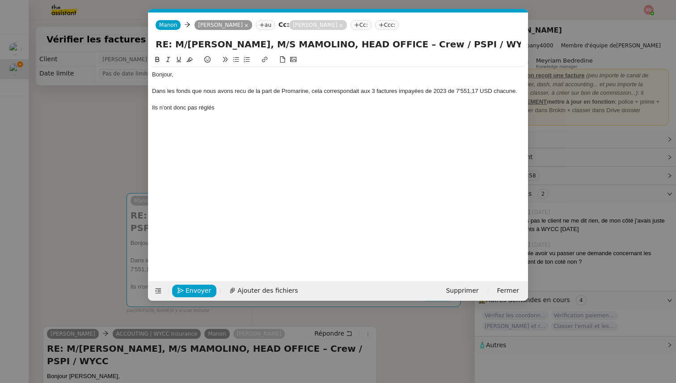
scroll to position [0, 19]
click at [262, 25] on nz-tag "au" at bounding box center [265, 25] width 19 height 10
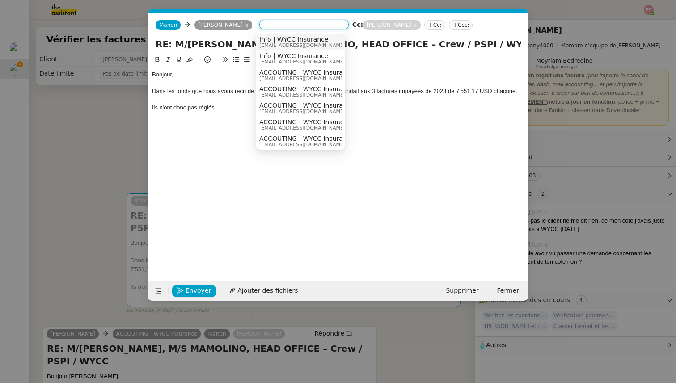
paste input "[EMAIL_ADDRESS][DOMAIN_NAME]"
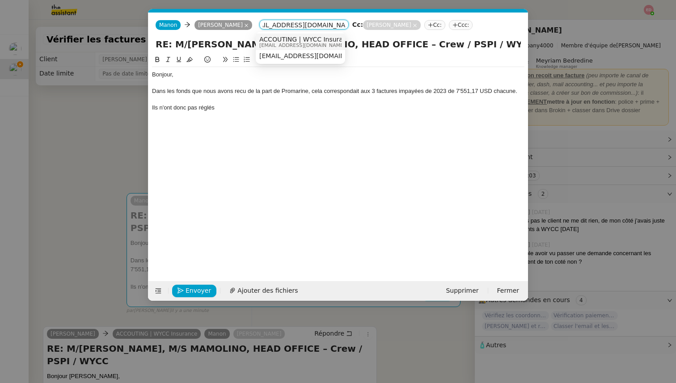
type input "[EMAIL_ADDRESS][DOMAIN_NAME]"
click at [292, 38] on span "ACCOUTING | WYCC Insurance" at bounding box center [306, 39] width 95 height 7
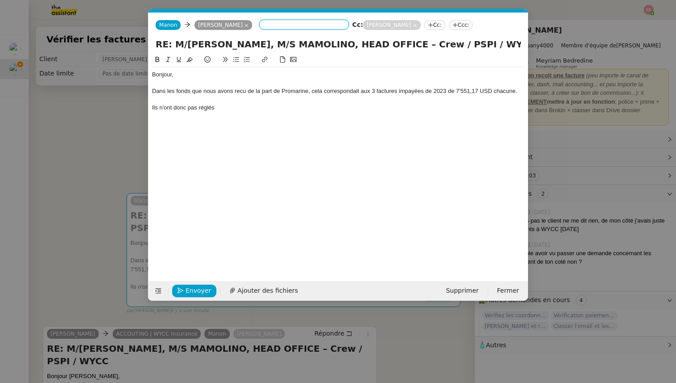
scroll to position [0, 0]
click at [243, 92] on div "Dans les fonds que nous avons recu de la part de Promarine, cela correspondait …" at bounding box center [338, 91] width 373 height 8
click at [208, 109] on div "Ils n'ont donc pas réglés" at bounding box center [338, 108] width 373 height 8
click at [0, 0] on lt-em "réglé" at bounding box center [0, 0] width 0 height 0
click at [234, 104] on div "Ils n'ont donc pas réglé" at bounding box center [338, 108] width 373 height 8
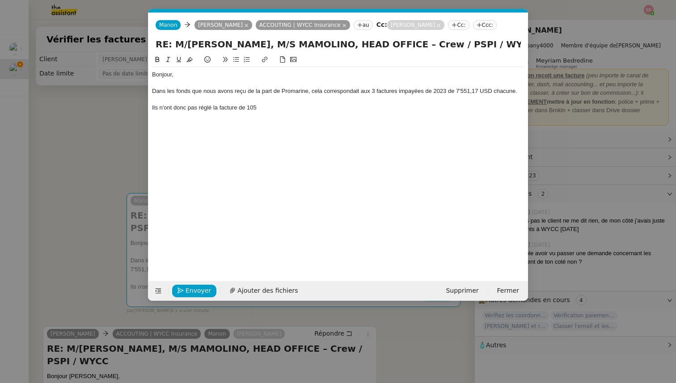
click at [275, 109] on div "Ils n'ont donc pas réglé la facture de 105" at bounding box center [338, 108] width 373 height 8
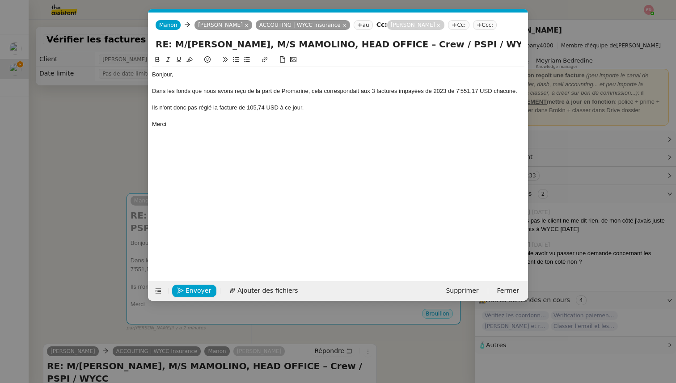
click at [242, 91] on div "Dans les fonds que nous avons reçu de la part de Promarine, cela correspondait …" at bounding box center [338, 91] width 373 height 8
click at [0, 0] on lt-span "reçu s" at bounding box center [0, 0] width 0 height 0
click at [194, 292] on span "Envoyer" at bounding box center [198, 291] width 25 height 10
click at [194, 292] on span "Confirmer l'envoi" at bounding box center [213, 291] width 54 height 10
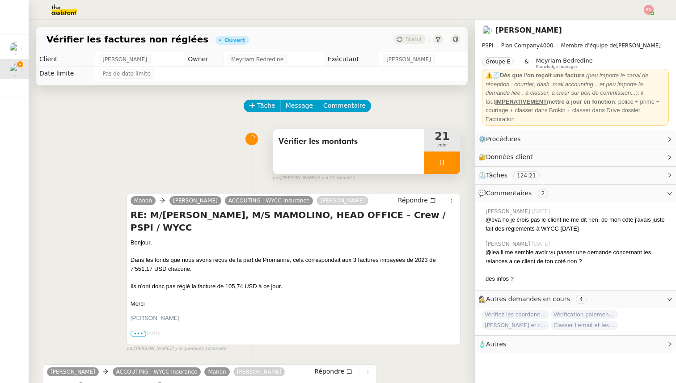
click at [449, 161] on div at bounding box center [443, 163] width 36 height 22
click at [457, 161] on icon at bounding box center [460, 162] width 7 height 7
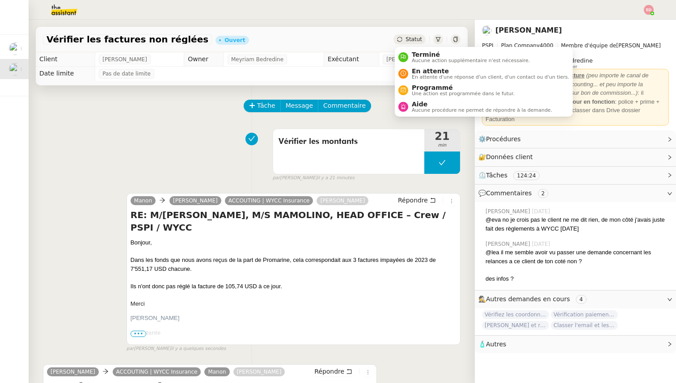
click at [413, 36] on div "Statut" at bounding box center [410, 39] width 32 height 10
click at [421, 76] on span "En attente d'une réponse d'un client, d'un contact ou d'un tiers." at bounding box center [490, 77] width 157 height 5
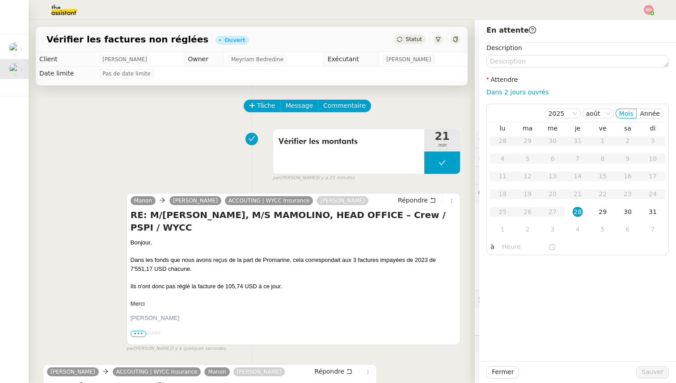
click at [412, 40] on span "Statut" at bounding box center [414, 39] width 17 height 6
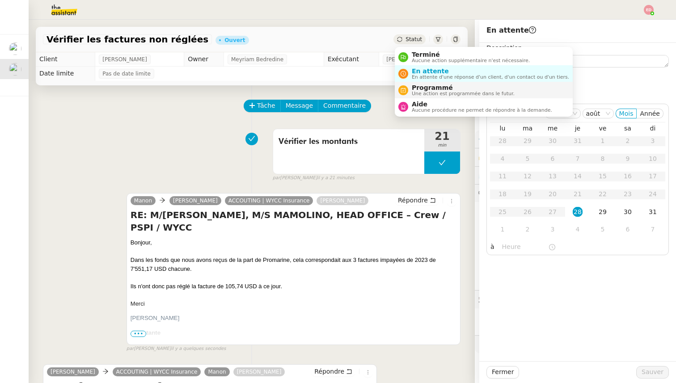
click at [414, 90] on span "Programmé" at bounding box center [463, 87] width 103 height 7
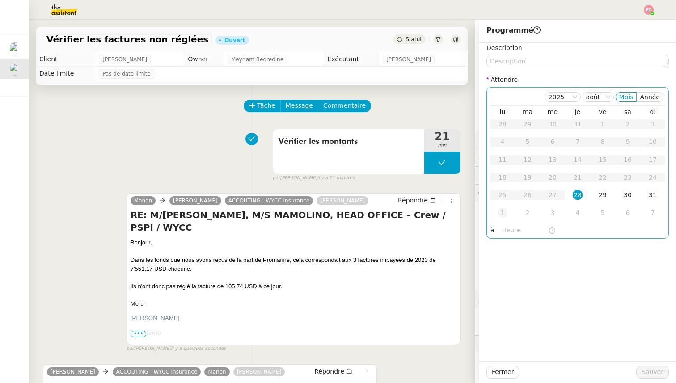
click at [508, 212] on td "1" at bounding box center [502, 213] width 25 height 18
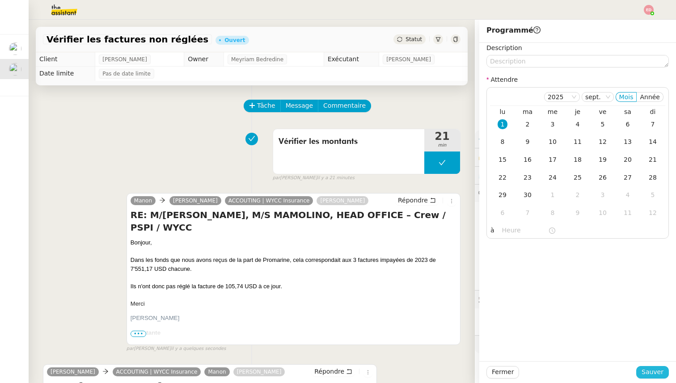
click at [648, 372] on span "Sauver" at bounding box center [653, 372] width 22 height 10
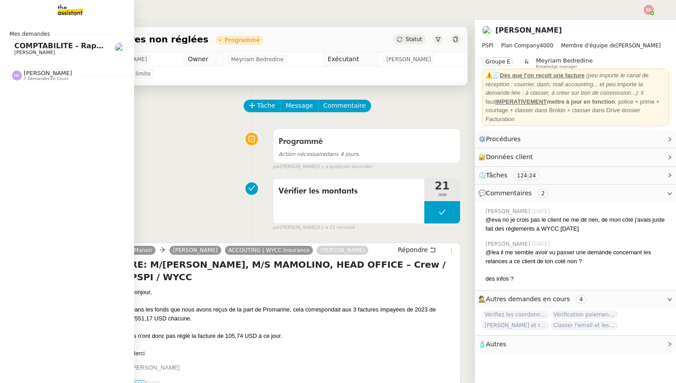
click at [16, 44] on span "COMPTABILITE - Rapprochement bancaire - [DATE]" at bounding box center [116, 46] width 204 height 8
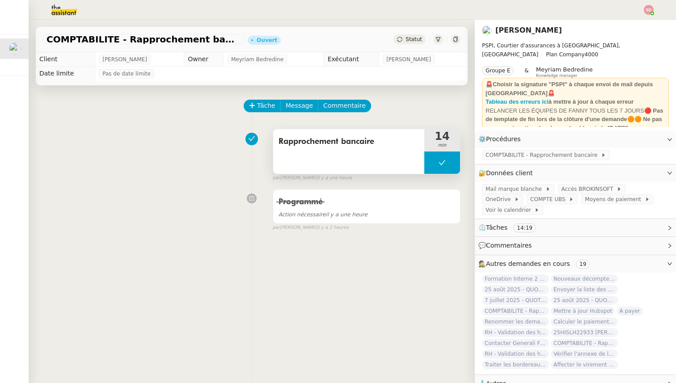
click at [438, 161] on button at bounding box center [443, 163] width 36 height 22
click at [438, 161] on div at bounding box center [434, 163] width 18 height 22
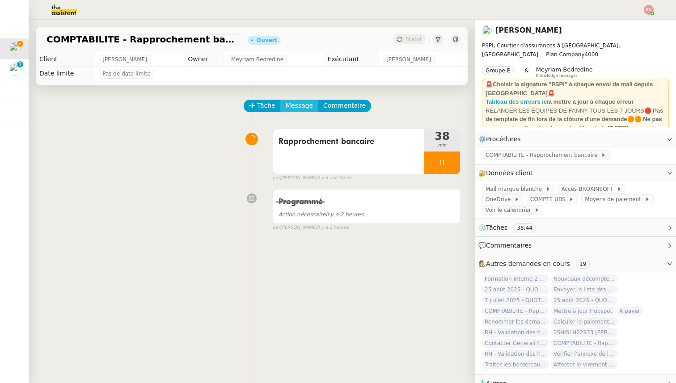
click at [299, 105] on span "Message" at bounding box center [299, 106] width 27 height 10
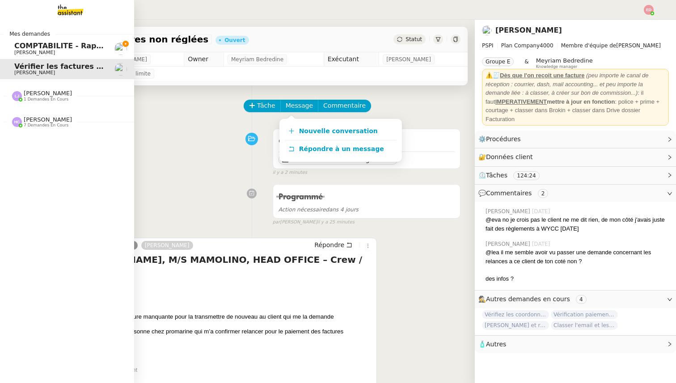
click at [28, 50] on span "[PERSON_NAME]" at bounding box center [34, 53] width 41 height 6
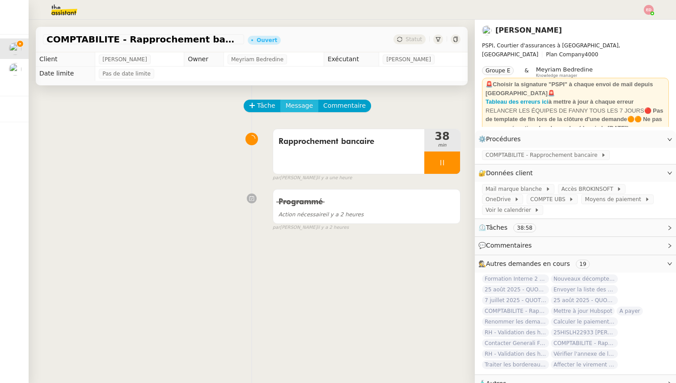
click at [292, 102] on span "Message" at bounding box center [299, 106] width 27 height 10
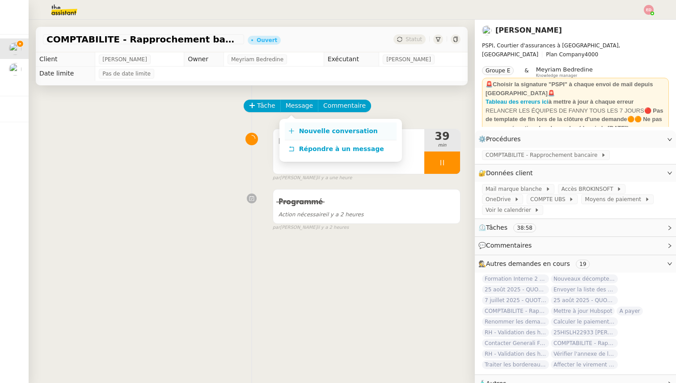
click at [316, 124] on link "Nouvelle conversation" at bounding box center [341, 132] width 112 height 18
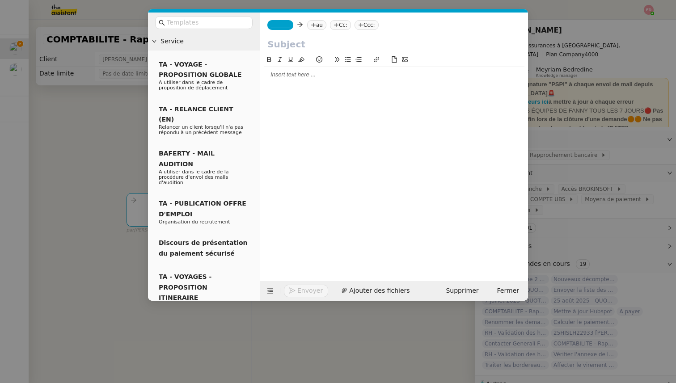
click at [285, 72] on div at bounding box center [394, 75] width 261 height 8
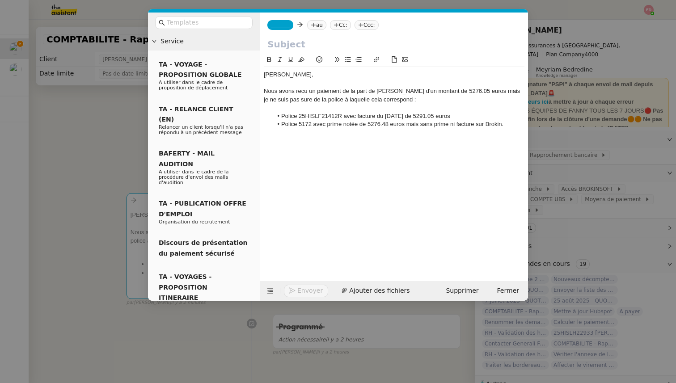
click at [302, 93] on div "Nous avons recu un paiement de la part de [PERSON_NAME] d'un montant de 5276.05…" at bounding box center [394, 95] width 261 height 17
click at [0, 0] on lt-span "reçu" at bounding box center [0, 0] width 0 height 0
click at [320, 101] on div "Nous avons reçu un paiement de la part de [PERSON_NAME] d'un montant de 5276.05…" at bounding box center [394, 95] width 261 height 17
click at [0, 0] on lt-span "s û re" at bounding box center [0, 0] width 0 height 0
click at [272, 102] on div "Nous avons reçu un paiement de la part de [PERSON_NAME] d'un montant de 5276.05…" at bounding box center [394, 95] width 261 height 17
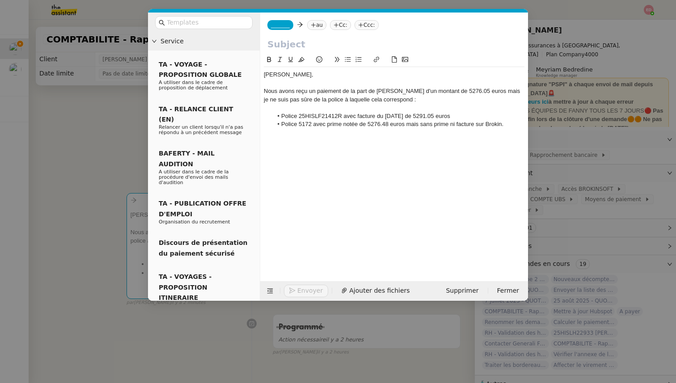
click at [0, 0] on lt-span ", mais" at bounding box center [0, 0] width 0 height 0
click at [413, 127] on li "Police 5172 avec prime notée de 5276.48 euros mais sans prime ni facture sur Br…" at bounding box center [399, 124] width 252 height 8
click at [0, 0] on lt-span ", mais" at bounding box center [0, 0] width 0 height 0
click at [509, 124] on li "Police 5172 avec prime notée de 5276.48 euros, mais sans prime ni facture sur B…" at bounding box center [399, 124] width 252 height 8
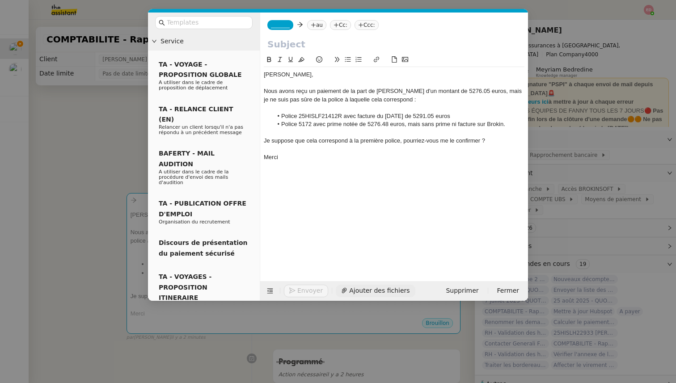
click at [374, 294] on span "Ajouter des fichiers" at bounding box center [379, 291] width 60 height 10
click at [282, 49] on input "text" at bounding box center [395, 44] width 254 height 13
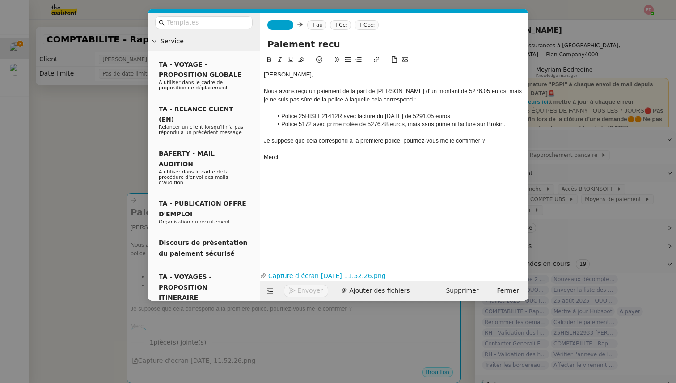
type input "Paiement recu"
click at [279, 26] on span "_______" at bounding box center [280, 25] width 19 height 6
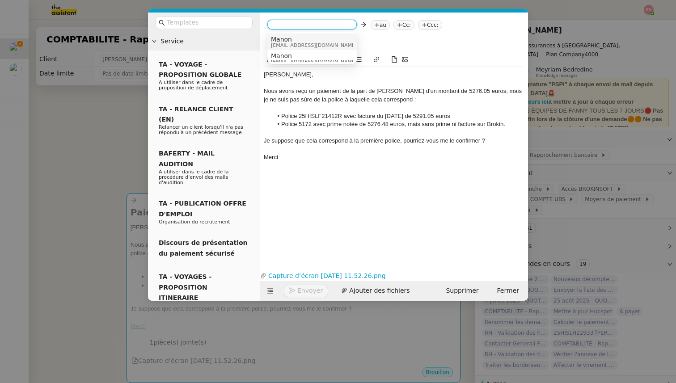
click at [288, 41] on span "Manon" at bounding box center [314, 39] width 86 height 7
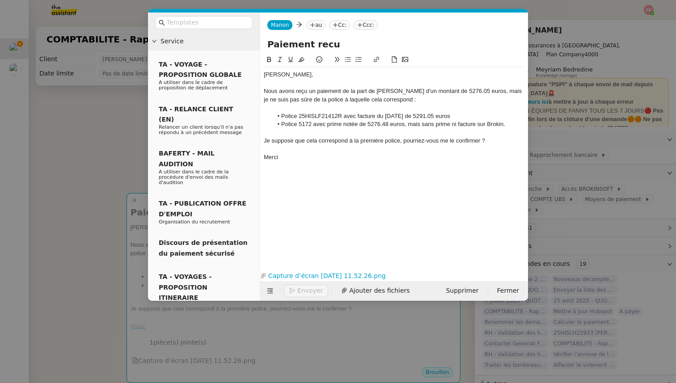
click at [314, 21] on nz-tag "au" at bounding box center [315, 25] width 19 height 10
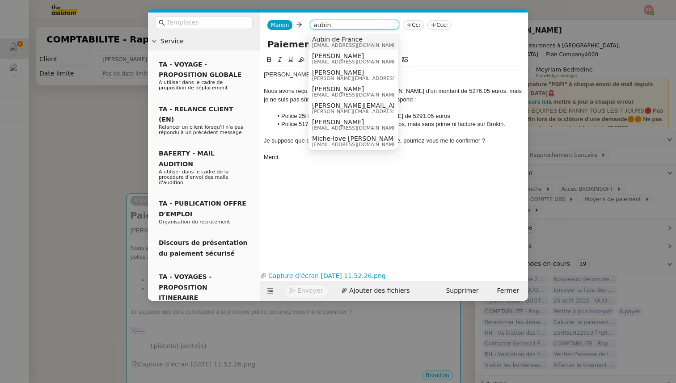
type input "aubin"
click at [335, 39] on span "Aubin de France" at bounding box center [355, 39] width 86 height 7
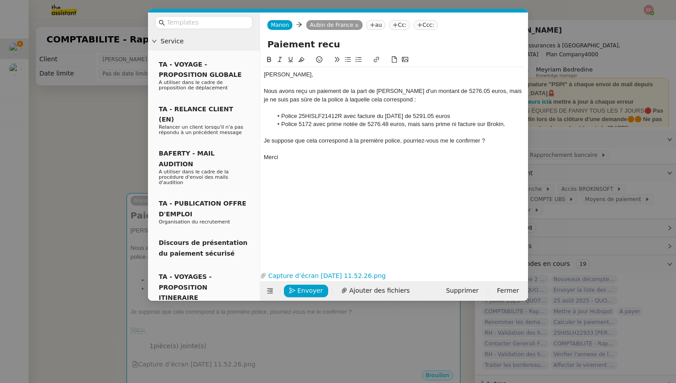
click at [95, 126] on nz-modal-container "Service TA - VOYAGE - PROPOSITION GLOBALE A utiliser dans le cadre de propositi…" at bounding box center [338, 191] width 676 height 383
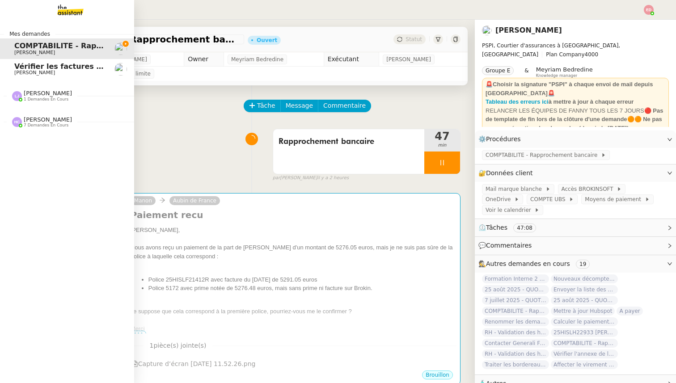
click at [20, 61] on link "Vérifier les factures non réglées [PERSON_NAME]" at bounding box center [67, 69] width 134 height 21
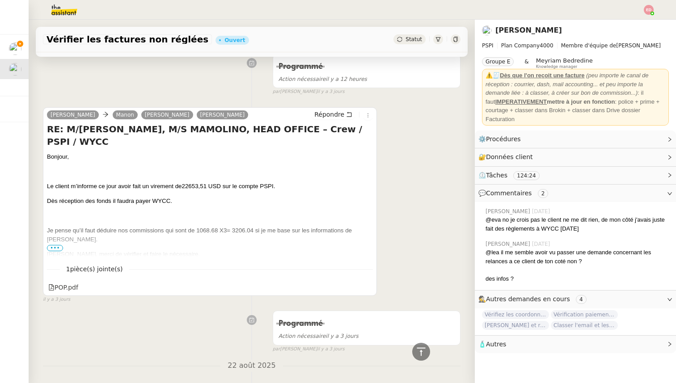
scroll to position [1587, 0]
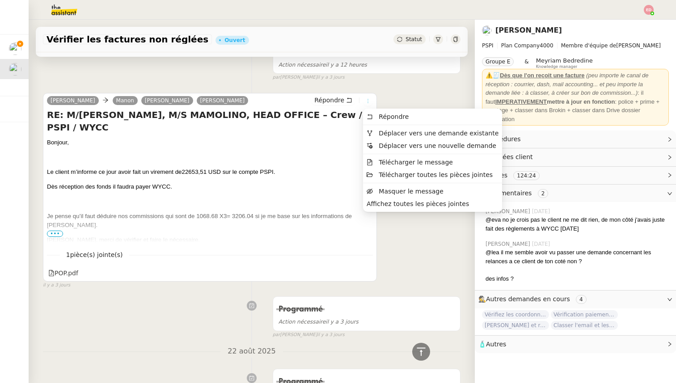
click at [367, 98] on icon at bounding box center [367, 100] width 5 height 5
click at [393, 162] on span "Télécharger le message" at bounding box center [416, 162] width 74 height 7
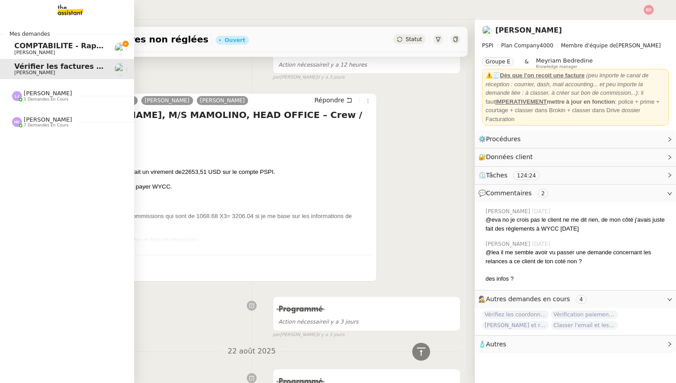
click at [17, 50] on span "[PERSON_NAME]" at bounding box center [34, 53] width 41 height 6
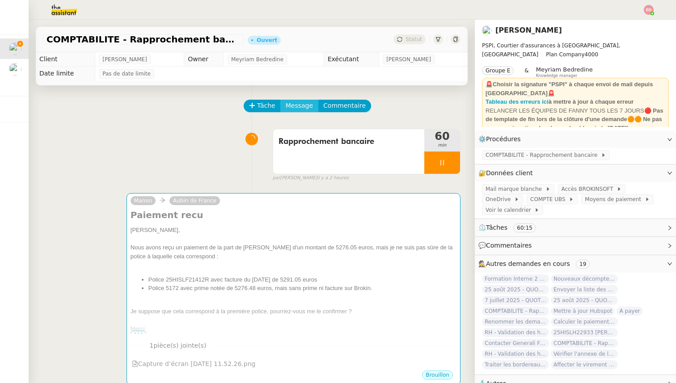
click at [302, 107] on span "Message" at bounding box center [299, 106] width 27 height 10
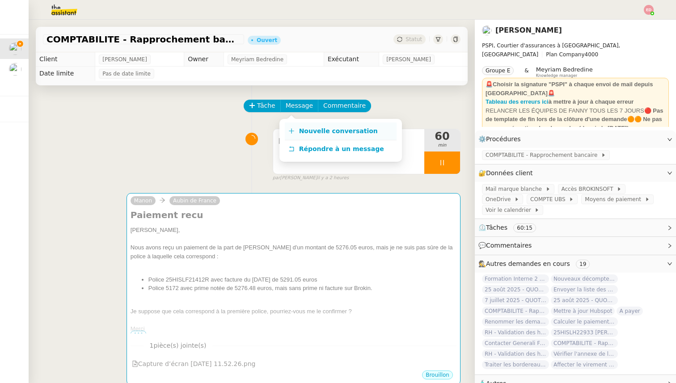
click at [306, 133] on span "Nouvelle conversation" at bounding box center [338, 130] width 79 height 7
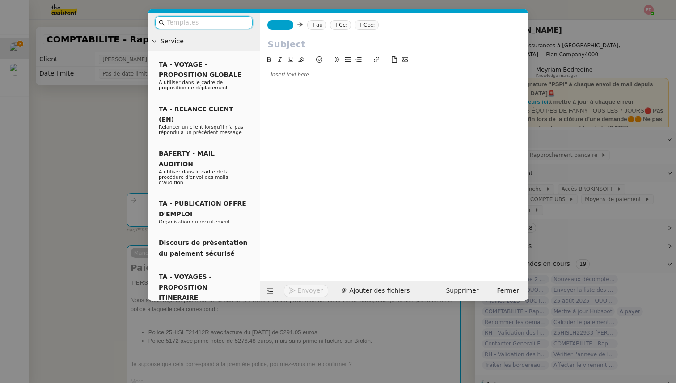
click at [284, 25] on span "_______" at bounding box center [280, 25] width 19 height 6
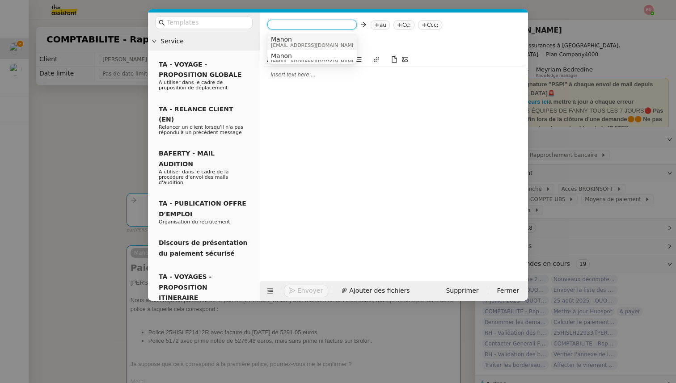
click at [287, 38] on span "Manon" at bounding box center [314, 39] width 86 height 7
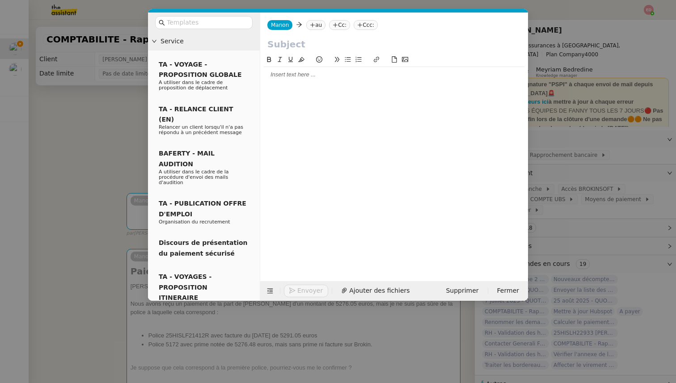
click at [310, 30] on nz-tag "au" at bounding box center [315, 25] width 19 height 10
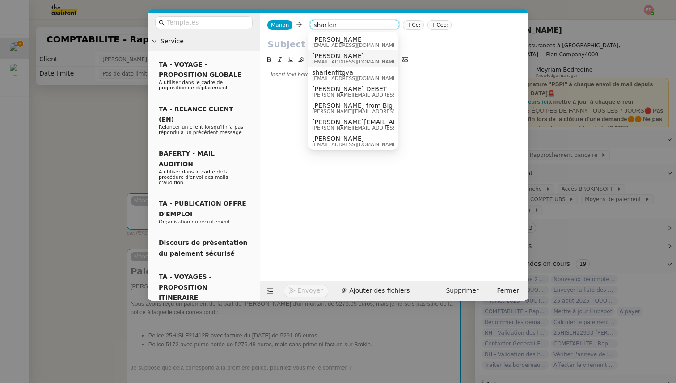
type input "sharlen"
click at [353, 61] on span "[EMAIL_ADDRESS][DOMAIN_NAME]" at bounding box center [355, 61] width 86 height 5
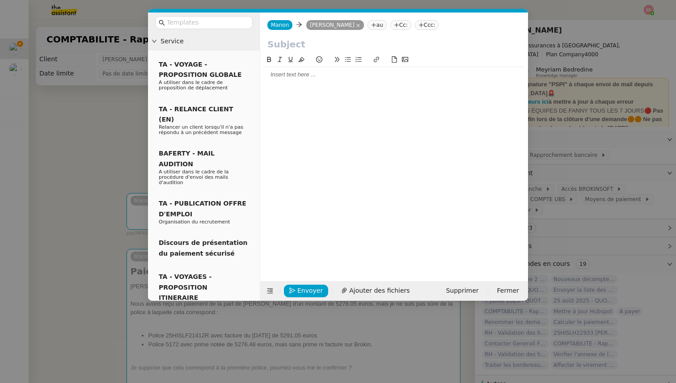
click at [296, 44] on input "text" at bounding box center [395, 44] width 254 height 13
type input "Justificatif Patrimonia"
click at [290, 76] on div at bounding box center [394, 75] width 261 height 8
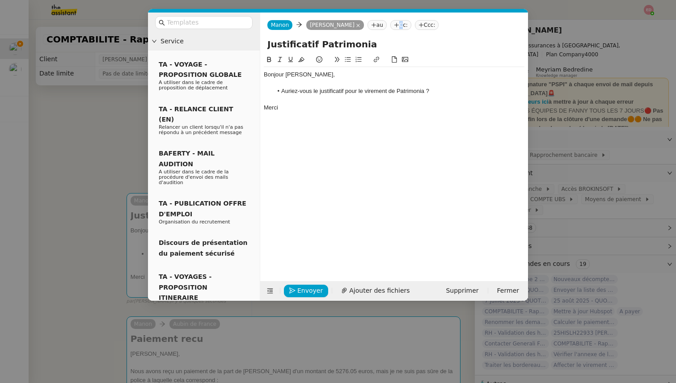
click at [397, 25] on nz-tag "Cc:" at bounding box center [401, 25] width 21 height 10
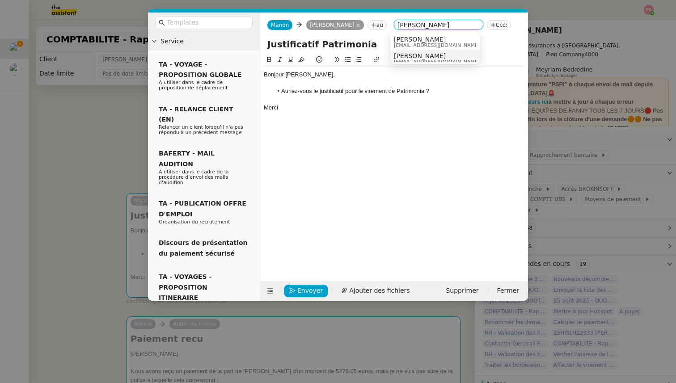
type input "[PERSON_NAME]"
click at [425, 56] on span "[PERSON_NAME]" at bounding box center [437, 55] width 86 height 7
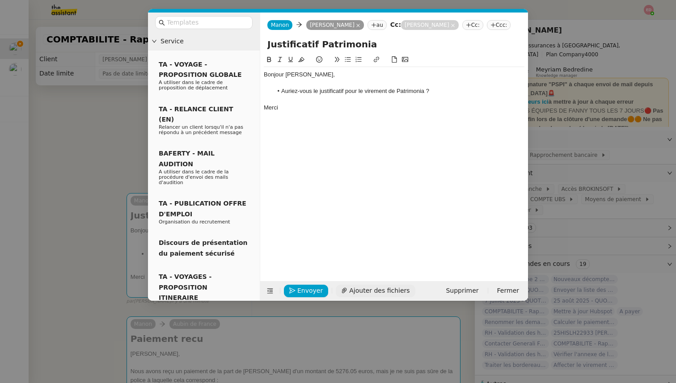
click at [349, 287] on span "Ajouter des fichiers" at bounding box center [379, 291] width 60 height 10
click at [358, 292] on span "Ajouter des fichiers" at bounding box center [379, 291] width 60 height 10
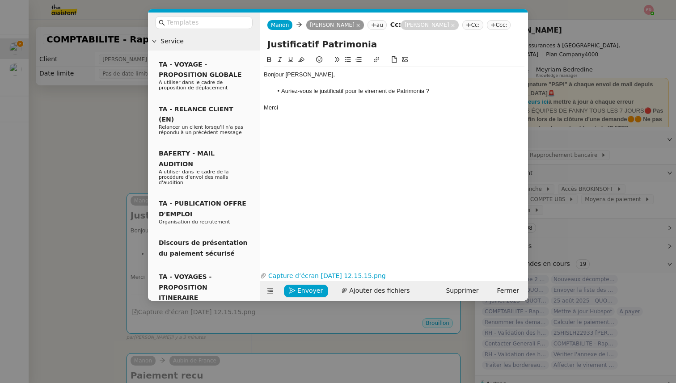
click at [433, 93] on li "Auriez-vous le justificatif pour le virement de Patrimonia ?" at bounding box center [399, 91] width 252 height 8
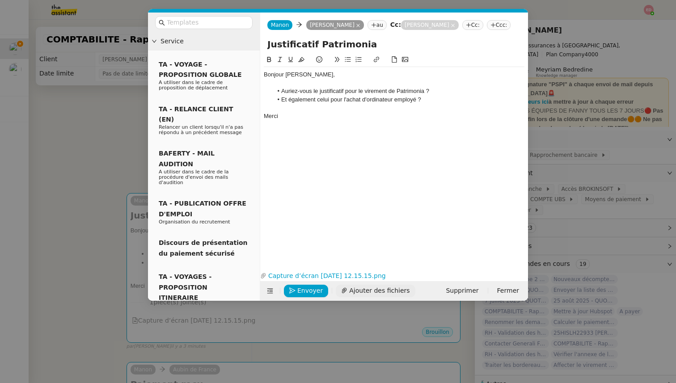
click at [355, 290] on span "Ajouter des fichiers" at bounding box center [379, 291] width 60 height 10
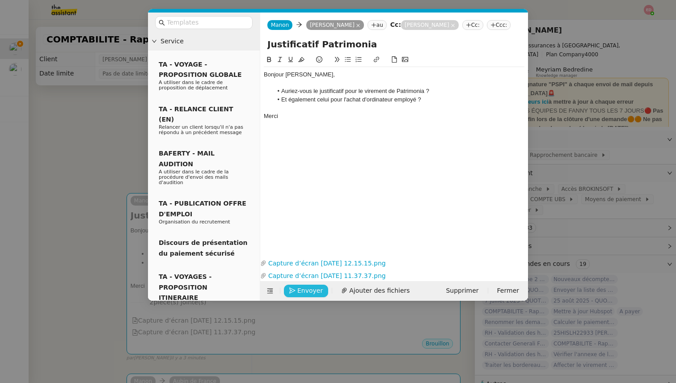
click at [292, 291] on icon "button" at bounding box center [292, 291] width 6 height 6
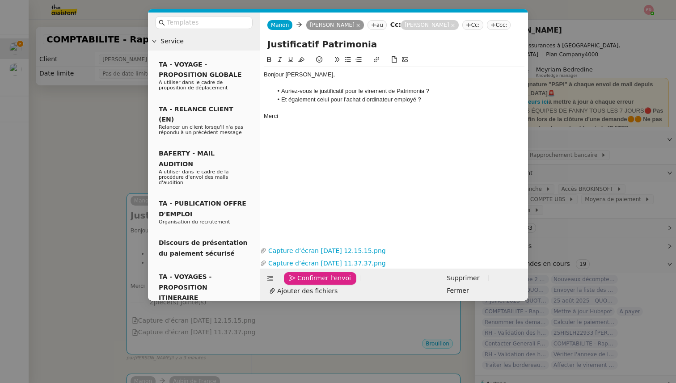
click at [292, 282] on icon "button" at bounding box center [292, 279] width 6 height 6
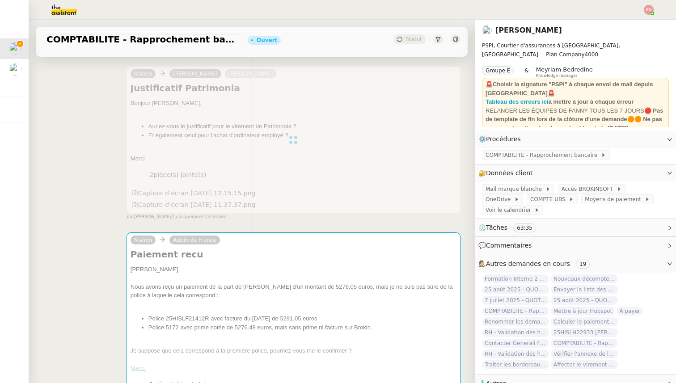
scroll to position [269, 0]
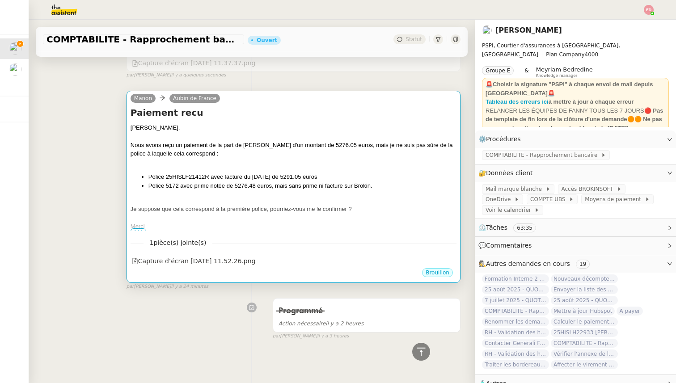
click at [292, 218] on div at bounding box center [294, 217] width 326 height 9
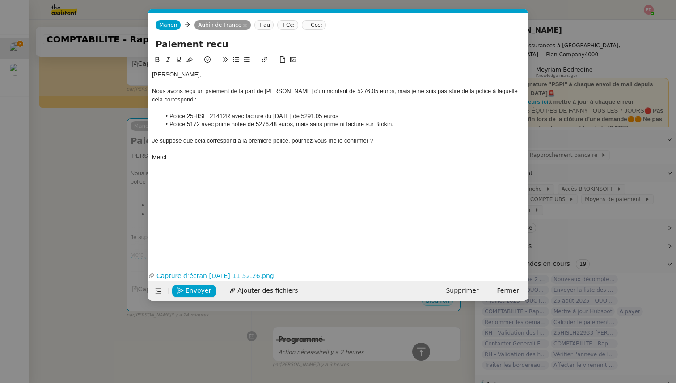
scroll to position [269, 0]
click at [200, 293] on span "Envoyer" at bounding box center [198, 291] width 25 height 10
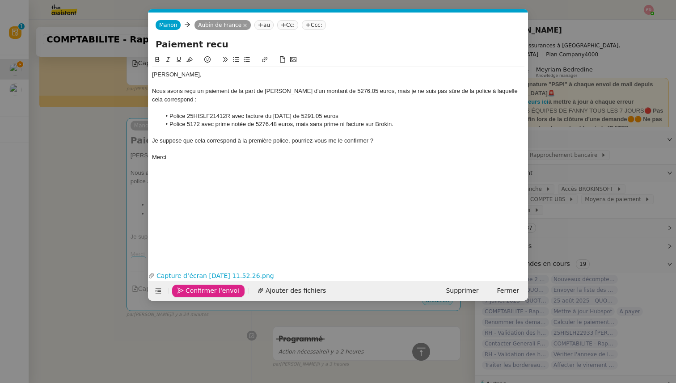
click at [200, 292] on span "Confirmer l'envoi" at bounding box center [213, 291] width 54 height 10
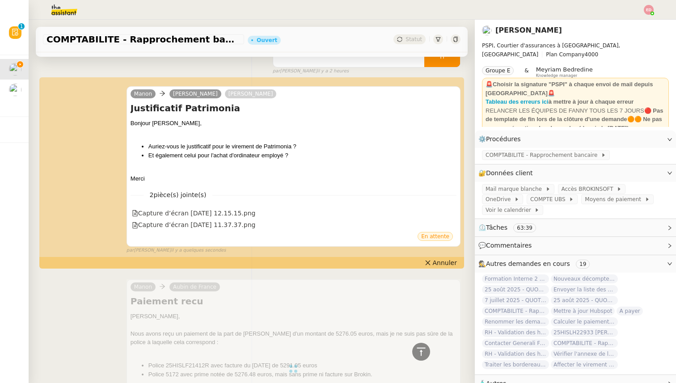
scroll to position [0, 0]
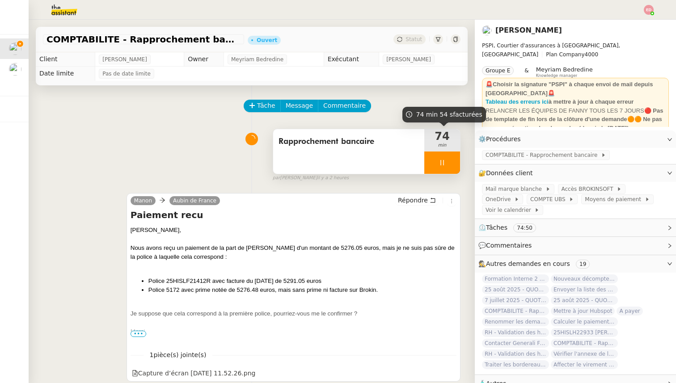
click at [455, 165] on div at bounding box center [443, 163] width 36 height 22
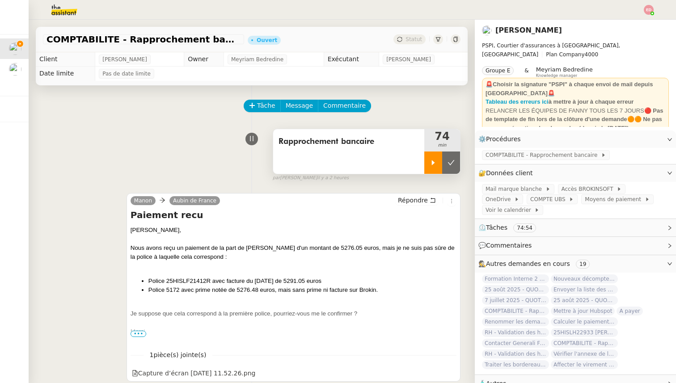
click at [455, 165] on button at bounding box center [451, 163] width 18 height 22
click at [405, 41] on div "Statut" at bounding box center [410, 39] width 32 height 10
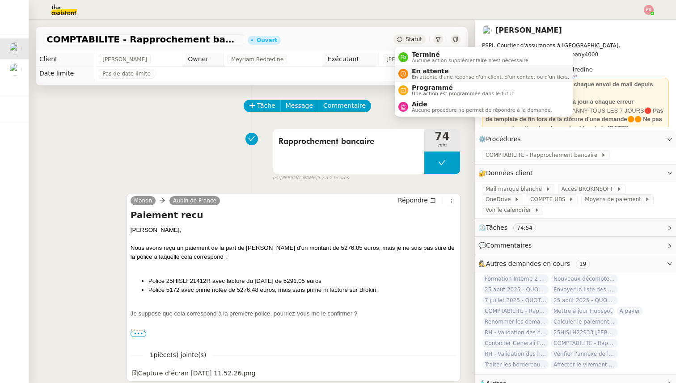
click at [416, 73] on span "En attente" at bounding box center [490, 71] width 157 height 7
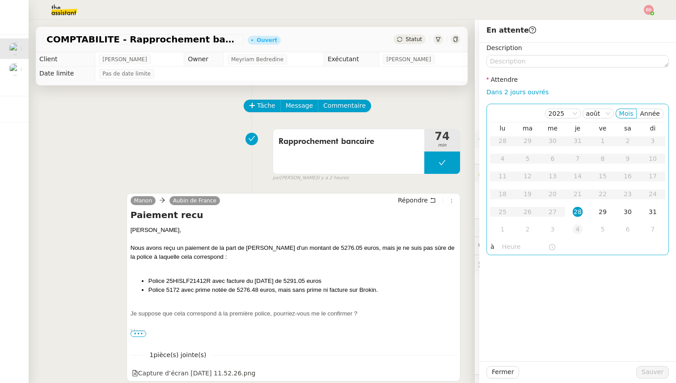
click at [578, 228] on div "4" at bounding box center [578, 230] width 10 height 10
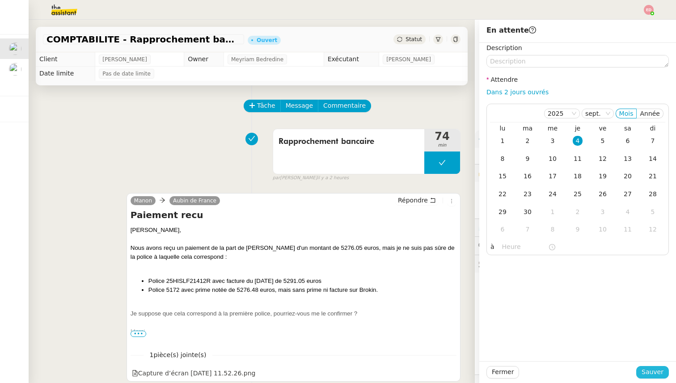
click at [658, 370] on span "Sauver" at bounding box center [653, 372] width 22 height 10
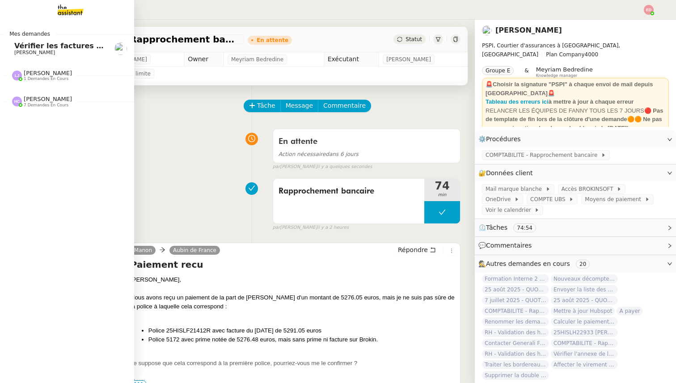
click at [18, 48] on span "Vérifier les factures non réglées" at bounding box center [79, 46] width 130 height 8
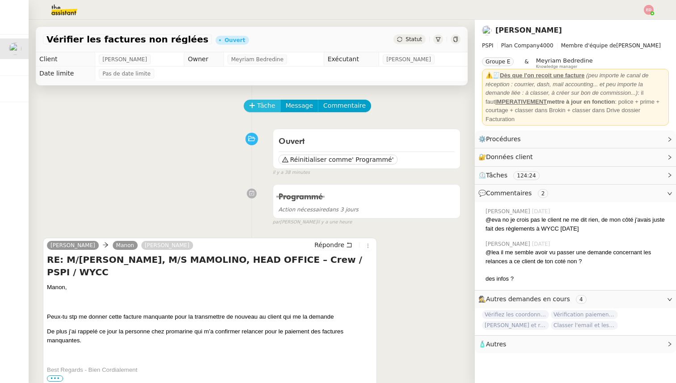
click at [252, 110] on button "Tâche" at bounding box center [262, 106] width 37 height 13
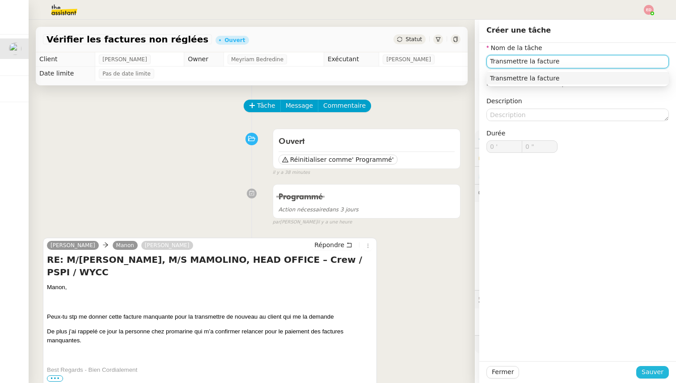
type input "Transmettre la facture"
click at [644, 369] on span "Sauver" at bounding box center [653, 372] width 22 height 10
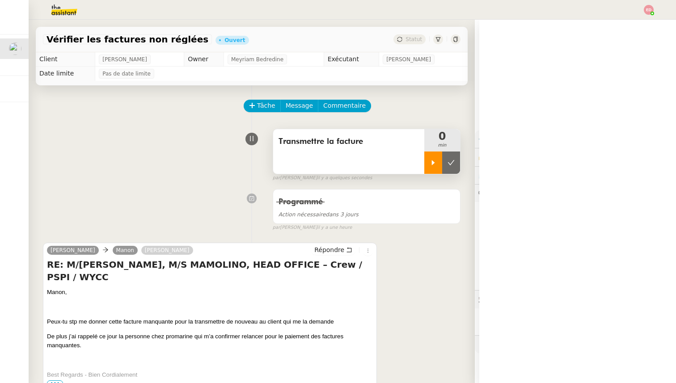
click at [435, 161] on icon at bounding box center [433, 162] width 7 height 7
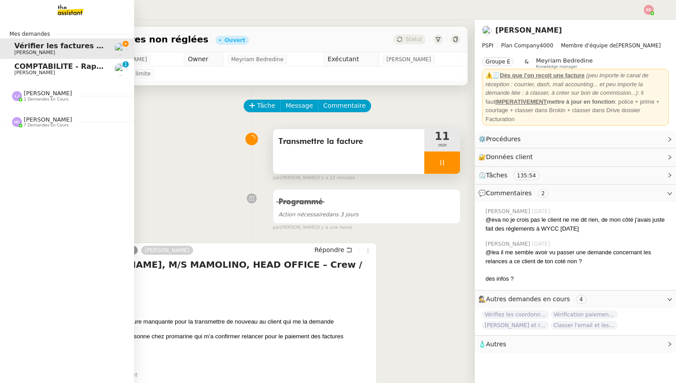
click at [22, 68] on span "COMPTABILITE - Rapprochement bancaire - [DATE]" at bounding box center [116, 66] width 204 height 8
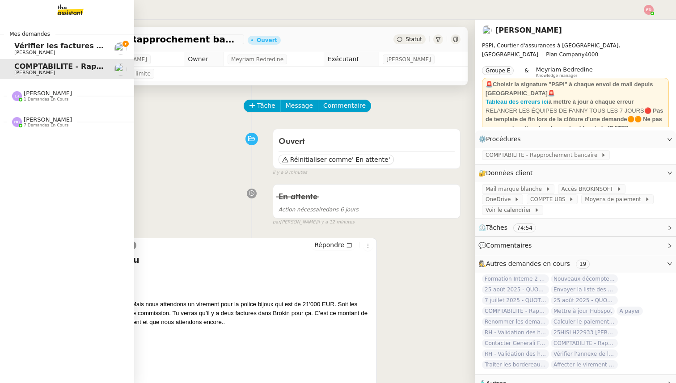
click at [34, 50] on span "[PERSON_NAME]" at bounding box center [34, 53] width 41 height 6
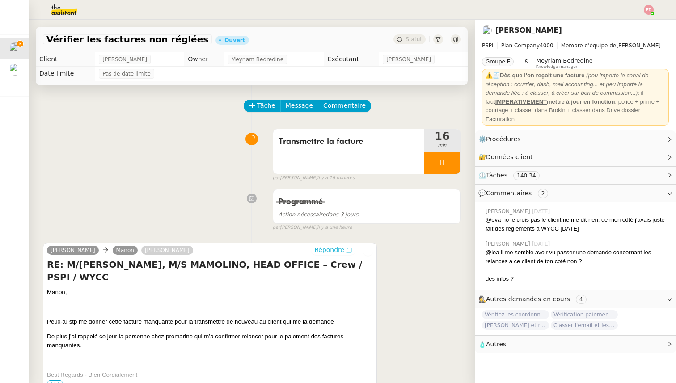
click at [320, 253] on span "Répondre" at bounding box center [329, 250] width 30 height 9
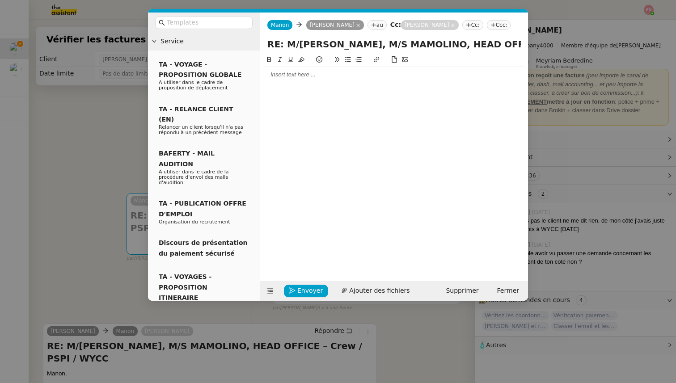
click at [291, 76] on div at bounding box center [394, 75] width 261 height 8
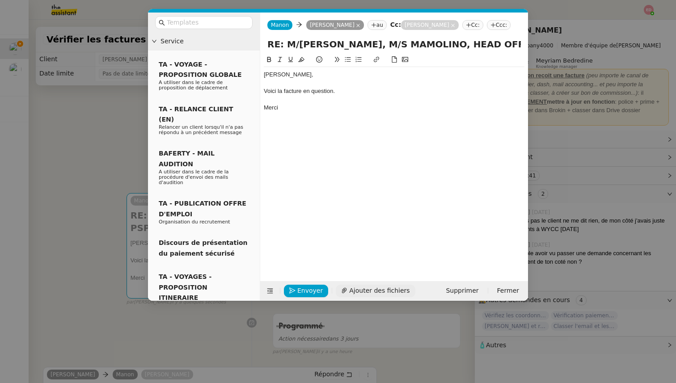
click at [372, 292] on span "Ajouter des fichiers" at bounding box center [379, 291] width 60 height 10
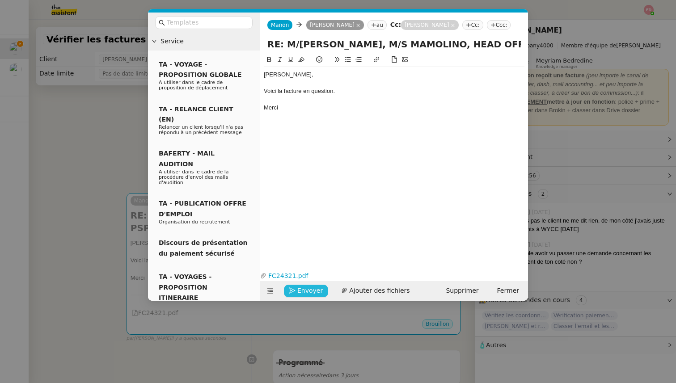
click at [301, 291] on span "Envoyer" at bounding box center [309, 291] width 25 height 10
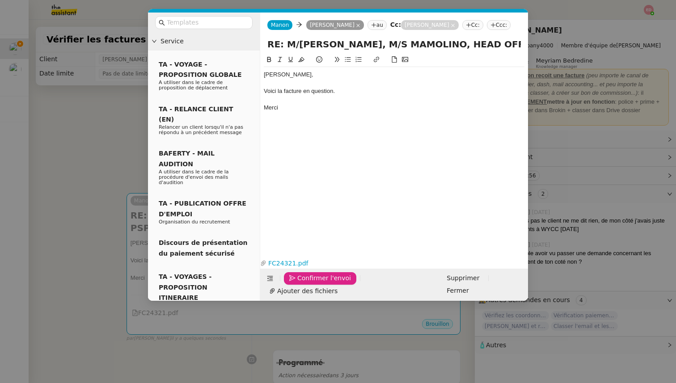
click at [301, 284] on span "Confirmer l'envoi" at bounding box center [324, 278] width 54 height 10
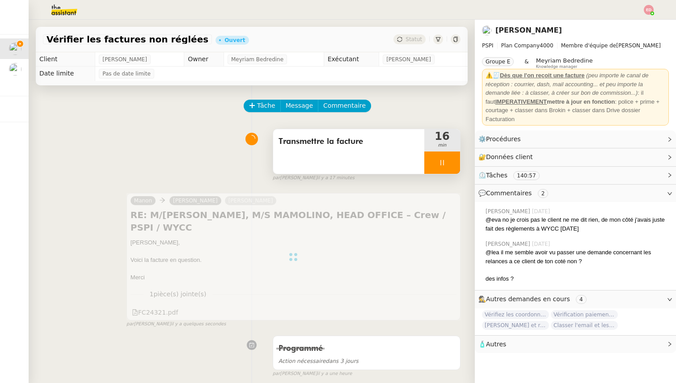
click at [453, 161] on div at bounding box center [443, 163] width 36 height 22
click at [453, 161] on icon at bounding box center [451, 162] width 7 height 5
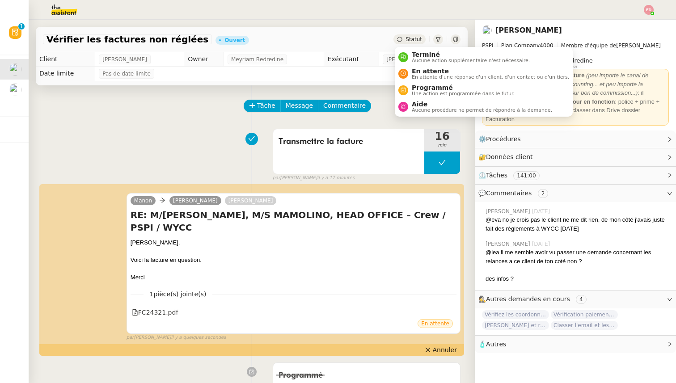
click at [415, 40] on span "Statut" at bounding box center [414, 39] width 17 height 6
click at [433, 72] on span "En attente" at bounding box center [490, 71] width 157 height 7
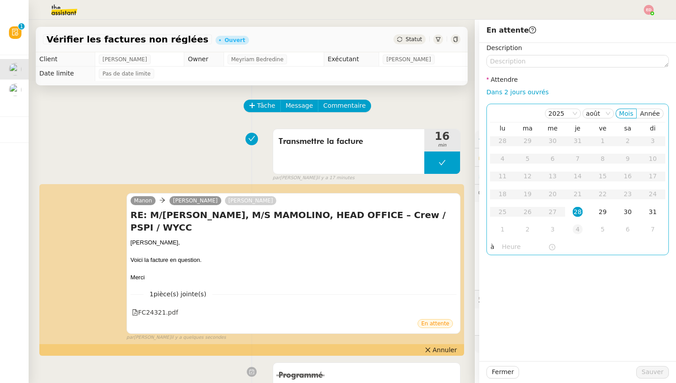
click at [579, 225] on div "4" at bounding box center [578, 230] width 10 height 10
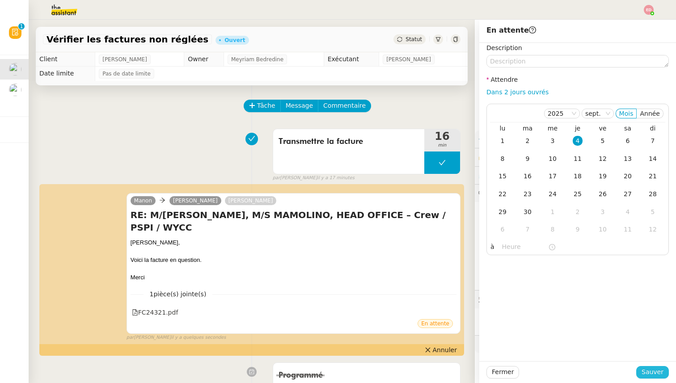
click at [646, 372] on span "Sauver" at bounding box center [653, 372] width 22 height 10
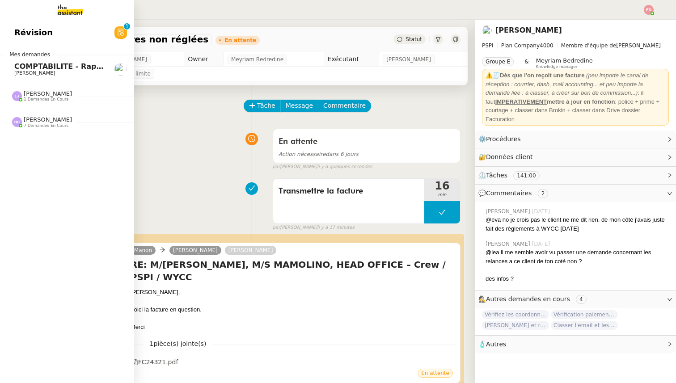
click at [21, 68] on span "COMPTABILITE - Rapprochement bancaire - [DATE]" at bounding box center [116, 66] width 204 height 8
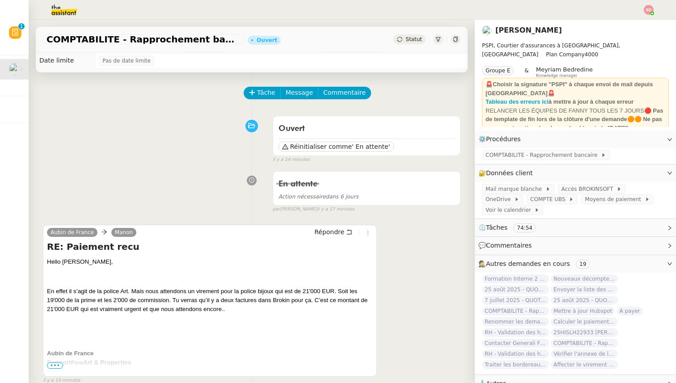
scroll to position [10, 0]
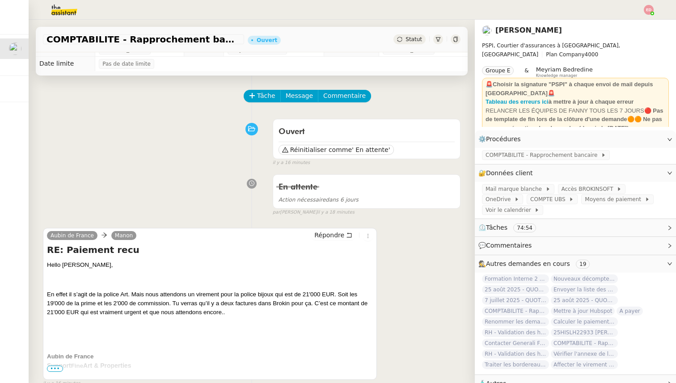
click at [411, 44] on div "Statut" at bounding box center [410, 39] width 32 height 10
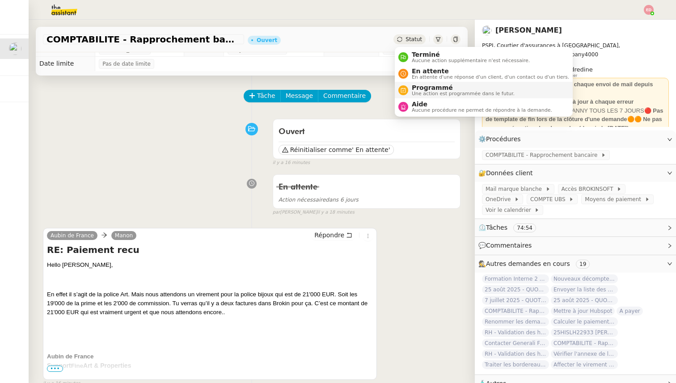
click at [422, 92] on span "Une action est programmée dans le futur." at bounding box center [463, 93] width 103 height 5
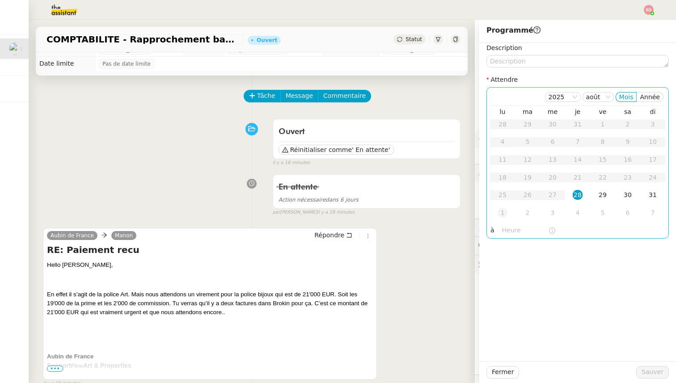
click at [506, 213] on div "1" at bounding box center [503, 213] width 10 height 10
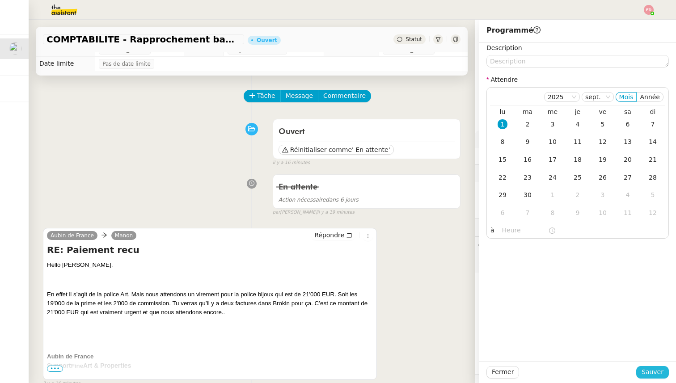
click at [647, 371] on span "Sauver" at bounding box center [653, 372] width 22 height 10
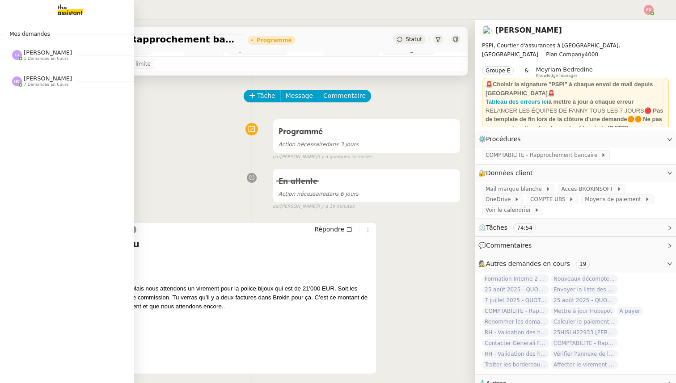
click at [38, 59] on span "1 demandes en cours" at bounding box center [46, 58] width 45 height 5
click at [40, 68] on span "COMPTABILITE - Relances factures impayées - août 2025" at bounding box center [129, 72] width 230 height 8
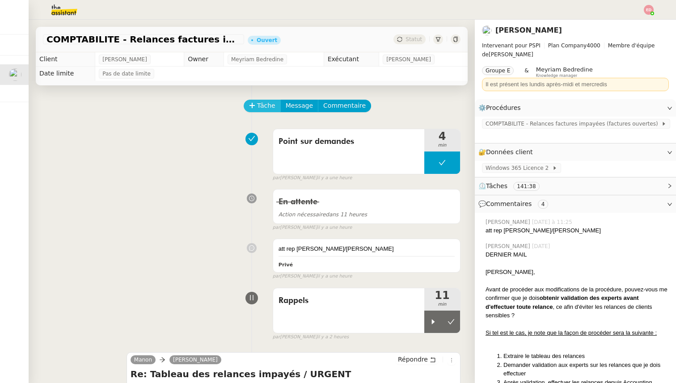
click at [268, 107] on span "Tâche" at bounding box center [266, 106] width 18 height 10
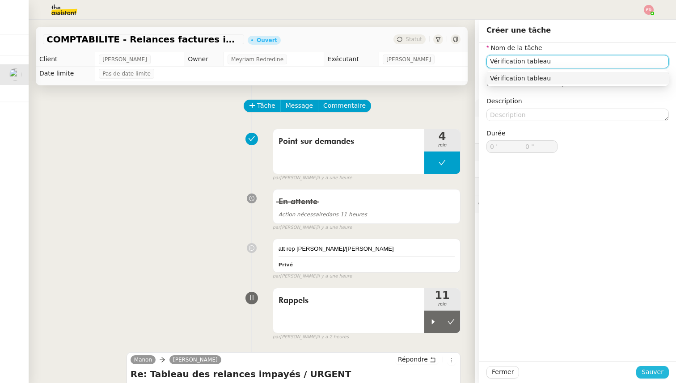
type input "Vérification tableau"
click at [656, 372] on span "Sauver" at bounding box center [653, 372] width 22 height 10
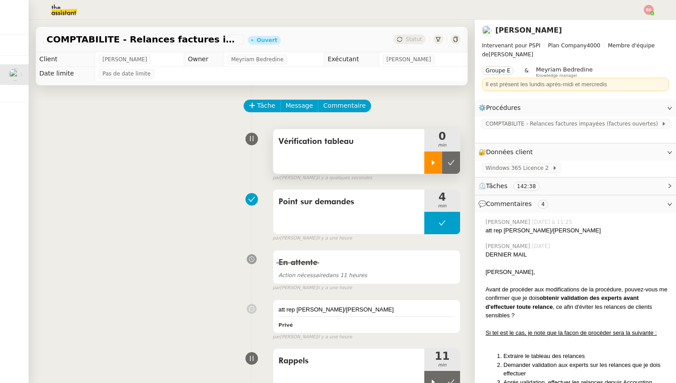
click at [436, 159] on icon at bounding box center [433, 162] width 7 height 7
click at [337, 105] on span "Commentaire" at bounding box center [344, 106] width 42 height 10
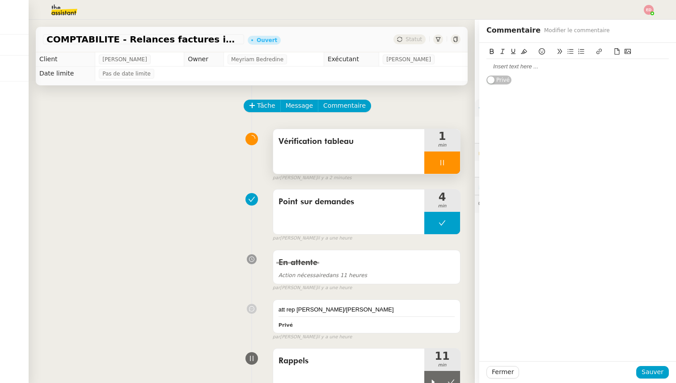
click at [522, 62] on div at bounding box center [578, 66] width 183 height 15
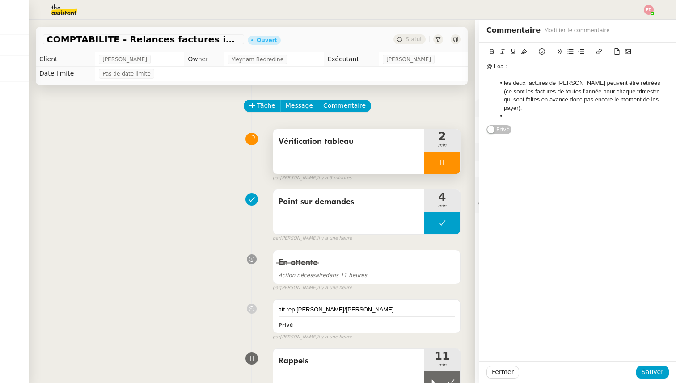
click at [551, 84] on li "les deux factures de [PERSON_NAME] peuvent être retirées (ce sont les factures …" at bounding box center [583, 95] width 174 height 33
click at [548, 113] on li at bounding box center [583, 116] width 174 height 8
click at [550, 81] on li "les deux factures 24741 et 25742 de [PERSON_NAME] peuvent être retirées (ce son…" at bounding box center [583, 95] width 174 height 33
click at [515, 85] on li "les deux factures 24740 24741 et 25742 de [PERSON_NAME] peuvent être retirées (…" at bounding box center [583, 95] width 174 height 33
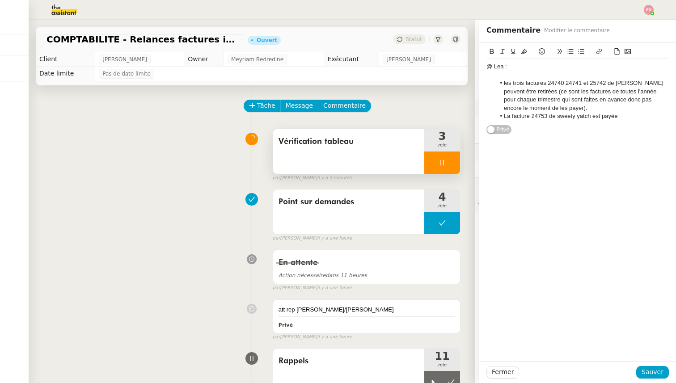
click at [557, 130] on div "@ Lea : les trois factures 24740 24741 et 25742 de [PERSON_NAME] peuvent être r…" at bounding box center [578, 89] width 183 height 92
click at [628, 117] on li "La facture 24753 de sweety yatch est payée" at bounding box center [583, 116] width 174 height 8
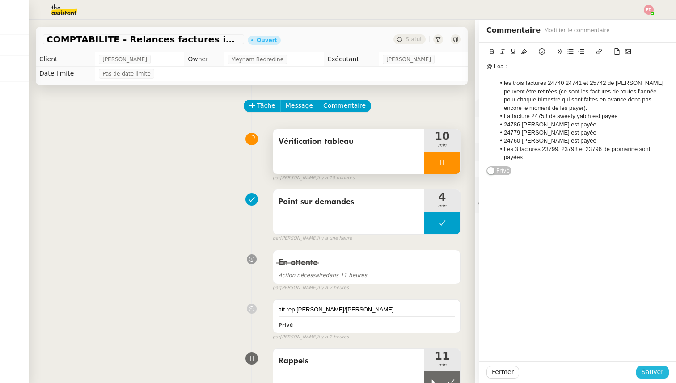
click at [660, 372] on span "Sauver" at bounding box center [653, 372] width 22 height 10
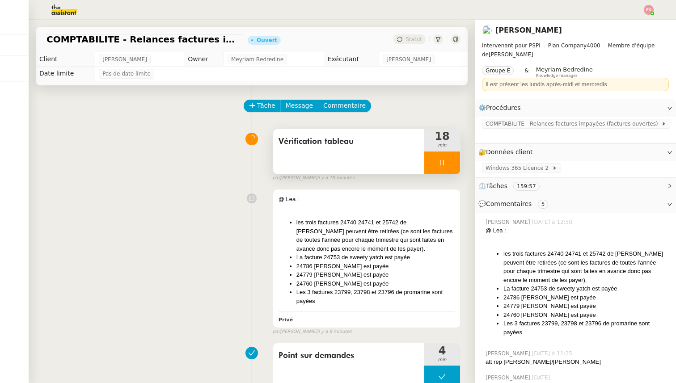
click at [456, 159] on div at bounding box center [443, 163] width 36 height 22
click at [451, 155] on button at bounding box center [451, 163] width 18 height 22
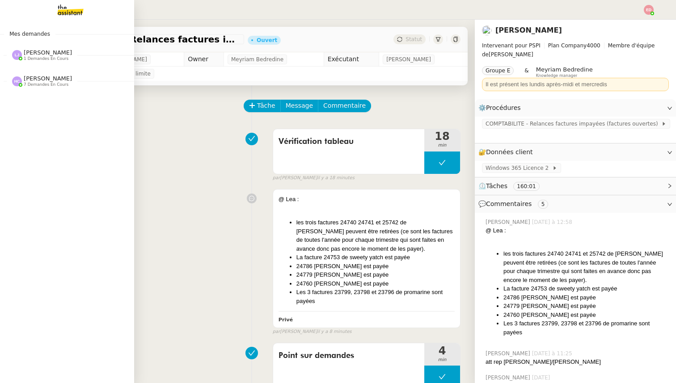
click at [51, 53] on span "[PERSON_NAME]" at bounding box center [48, 52] width 48 height 7
